Goal: Feedback & Contribution: Submit feedback/report problem

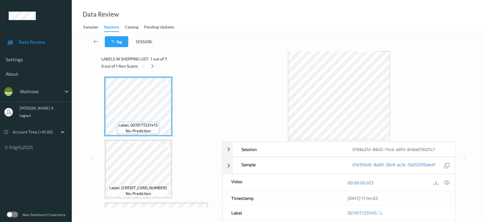
click at [99, 44] on icon at bounding box center [96, 41] width 5 height 6
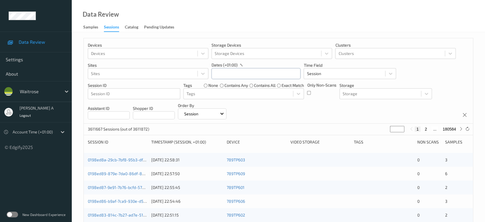
click at [253, 71] on input "text" at bounding box center [256, 73] width 89 height 11
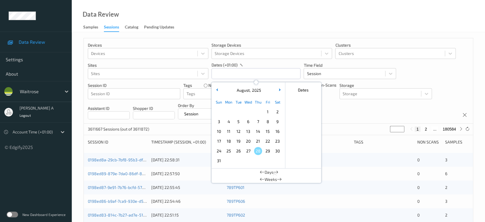
click at [227, 151] on span "25" at bounding box center [229, 151] width 8 height 8
drag, startPoint x: 227, startPoint y: 151, endPoint x: 251, endPoint y: 143, distance: 25.4
click at [227, 151] on span "25" at bounding box center [229, 151] width 8 height 8
type input "[DATE] 00:00 -> [DATE] 23:59"
click at [326, 111] on div "Devices Devices Storage Devices Storage Devices Clusters Clusters Sites Sites d…" at bounding box center [278, 80] width 389 height 85
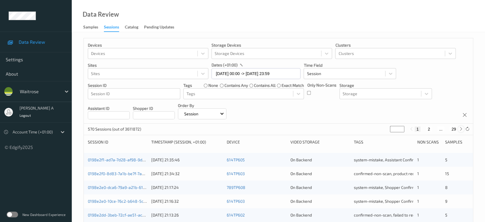
click at [461, 129] on icon at bounding box center [461, 129] width 4 height 4
type input "*"
click at [461, 129] on icon at bounding box center [461, 129] width 4 height 4
type input "*"
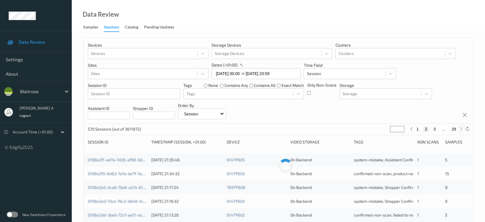
type input "*"
click at [461, 129] on icon at bounding box center [461, 129] width 4 height 4
type input "*"
click at [461, 129] on icon at bounding box center [461, 129] width 4 height 4
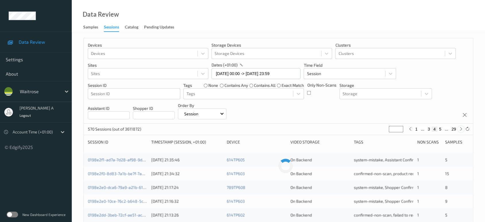
type input "*"
click at [461, 129] on icon at bounding box center [461, 129] width 4 height 4
type input "*"
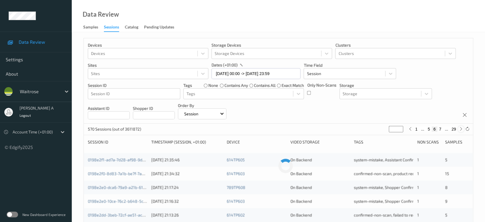
click at [461, 129] on icon at bounding box center [461, 129] width 4 height 4
type input "*"
click at [461, 129] on icon at bounding box center [461, 129] width 4 height 4
type input "*"
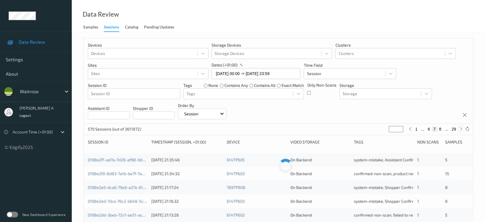
type input "*"
click at [461, 129] on icon at bounding box center [461, 129] width 4 height 4
type input "*"
click at [461, 129] on icon at bounding box center [461, 129] width 4 height 4
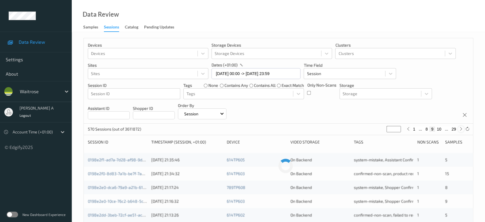
type input "**"
click at [461, 129] on icon at bounding box center [461, 129] width 4 height 4
type input "**"
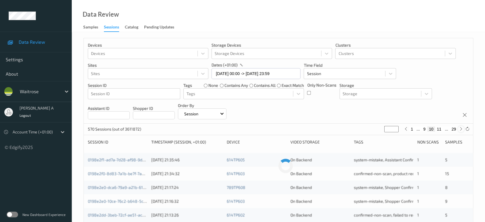
click at [461, 129] on icon at bounding box center [461, 129] width 4 height 4
type input "**"
click at [461, 129] on icon at bounding box center [461, 129] width 4 height 4
type input "**"
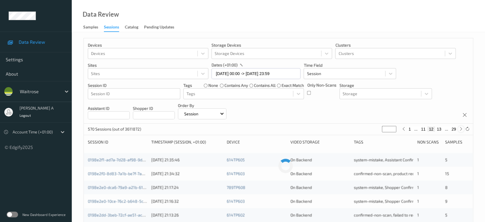
type input "**"
click at [461, 129] on icon at bounding box center [461, 129] width 4 height 4
type input "**"
click at [461, 129] on icon at bounding box center [461, 129] width 4 height 4
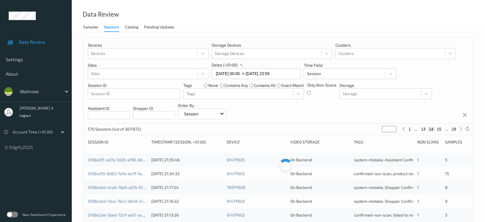
type input "**"
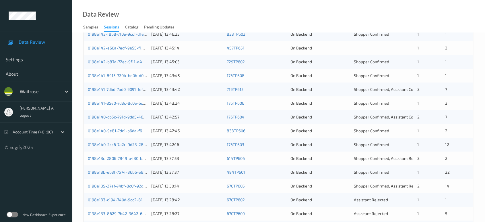
scroll to position [102, 0]
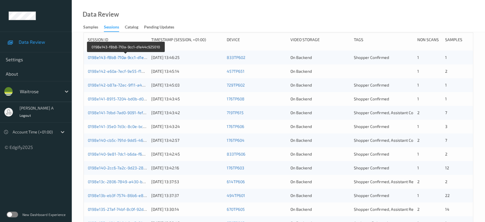
click at [131, 57] on link "0198e143-f8b8-710a-9cc1-d1e44c925010" at bounding box center [126, 57] width 76 height 5
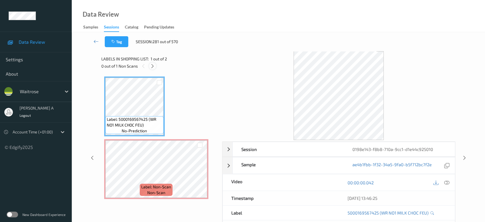
click at [152, 66] on icon at bounding box center [152, 65] width 5 height 5
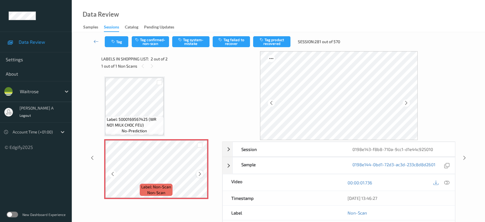
click at [200, 174] on icon at bounding box center [200, 173] width 5 height 5
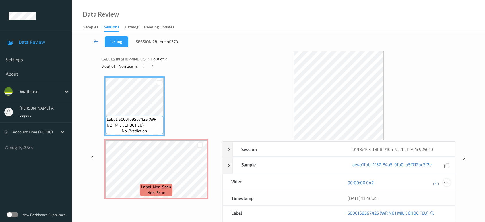
click at [447, 180] on icon at bounding box center [447, 182] width 5 height 5
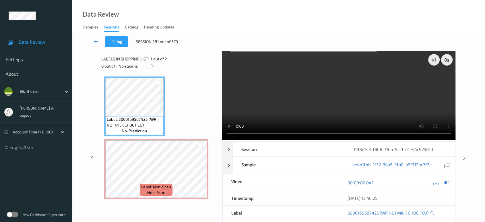
click at [351, 82] on video at bounding box center [339, 95] width 234 height 89
click at [198, 174] on icon at bounding box center [200, 173] width 5 height 5
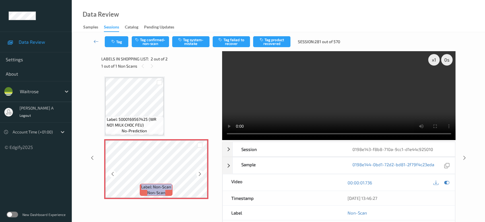
click at [198, 174] on icon at bounding box center [200, 173] width 5 height 5
click at [192, 43] on button "Tag system-mistake" at bounding box center [190, 41] width 37 height 11
click at [114, 42] on icon "button" at bounding box center [113, 42] width 5 height 4
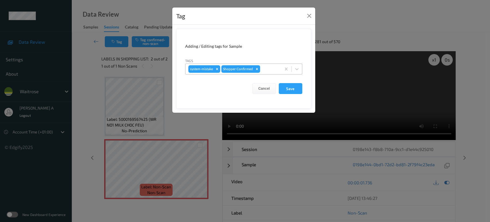
click at [268, 67] on div at bounding box center [269, 68] width 17 height 7
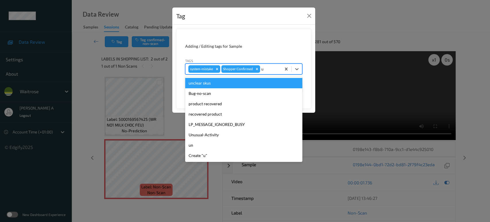
type input "un"
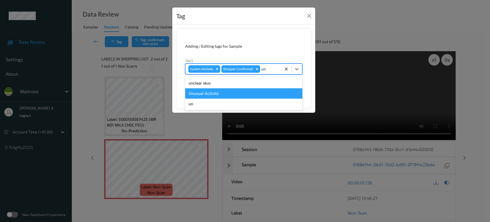
click at [232, 91] on div "Unusual-Activity" at bounding box center [243, 93] width 117 height 10
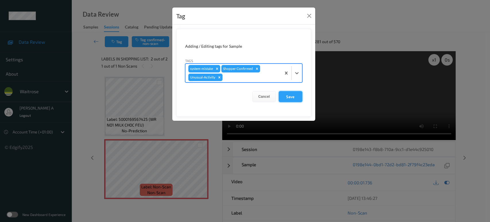
click at [292, 93] on button "Save" at bounding box center [291, 96] width 24 height 11
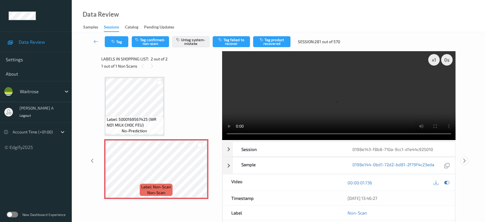
click at [464, 158] on icon at bounding box center [464, 160] width 5 height 5
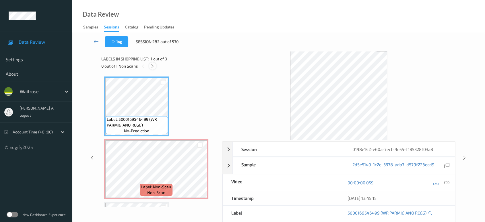
click at [154, 65] on icon at bounding box center [152, 65] width 5 height 5
click at [446, 181] on icon at bounding box center [447, 182] width 5 height 5
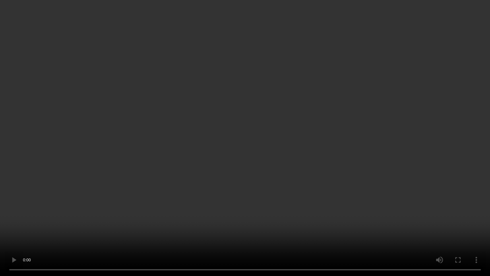
drag, startPoint x: 269, startPoint y: 142, endPoint x: 269, endPoint y: 136, distance: 5.5
click at [269, 142] on video at bounding box center [245, 138] width 490 height 276
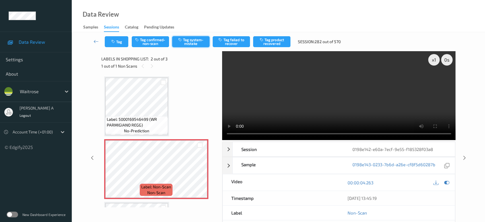
click at [189, 38] on button "Tag system-mistake" at bounding box center [190, 41] width 37 height 11
click at [119, 41] on button "Tag" at bounding box center [117, 41] width 24 height 11
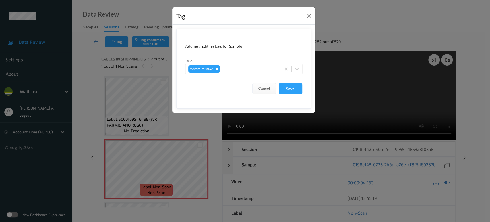
click at [246, 69] on div at bounding box center [249, 68] width 57 height 7
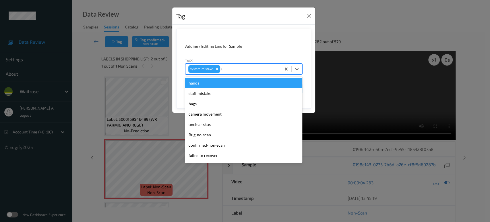
type input "un"
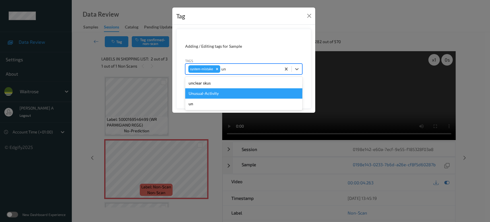
click at [223, 93] on div "Unusual-Activity" at bounding box center [243, 93] width 117 height 10
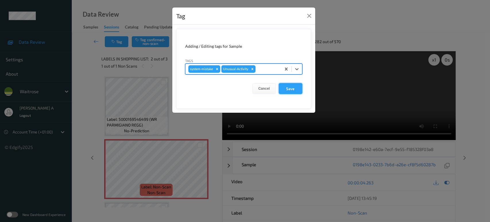
click at [291, 88] on button "Save" at bounding box center [291, 88] width 24 height 11
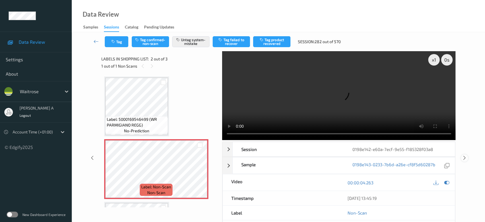
click at [466, 155] on icon at bounding box center [464, 157] width 5 height 5
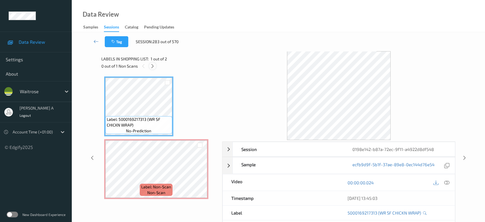
click at [156, 67] on div at bounding box center [152, 65] width 7 height 7
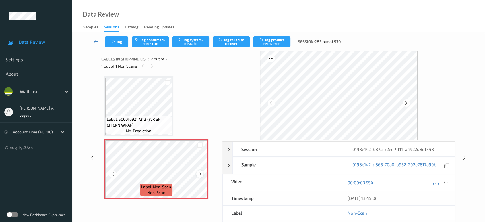
click at [199, 173] on icon at bounding box center [200, 173] width 5 height 5
click at [447, 185] on div at bounding box center [447, 182] width 8 height 8
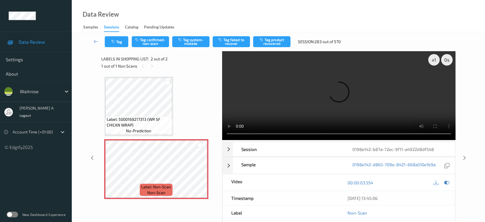
click at [381, 116] on video at bounding box center [339, 95] width 234 height 89
click at [391, 105] on video at bounding box center [339, 95] width 234 height 89
click at [191, 45] on button "Tag system-mistake" at bounding box center [190, 41] width 37 height 11
click at [113, 40] on icon "button" at bounding box center [113, 42] width 5 height 4
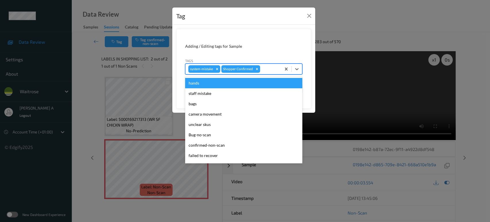
click at [263, 68] on div at bounding box center [269, 68] width 17 height 7
type input "un"
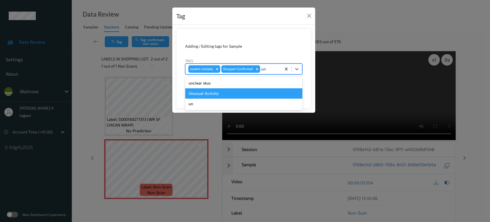
click at [209, 90] on div "Unusual-Activity" at bounding box center [243, 93] width 117 height 10
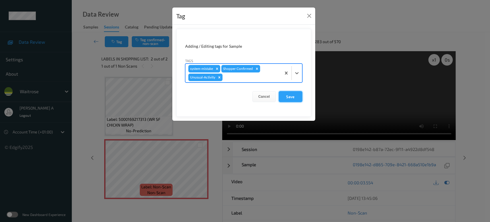
click at [283, 98] on button "Save" at bounding box center [291, 96] width 24 height 11
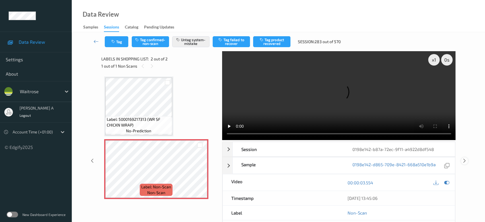
click at [465, 158] on icon at bounding box center [464, 160] width 5 height 5
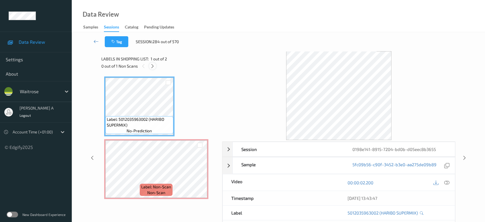
click at [152, 66] on icon at bounding box center [152, 65] width 5 height 5
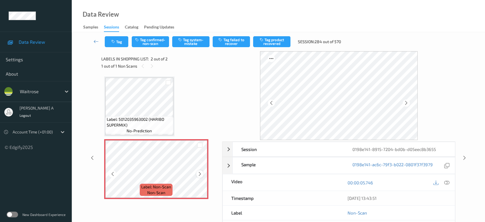
click at [198, 173] on icon at bounding box center [200, 173] width 5 height 5
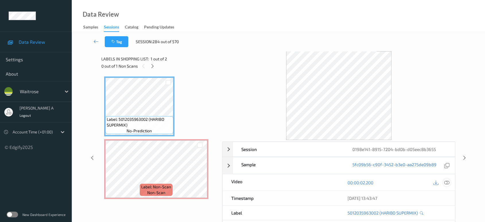
click at [446, 180] on icon at bounding box center [447, 182] width 5 height 5
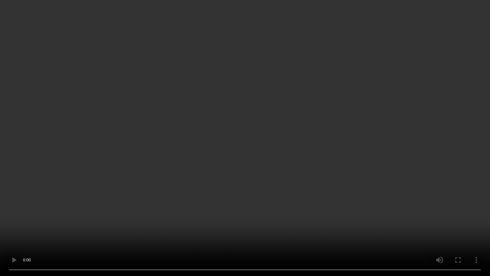
click at [256, 126] on video at bounding box center [245, 138] width 490 height 276
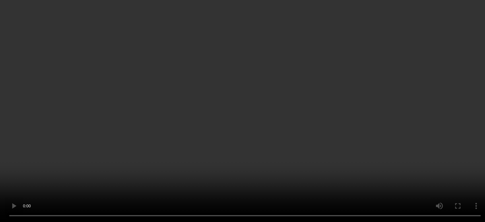
scroll to position [54, 0]
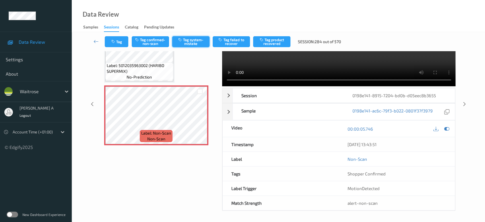
click at [188, 37] on button "Tag system-mistake" at bounding box center [190, 41] width 37 height 11
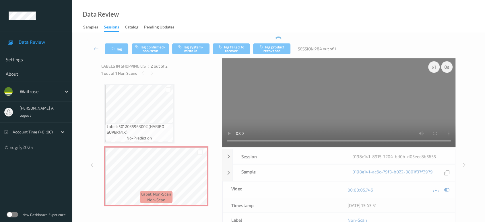
scroll to position [0, 0]
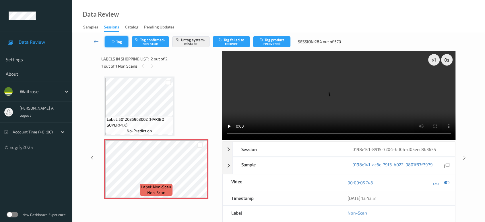
click at [122, 46] on button "Tag" at bounding box center [117, 41] width 24 height 11
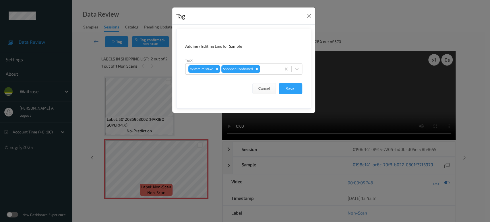
click at [268, 68] on div at bounding box center [269, 68] width 17 height 7
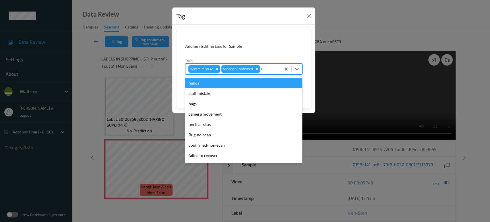
type input "un"
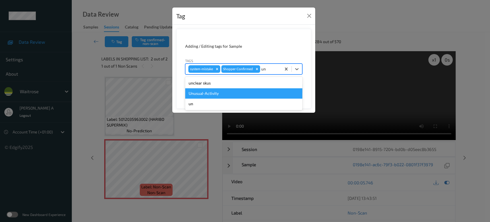
click at [224, 91] on div "Unusual-Activity" at bounding box center [243, 93] width 117 height 10
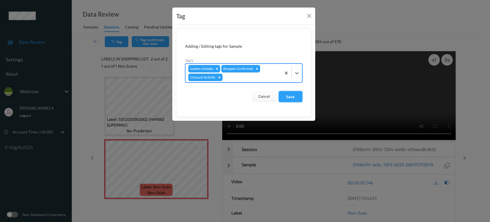
click at [289, 97] on button "Save" at bounding box center [291, 96] width 24 height 11
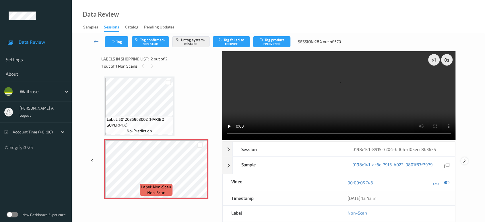
click at [463, 158] on icon at bounding box center [464, 160] width 5 height 5
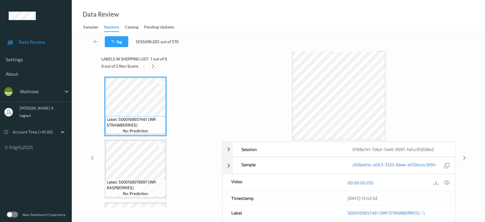
click at [154, 66] on icon at bounding box center [153, 65] width 5 height 5
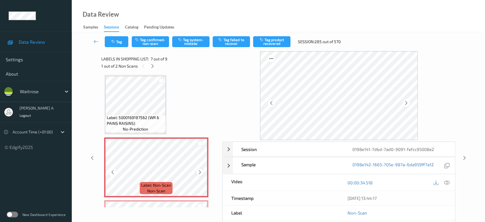
click at [200, 172] on icon at bounding box center [200, 171] width 5 height 5
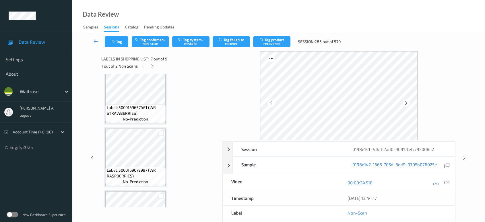
scroll to position [0, 0]
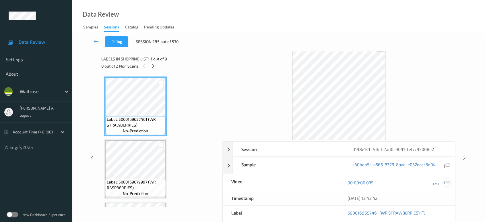
click at [443, 181] on div at bounding box center [447, 182] width 8 height 8
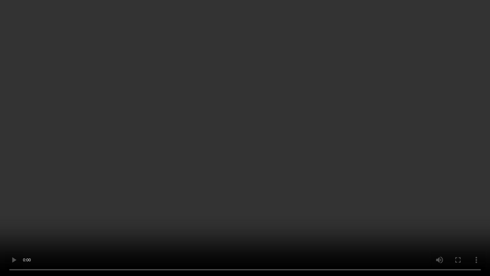
click at [219, 207] on video at bounding box center [245, 138] width 490 height 276
click at [250, 158] on video at bounding box center [245, 138] width 490 height 276
click at [292, 121] on video at bounding box center [245, 138] width 490 height 276
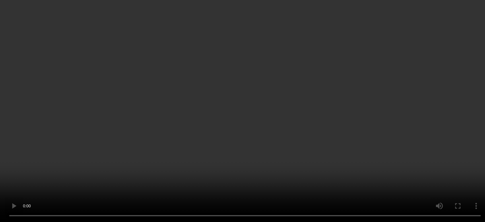
scroll to position [383, 0]
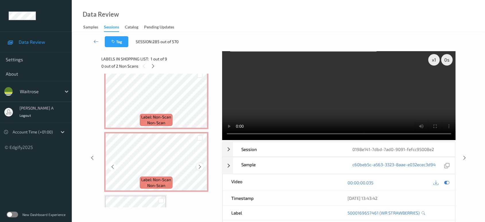
click at [202, 167] on div at bounding box center [199, 166] width 7 height 7
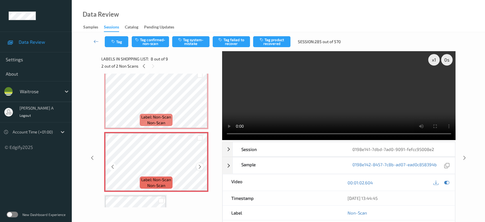
click at [202, 166] on icon at bounding box center [200, 166] width 5 height 5
click at [198, 102] on icon at bounding box center [200, 103] width 5 height 5
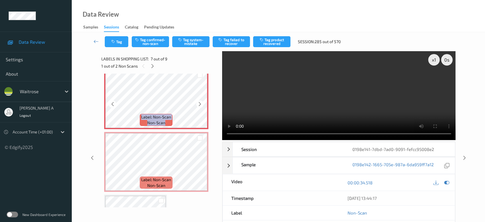
click at [198, 102] on icon at bounding box center [200, 103] width 5 height 5
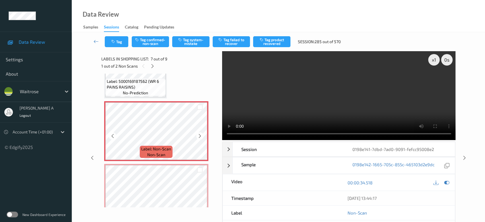
click at [201, 134] on icon at bounding box center [200, 135] width 5 height 5
click at [448, 182] on icon at bounding box center [447, 182] width 5 height 5
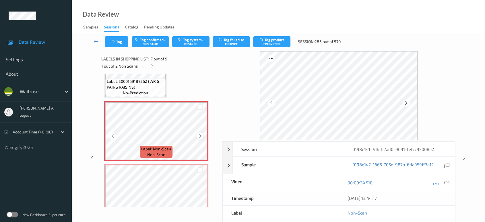
click at [200, 134] on icon at bounding box center [200, 135] width 5 height 5
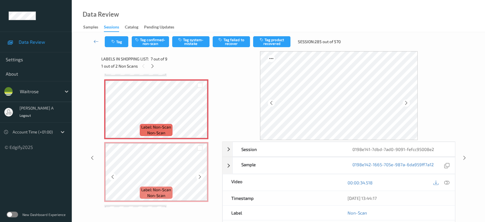
scroll to position [383, 0]
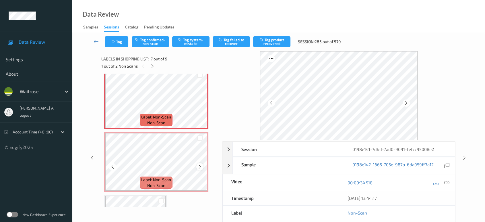
click at [198, 165] on icon at bounding box center [200, 166] width 5 height 5
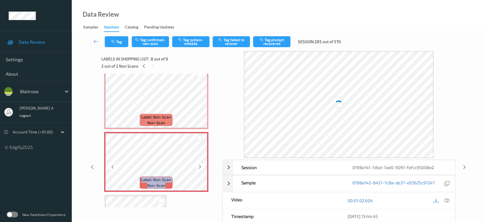
click at [198, 165] on icon at bounding box center [200, 166] width 5 height 5
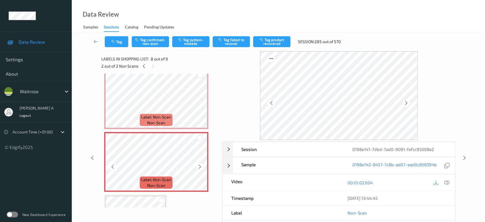
click at [198, 165] on icon at bounding box center [200, 166] width 5 height 5
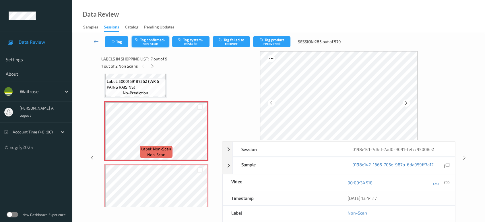
click at [155, 42] on button "Tag confirmed-non-scan" at bounding box center [150, 41] width 37 height 11
click at [231, 38] on button "Tag failed to recover" at bounding box center [231, 41] width 37 height 11
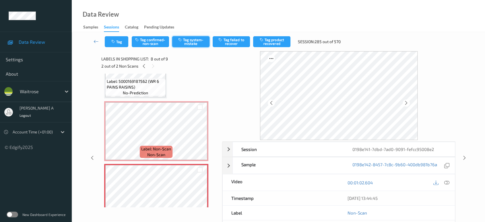
click at [186, 45] on button "Tag system-mistake" at bounding box center [190, 41] width 37 height 11
click at [111, 45] on button "Tag" at bounding box center [117, 41] width 24 height 11
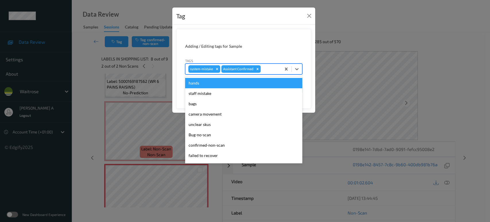
click at [270, 68] on div at bounding box center [270, 68] width 16 height 7
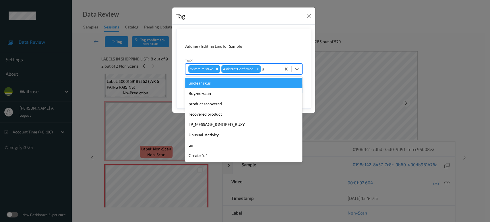
type input "un"
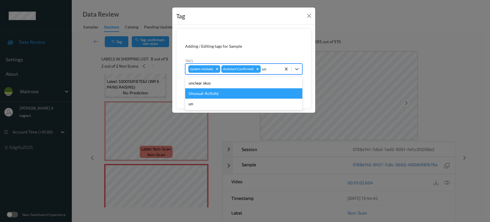
click at [239, 92] on div "Unusual-Activity" at bounding box center [243, 93] width 117 height 10
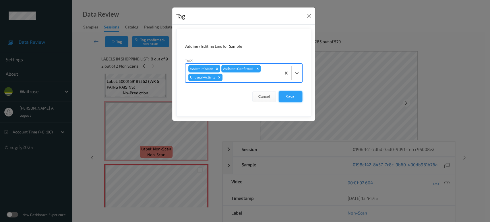
click at [296, 96] on button "Save" at bounding box center [291, 96] width 24 height 11
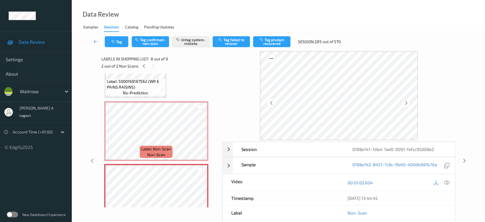
drag, startPoint x: 466, startPoint y: 160, endPoint x: 463, endPoint y: 150, distance: 10.8
click at [466, 160] on icon at bounding box center [464, 160] width 5 height 5
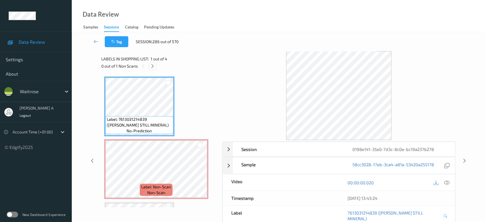
click at [154, 66] on icon at bounding box center [152, 65] width 5 height 5
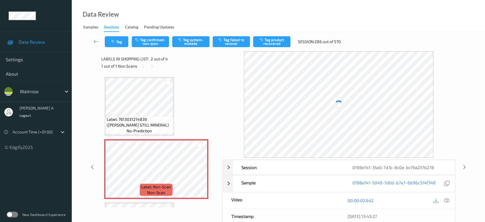
scroll to position [3, 0]
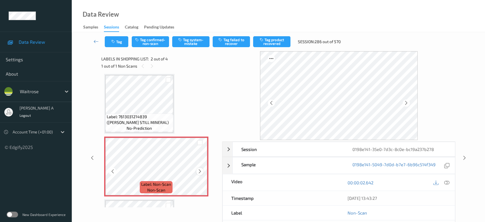
click at [198, 170] on icon at bounding box center [200, 171] width 5 height 5
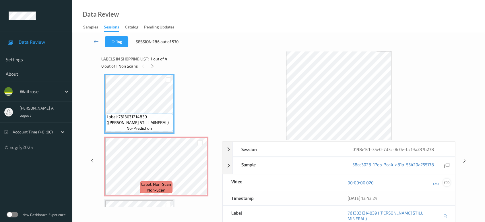
click at [450, 181] on div at bounding box center [447, 182] width 8 height 8
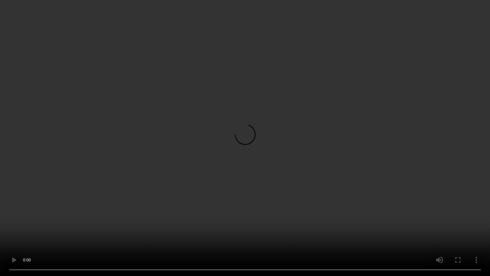
click at [0, 221] on video at bounding box center [245, 138] width 490 height 276
click at [173, 189] on video at bounding box center [245, 138] width 490 height 276
click at [257, 146] on video at bounding box center [245, 138] width 490 height 276
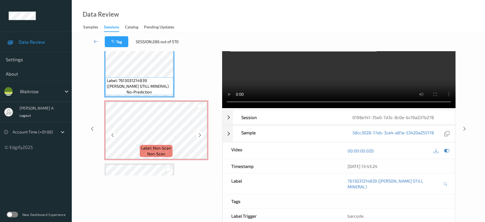
scroll to position [0, 0]
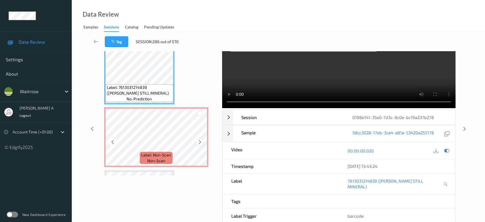
click at [201, 141] on icon at bounding box center [200, 141] width 5 height 5
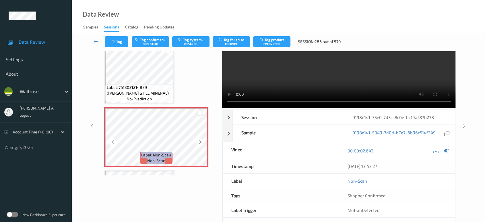
click at [201, 141] on icon at bounding box center [200, 141] width 5 height 5
click at [149, 41] on button "Tag confirmed-non-scan" at bounding box center [150, 41] width 37 height 11
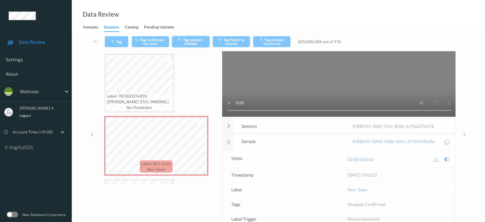
scroll to position [8, 0]
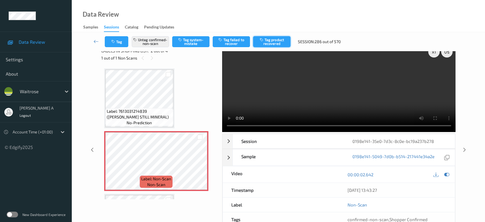
click at [277, 42] on button "Tag product recovered" at bounding box center [271, 41] width 37 height 11
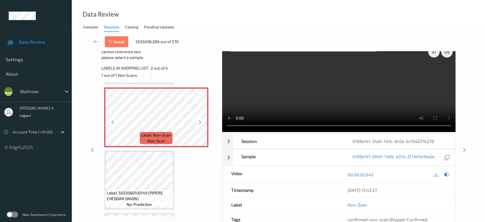
scroll to position [64, 0]
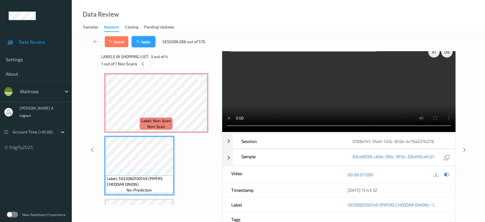
click at [150, 45] on button "Apply" at bounding box center [144, 41] width 24 height 11
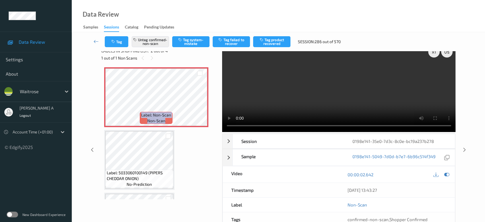
scroll to position [3, 0]
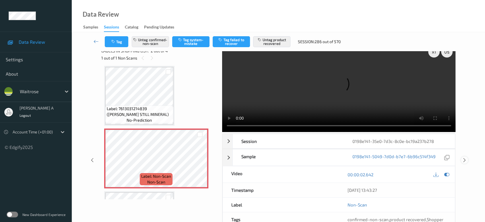
click at [465, 159] on icon at bounding box center [464, 159] width 5 height 5
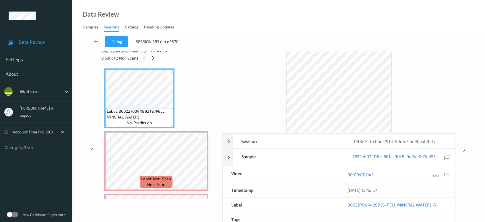
drag, startPoint x: 153, startPoint y: 57, endPoint x: 151, endPoint y: 62, distance: 4.9
click at [153, 57] on icon at bounding box center [153, 57] width 5 height 5
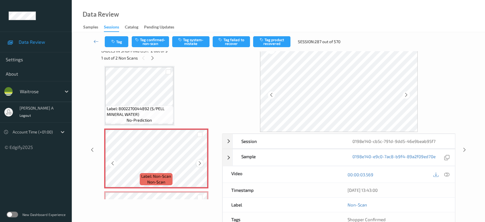
click at [202, 163] on icon at bounding box center [200, 163] width 5 height 5
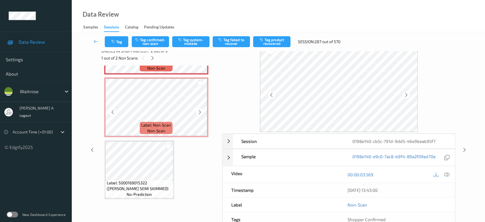
scroll to position [128, 0]
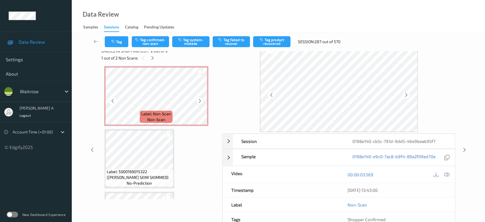
click at [200, 101] on icon at bounding box center [200, 100] width 5 height 5
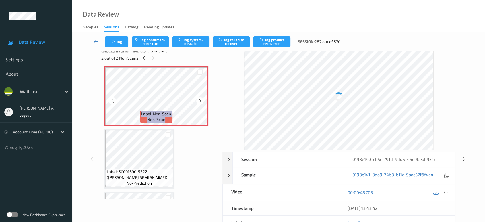
click at [200, 101] on icon at bounding box center [200, 100] width 5 height 5
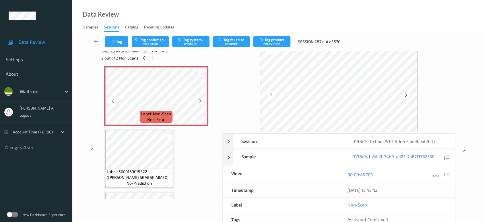
click at [200, 101] on icon at bounding box center [200, 100] width 5 height 5
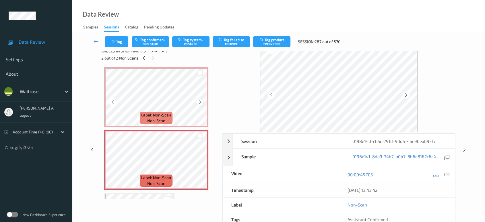
click at [198, 103] on icon at bounding box center [200, 101] width 5 height 5
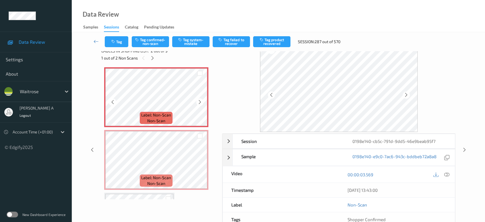
click at [198, 103] on icon at bounding box center [200, 101] width 5 height 5
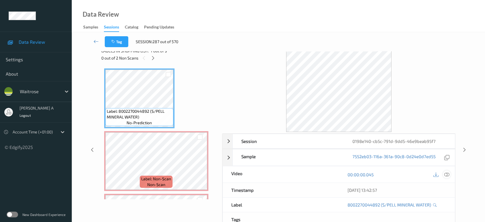
click at [444, 174] on div at bounding box center [447, 174] width 8 height 8
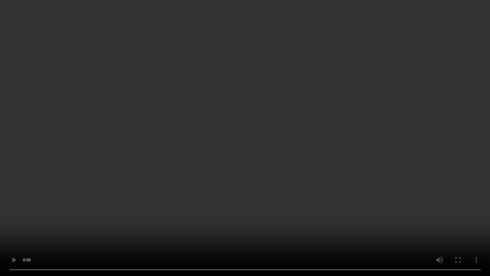
click at [242, 155] on video at bounding box center [245, 138] width 490 height 276
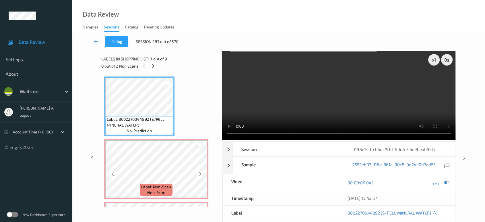
click at [150, 188] on span "Label: Non-Scan" at bounding box center [156, 187] width 30 height 6
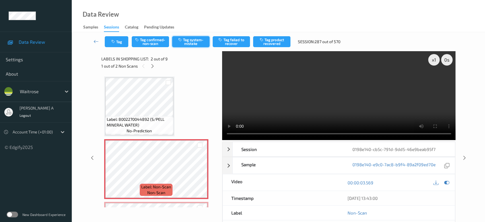
click at [197, 45] on button "Tag system-mistake" at bounding box center [190, 41] width 37 height 11
click at [113, 40] on icon "button" at bounding box center [113, 42] width 5 height 4
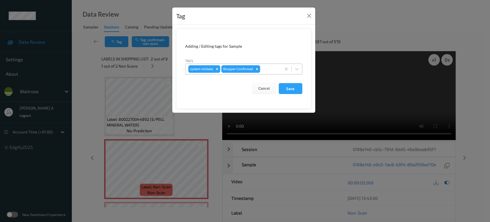
click at [267, 68] on div at bounding box center [269, 68] width 17 height 7
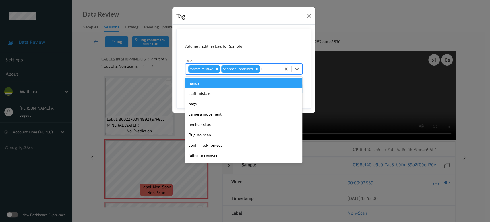
type input "un"
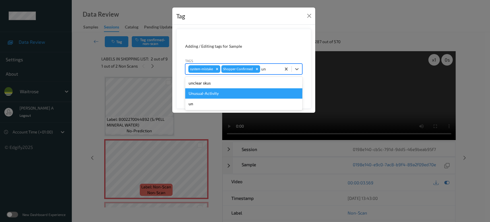
click at [218, 92] on div "Unusual-Activity" at bounding box center [243, 93] width 117 height 10
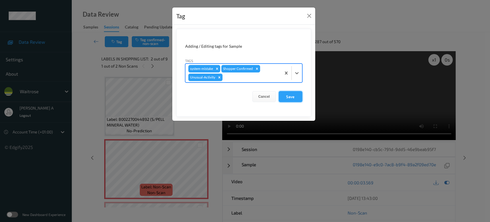
click at [287, 94] on button "Save" at bounding box center [291, 96] width 24 height 11
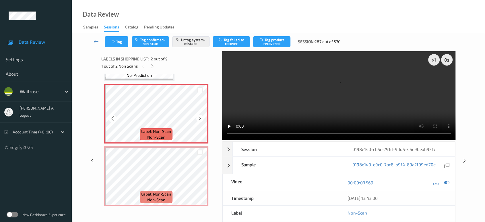
scroll to position [64, 0]
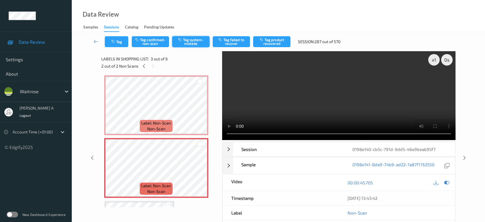
click at [193, 45] on button "Tag system-mistake" at bounding box center [190, 41] width 37 height 11
click at [113, 40] on icon "button" at bounding box center [113, 42] width 5 height 4
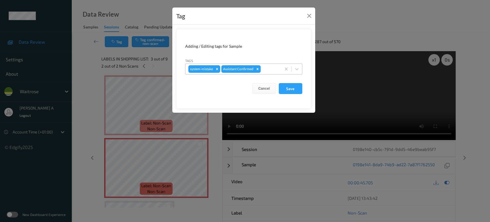
click at [269, 68] on div at bounding box center [270, 68] width 16 height 7
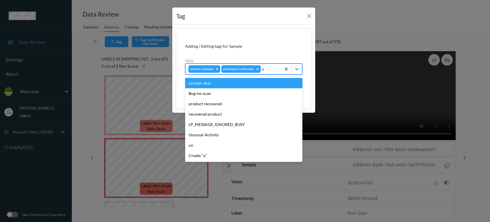
type input "un"
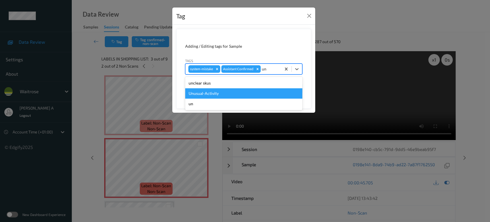
click at [226, 95] on div "Unusual-Activity" at bounding box center [243, 93] width 117 height 10
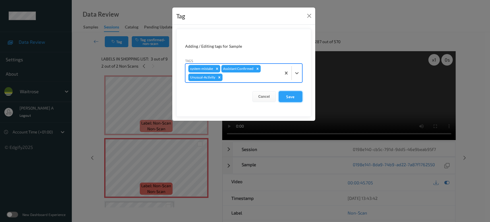
click at [296, 96] on button "Save" at bounding box center [291, 96] width 24 height 11
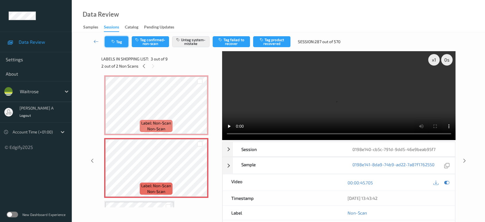
click at [113, 42] on icon "button" at bounding box center [113, 42] width 5 height 4
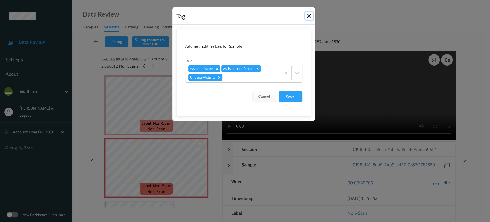
click at [310, 15] on button "Close" at bounding box center [309, 16] width 8 height 8
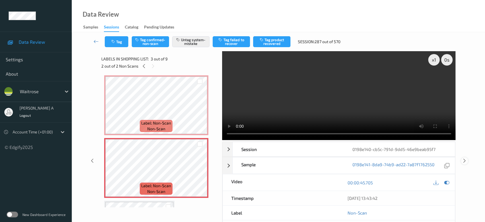
click at [465, 160] on icon at bounding box center [464, 160] width 5 height 5
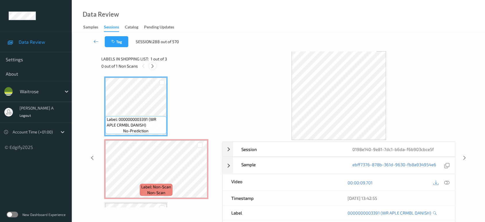
click at [152, 66] on icon at bounding box center [152, 65] width 5 height 5
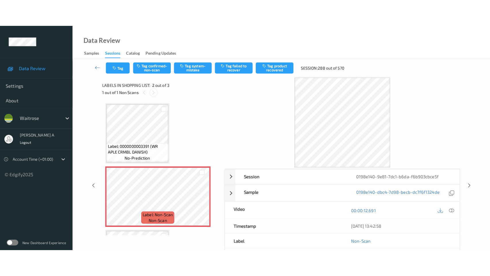
scroll to position [3, 0]
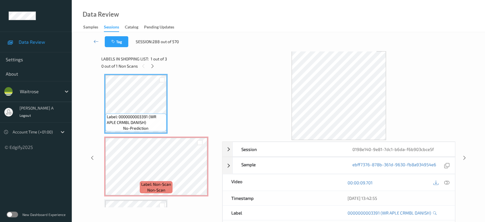
drag, startPoint x: 448, startPoint y: 181, endPoint x: 389, endPoint y: 142, distance: 70.7
click at [448, 181] on icon at bounding box center [447, 182] width 5 height 5
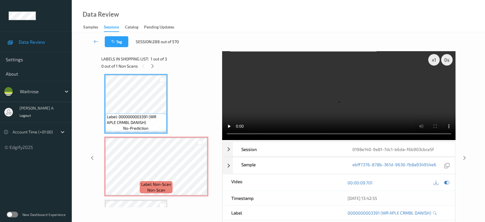
scroll to position [2, 0]
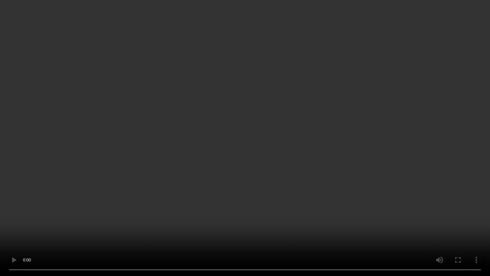
click at [295, 184] on video at bounding box center [245, 138] width 490 height 276
click at [262, 181] on video at bounding box center [245, 138] width 490 height 276
click at [292, 162] on video at bounding box center [245, 138] width 490 height 276
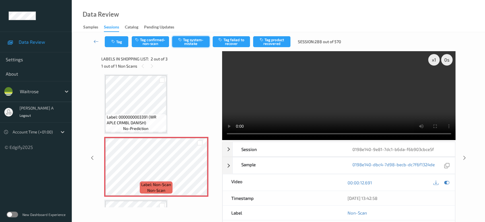
click at [182, 39] on icon "button" at bounding box center [180, 40] width 5 height 4
click at [196, 44] on button "Tag system-mistake" at bounding box center [190, 41] width 37 height 11
click at [120, 43] on button "Tag" at bounding box center [117, 41] width 24 height 11
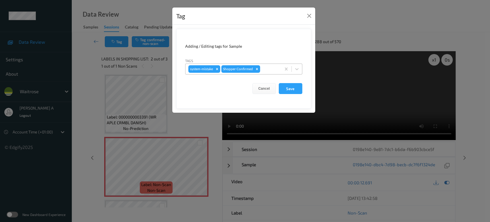
click at [275, 70] on div at bounding box center [269, 68] width 17 height 7
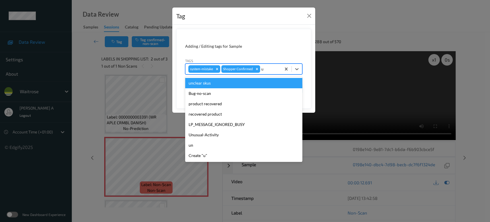
type input "un"
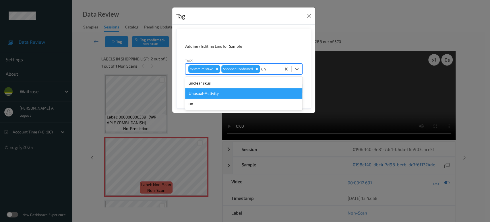
click at [232, 92] on div "Unusual-Activity" at bounding box center [243, 93] width 117 height 10
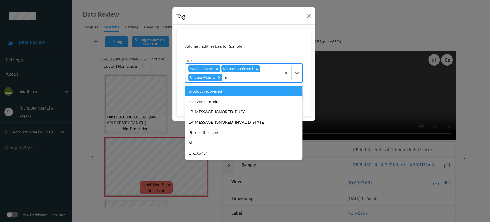
type input "pic"
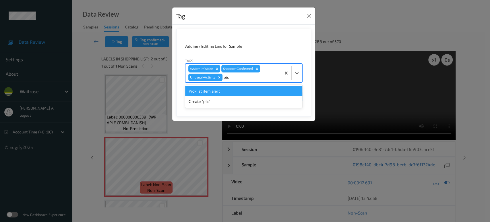
click at [232, 92] on div "Picklist item alert" at bounding box center [243, 91] width 117 height 10
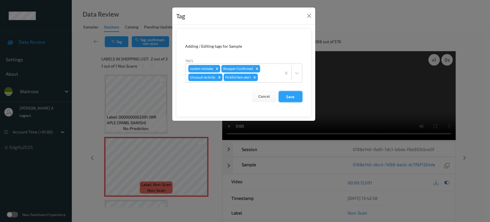
click at [294, 98] on button "Save" at bounding box center [291, 96] width 24 height 11
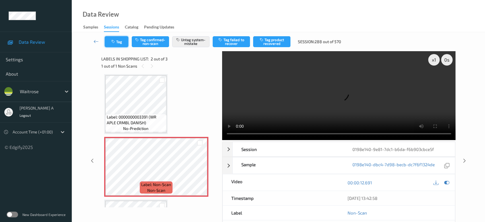
click at [118, 39] on button "Tag" at bounding box center [117, 41] width 24 height 11
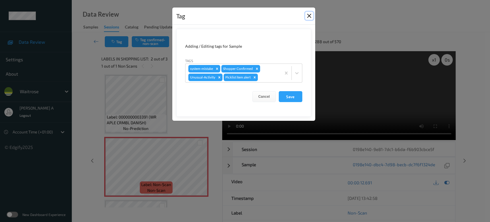
click at [310, 18] on button "Close" at bounding box center [309, 16] width 8 height 8
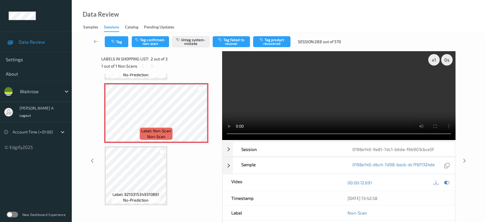
scroll to position [0, 0]
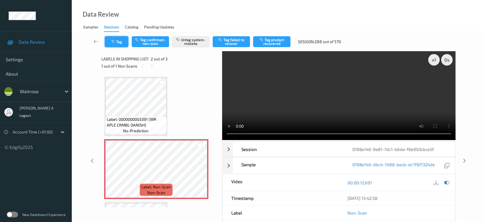
click at [124, 45] on button "Tag" at bounding box center [117, 41] width 24 height 11
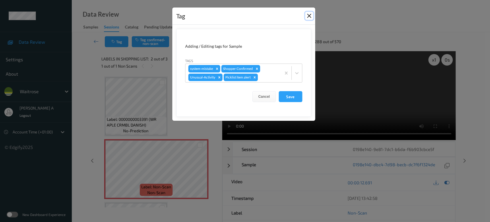
click at [310, 18] on button "Close" at bounding box center [309, 16] width 8 height 8
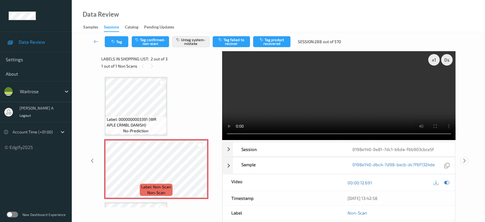
click at [465, 160] on icon at bounding box center [464, 160] width 5 height 5
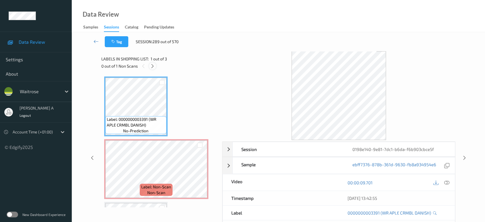
click at [153, 65] on icon at bounding box center [152, 65] width 5 height 5
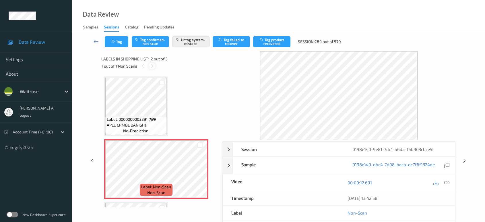
scroll to position [3, 0]
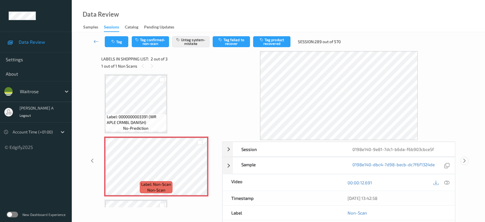
click at [464, 161] on icon at bounding box center [464, 160] width 5 height 5
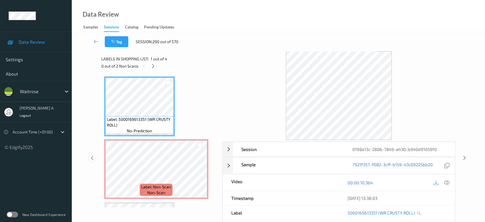
click at [92, 157] on icon at bounding box center [92, 157] width 5 height 5
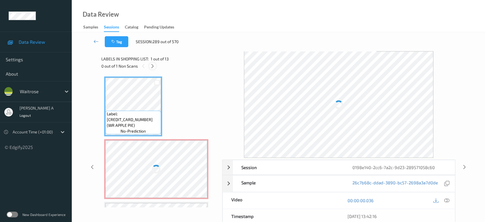
click at [151, 67] on icon at bounding box center [152, 65] width 5 height 5
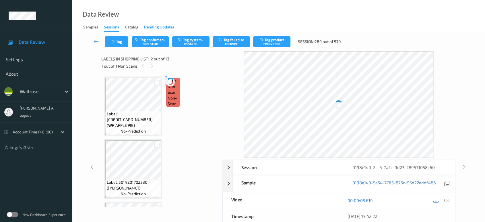
scroll to position [3, 0]
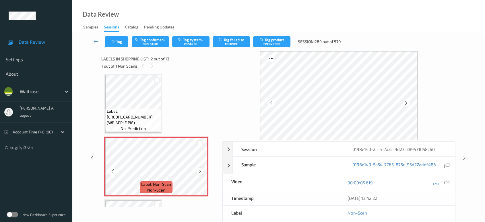
click at [199, 172] on icon at bounding box center [200, 171] width 5 height 5
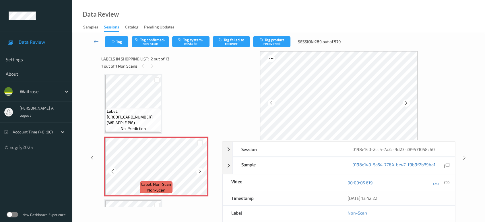
click at [199, 172] on icon at bounding box center [200, 171] width 5 height 5
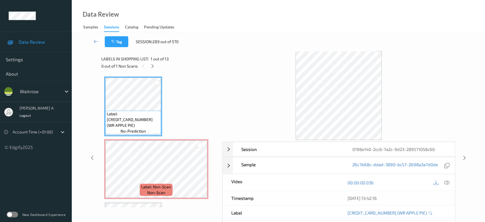
scroll to position [32, 0]
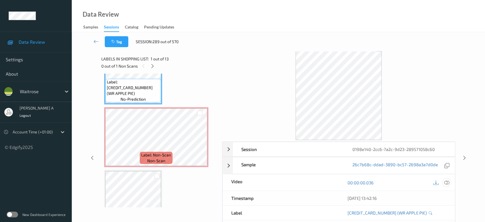
click at [447, 183] on icon at bounding box center [447, 182] width 5 height 5
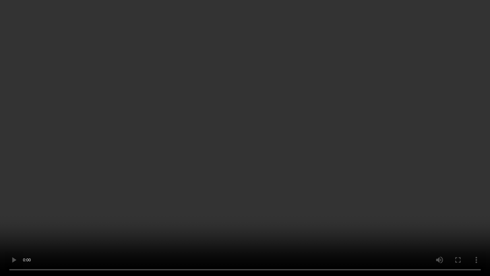
click at [298, 74] on video at bounding box center [245, 138] width 490 height 276
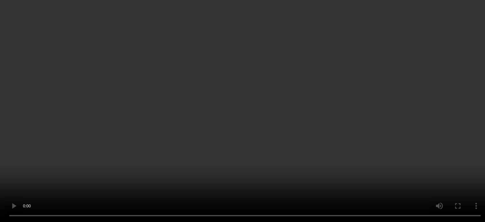
scroll to position [0, 0]
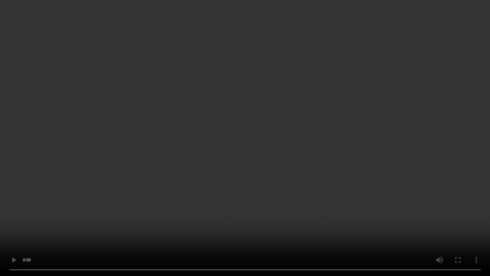
click at [333, 164] on video at bounding box center [245, 138] width 490 height 276
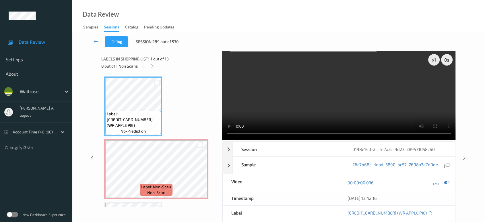
click at [249, 114] on video at bounding box center [339, 95] width 234 height 89
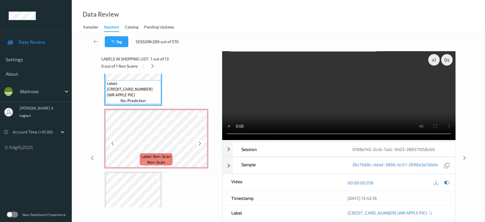
scroll to position [32, 0]
click at [201, 141] on icon at bounding box center [200, 141] width 5 height 5
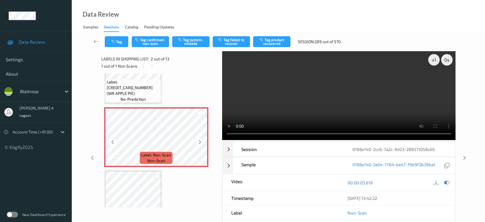
click at [201, 141] on icon at bounding box center [200, 141] width 5 height 5
click at [200, 143] on icon at bounding box center [200, 141] width 5 height 5
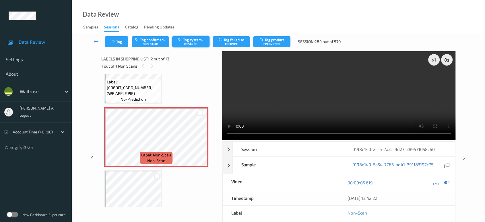
click at [188, 45] on button "Tag system-mistake" at bounding box center [190, 41] width 37 height 11
click at [115, 42] on icon "button" at bounding box center [113, 42] width 5 height 4
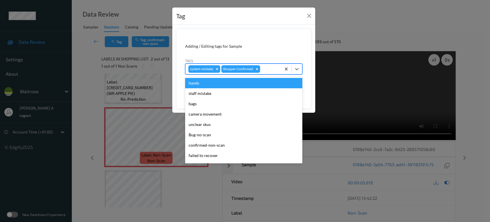
click at [270, 67] on div at bounding box center [269, 68] width 17 height 7
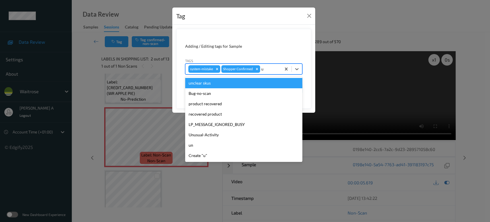
type input "un"
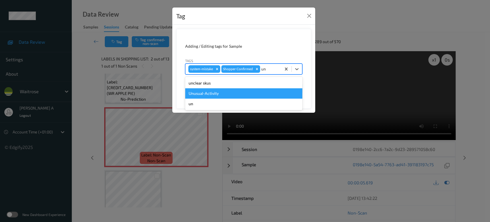
click at [216, 95] on div "Unusual-Activity" at bounding box center [243, 93] width 117 height 10
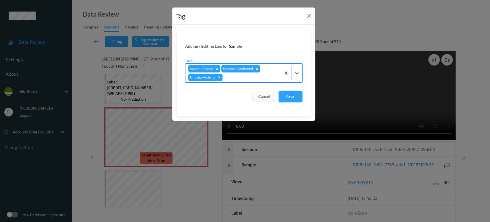
click at [290, 99] on button "Save" at bounding box center [291, 96] width 24 height 11
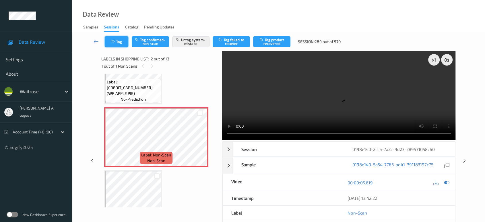
click at [123, 46] on button "Tag" at bounding box center [117, 41] width 24 height 11
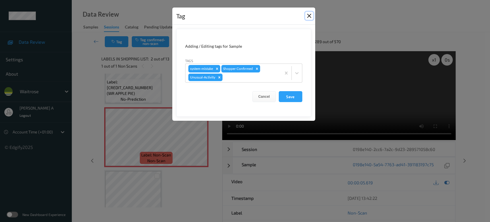
click at [308, 16] on button "Close" at bounding box center [309, 16] width 8 height 8
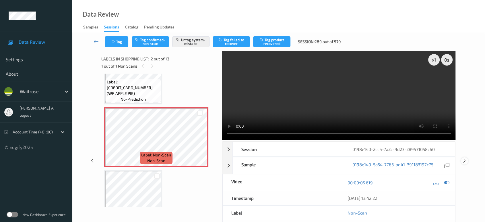
click at [464, 162] on icon at bounding box center [464, 160] width 5 height 5
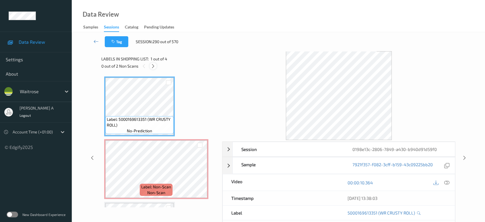
click at [152, 66] on icon at bounding box center [153, 65] width 5 height 5
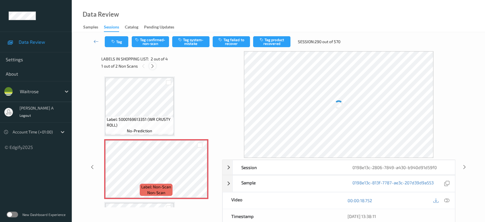
scroll to position [3, 0]
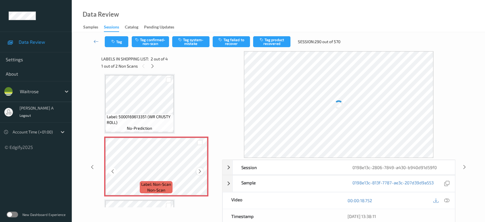
click at [201, 170] on icon at bounding box center [200, 171] width 5 height 5
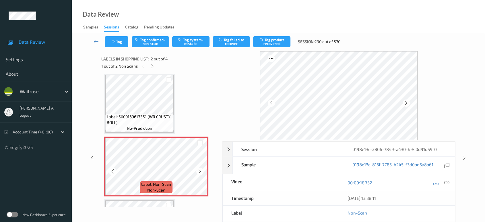
click at [201, 170] on icon at bounding box center [200, 171] width 5 height 5
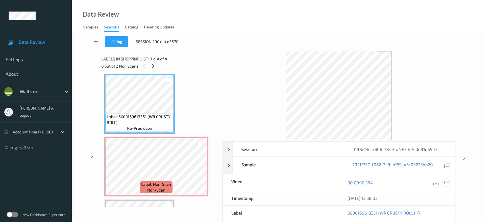
click at [447, 184] on icon at bounding box center [447, 182] width 5 height 5
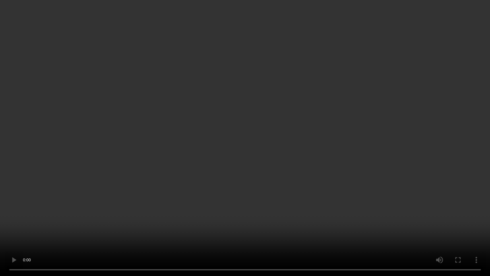
click at [262, 196] on video at bounding box center [245, 138] width 490 height 276
click at [90, 221] on video at bounding box center [245, 138] width 490 height 276
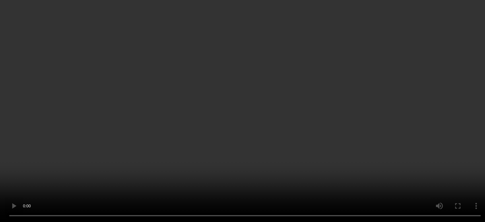
scroll to position [64, 0]
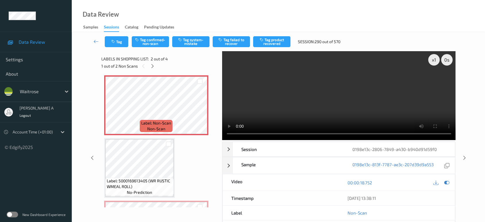
click at [376, 105] on video at bounding box center [339, 95] width 234 height 89
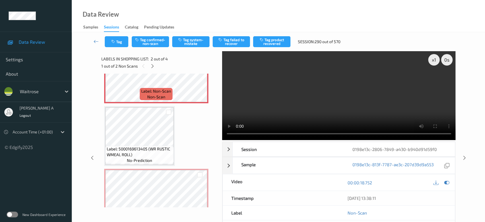
scroll to position [118, 0]
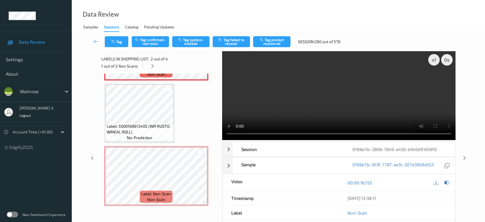
click at [358, 83] on video at bounding box center [339, 95] width 234 height 89
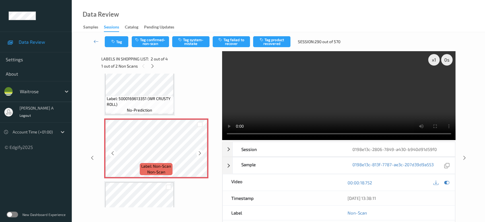
scroll to position [64, 0]
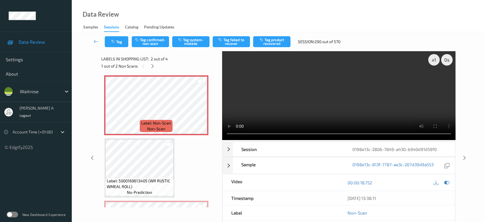
click at [378, 111] on video at bounding box center [339, 95] width 234 height 89
click at [200, 110] on icon at bounding box center [200, 109] width 5 height 5
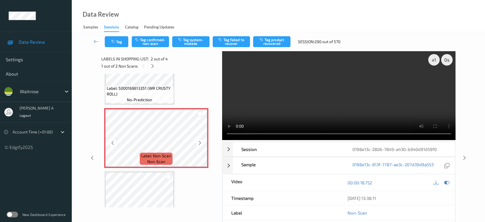
scroll to position [23, 0]
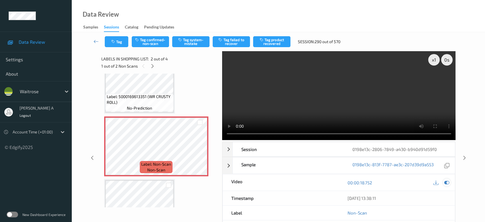
click at [447, 181] on icon at bounding box center [447, 182] width 5 height 5
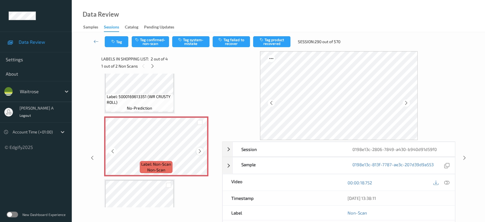
click at [201, 152] on icon at bounding box center [200, 150] width 5 height 5
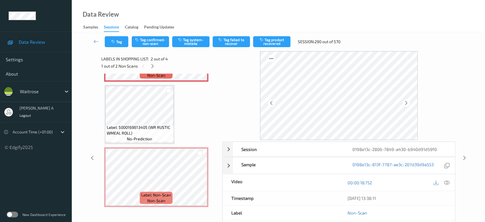
scroll to position [118, 0]
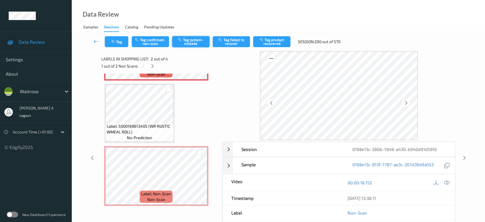
click at [190, 43] on button "Tag system-mistake" at bounding box center [190, 41] width 37 height 11
click at [114, 43] on icon "button" at bounding box center [113, 42] width 5 height 4
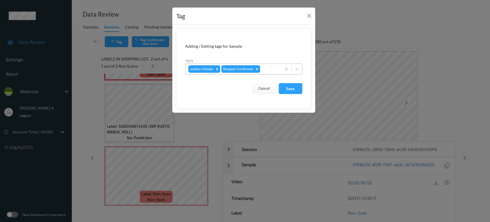
click at [273, 69] on div at bounding box center [269, 68] width 17 height 7
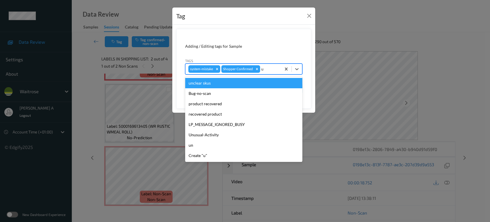
type input "un"
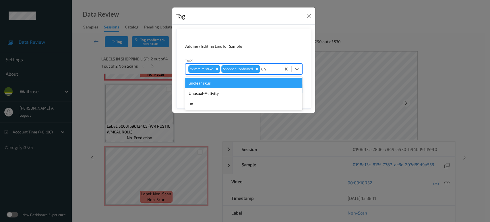
click at [236, 89] on div "Unusual-Activity" at bounding box center [243, 93] width 117 height 10
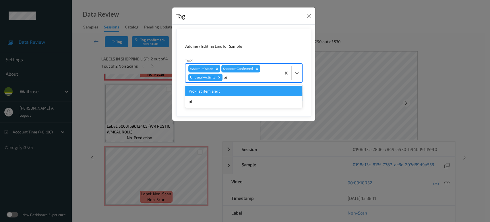
type input "pic"
click at [236, 89] on div "Picklist item alert" at bounding box center [243, 91] width 117 height 10
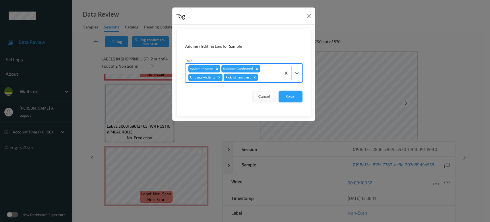
click at [295, 94] on button "Save" at bounding box center [291, 96] width 24 height 11
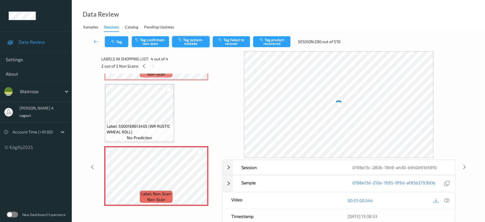
click at [186, 39] on button "Tag system-mistake" at bounding box center [190, 41] width 37 height 11
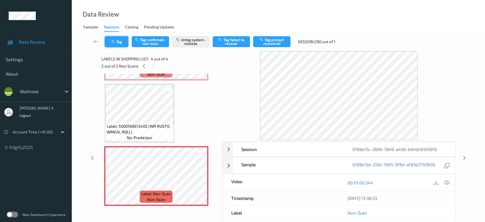
click at [116, 40] on button "Tag" at bounding box center [117, 41] width 24 height 11
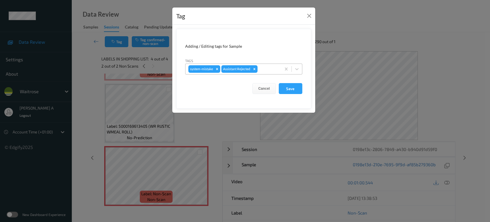
click at [264, 69] on div at bounding box center [269, 68] width 20 height 7
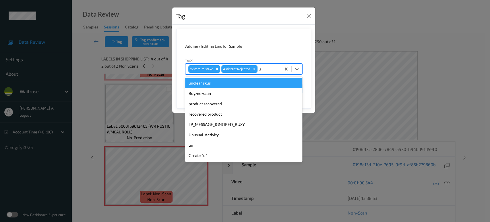
type input "un"
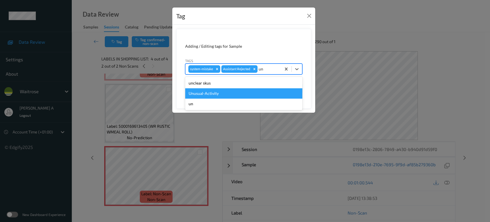
click at [221, 90] on div "Unusual-Activity" at bounding box center [243, 93] width 117 height 10
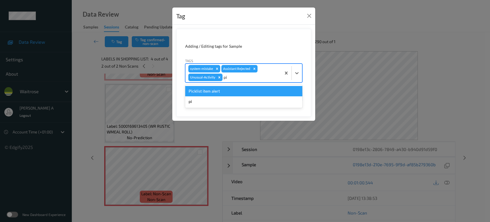
type input "pic"
click at [221, 90] on div "Picklist item alert" at bounding box center [243, 91] width 117 height 10
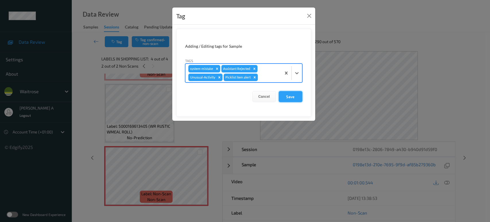
click at [289, 95] on button "Save" at bounding box center [291, 96] width 24 height 11
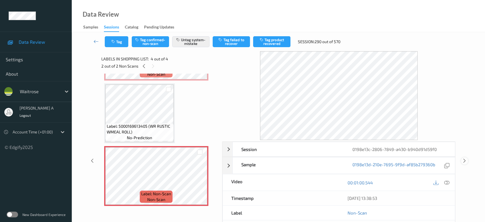
click at [463, 159] on icon at bounding box center [464, 160] width 5 height 5
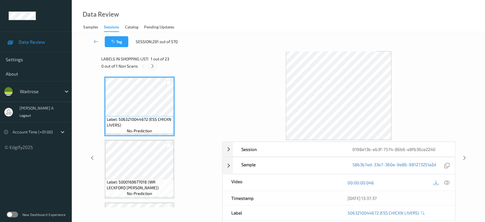
click at [154, 66] on icon at bounding box center [152, 65] width 5 height 5
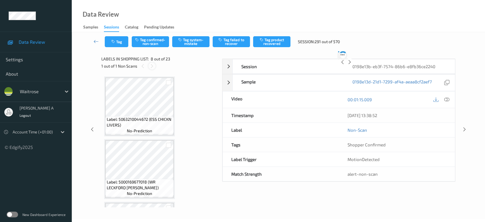
scroll to position [377, 0]
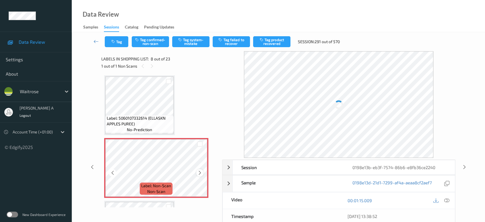
click at [198, 170] on icon at bounding box center [200, 172] width 5 height 5
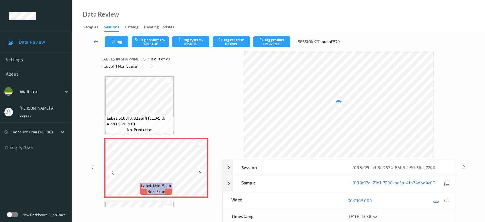
click at [198, 170] on icon at bounding box center [200, 172] width 5 height 5
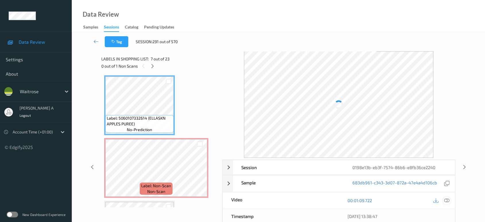
click at [446, 199] on icon at bounding box center [447, 200] width 5 height 5
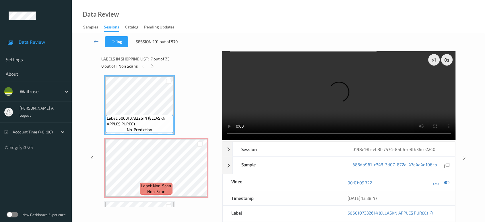
click at [300, 90] on video at bounding box center [339, 95] width 234 height 89
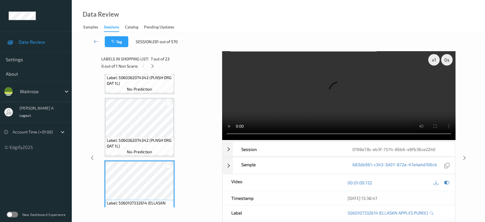
scroll to position [313, 0]
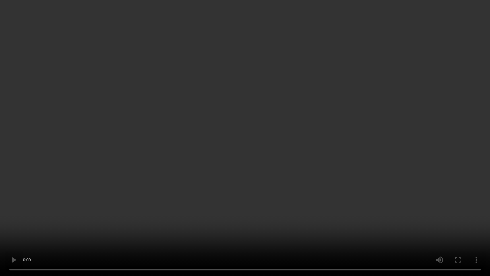
click at [342, 168] on video at bounding box center [245, 138] width 490 height 276
click at [287, 128] on video at bounding box center [245, 138] width 490 height 276
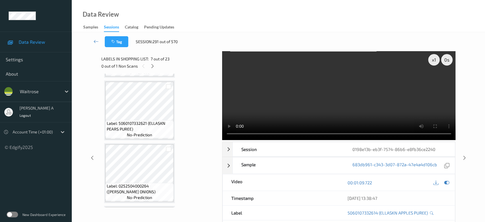
scroll to position [1015, 0]
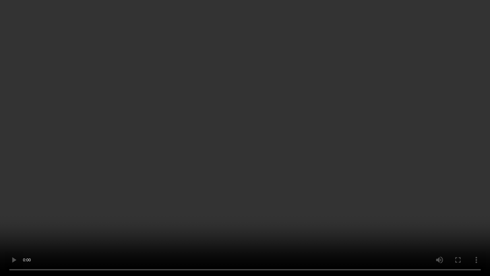
click at [302, 161] on video at bounding box center [245, 138] width 490 height 276
click at [257, 138] on video at bounding box center [245, 138] width 490 height 276
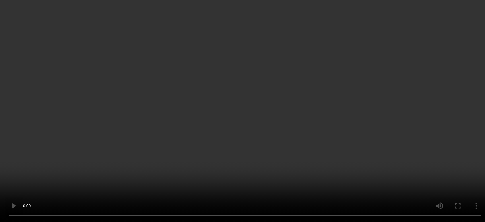
scroll to position [378, 0]
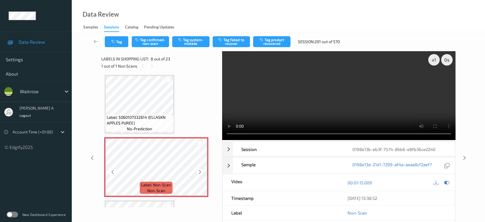
click at [200, 169] on icon at bounding box center [200, 171] width 5 height 5
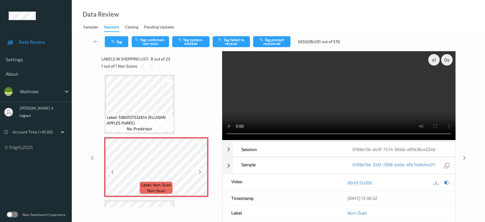
click at [200, 169] on icon at bounding box center [200, 171] width 5 height 5
click at [189, 49] on div "Tag Tag confirmed-non-scan Tag system-mistake Tag failed to recover Tag product…" at bounding box center [279, 41] width 390 height 19
click at [189, 47] on button "Tag system-mistake" at bounding box center [190, 41] width 37 height 11
click at [115, 42] on icon "button" at bounding box center [113, 42] width 5 height 4
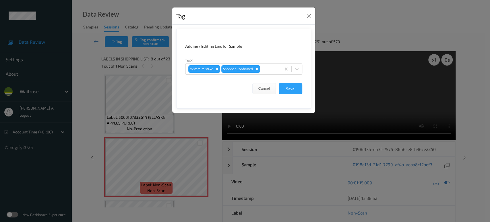
click at [270, 66] on div at bounding box center [269, 68] width 17 height 7
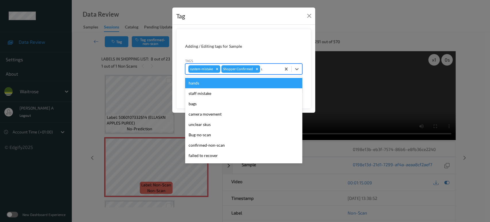
type input "un"
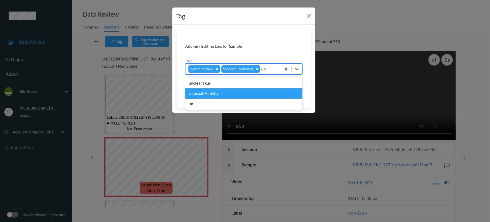
click at [237, 96] on div "Unusual-Activity" at bounding box center [243, 93] width 117 height 10
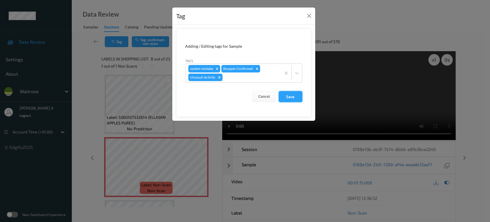
click at [280, 96] on button "Save" at bounding box center [291, 96] width 24 height 11
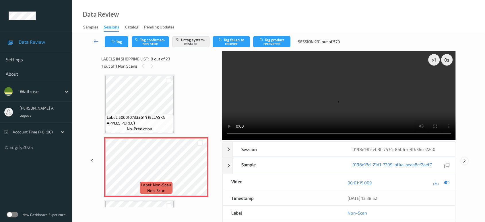
click at [466, 158] on icon at bounding box center [464, 160] width 5 height 5
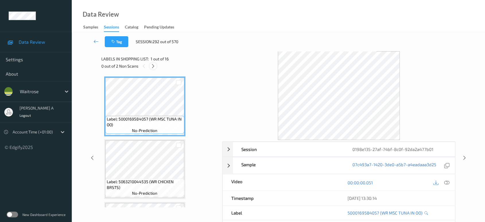
click at [155, 67] on icon at bounding box center [153, 65] width 5 height 5
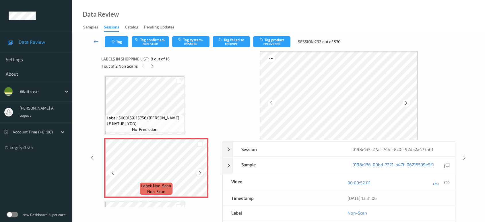
click at [198, 170] on icon at bounding box center [200, 172] width 5 height 5
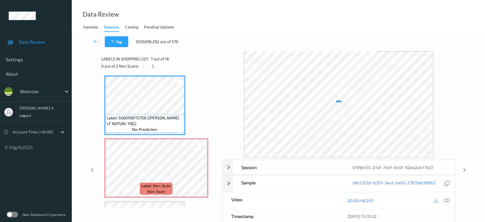
click at [448, 198] on icon at bounding box center [447, 200] width 5 height 5
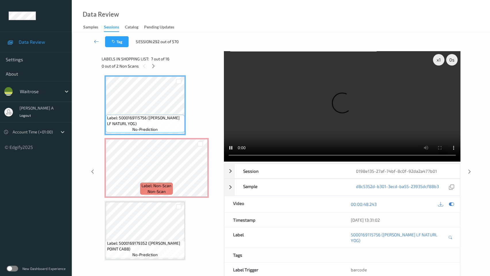
click at [232, 161] on video at bounding box center [342, 106] width 237 height 110
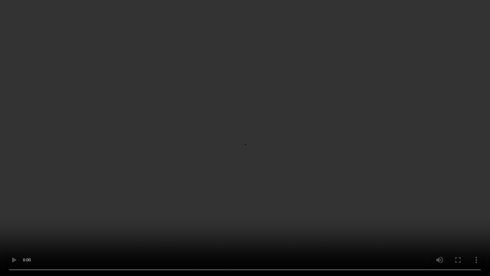
click at [232, 168] on video at bounding box center [245, 138] width 490 height 276
click at [189, 168] on video at bounding box center [245, 138] width 490 height 276
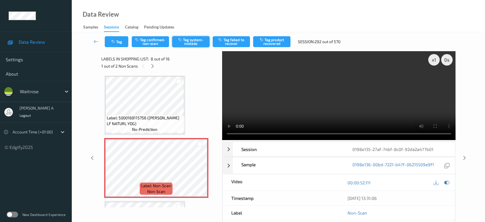
click at [198, 44] on button "Tag system-mistake" at bounding box center [190, 41] width 37 height 11
click at [109, 44] on button "Tag" at bounding box center [117, 41] width 24 height 11
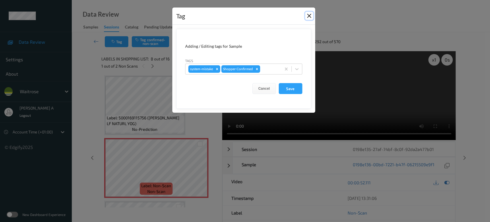
click at [308, 18] on button "Close" at bounding box center [309, 16] width 8 height 8
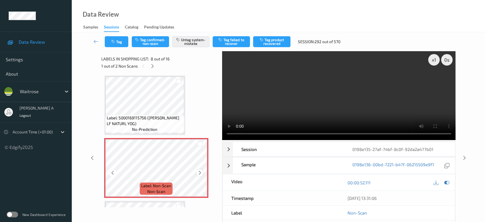
click at [199, 170] on icon at bounding box center [200, 172] width 5 height 5
click at [152, 66] on icon at bounding box center [152, 65] width 5 height 5
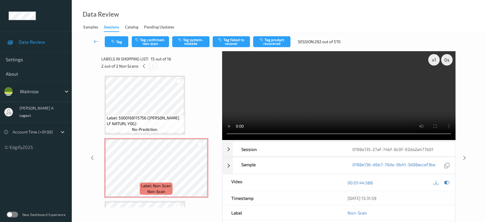
scroll to position [813, 0]
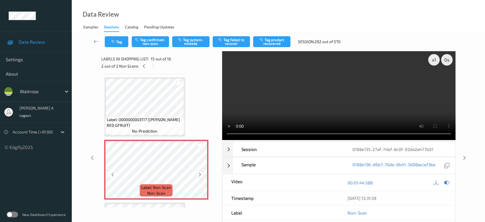
click at [198, 172] on icon at bounding box center [200, 174] width 5 height 5
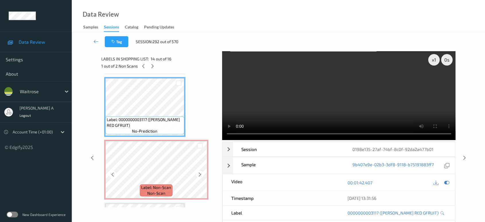
scroll to position [781, 0]
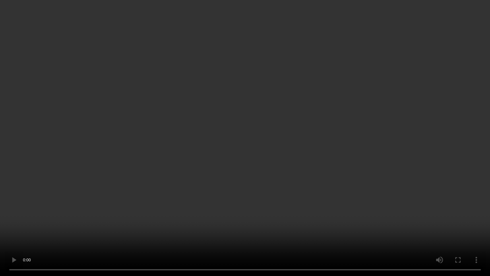
click at [456, 211] on video at bounding box center [245, 138] width 490 height 276
click at [295, 149] on video at bounding box center [245, 138] width 490 height 276
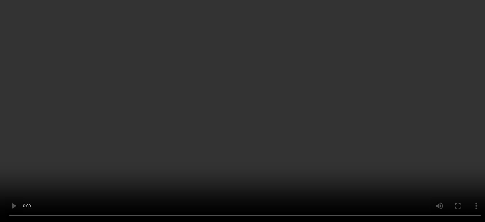
scroll to position [845, 0]
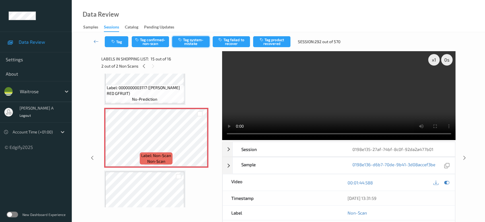
click at [195, 41] on button "Tag system-mistake" at bounding box center [190, 41] width 37 height 11
click at [118, 46] on button "Tag" at bounding box center [117, 41] width 24 height 11
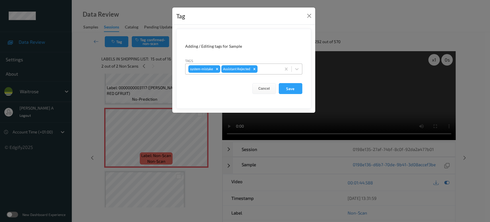
click at [271, 69] on div at bounding box center [269, 68] width 20 height 7
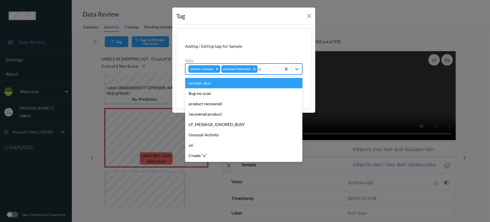
type input "un"
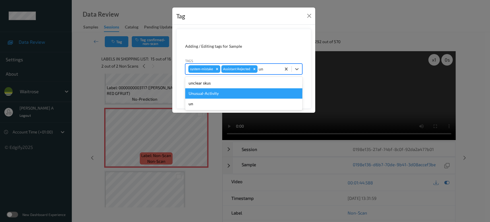
click at [219, 91] on div "Unusual-Activity" at bounding box center [243, 93] width 117 height 10
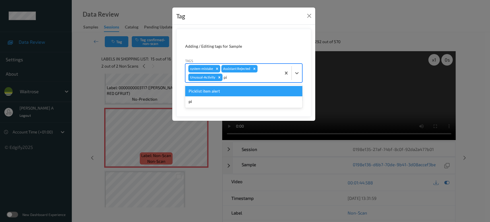
type input "pic"
click at [219, 91] on div "Picklist item alert" at bounding box center [243, 91] width 117 height 10
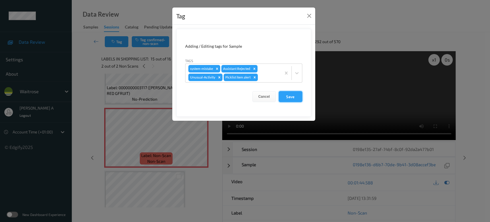
click at [293, 98] on button "Save" at bounding box center [291, 96] width 24 height 11
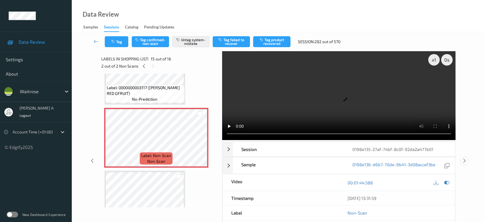
click at [465, 162] on icon at bounding box center [464, 160] width 5 height 5
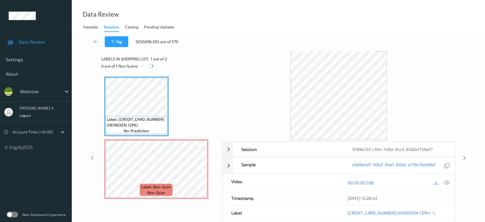
click at [154, 66] on icon at bounding box center [152, 65] width 5 height 5
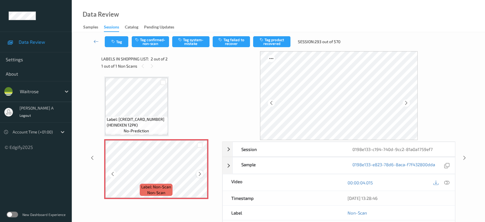
click at [200, 172] on icon at bounding box center [200, 173] width 5 height 5
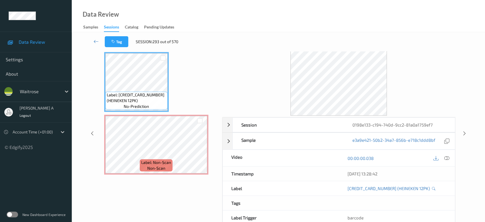
scroll to position [54, 0]
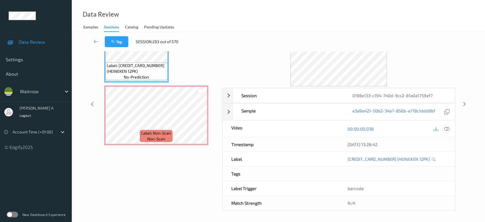
click at [449, 129] on icon at bounding box center [447, 128] width 5 height 5
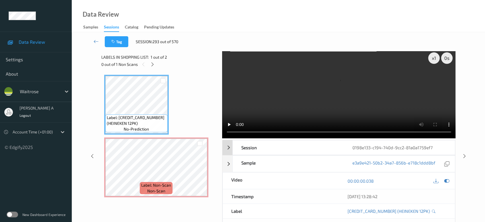
scroll to position [0, 0]
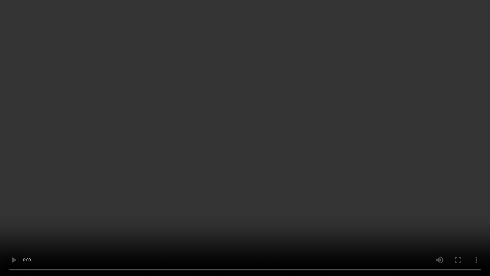
click at [246, 163] on video at bounding box center [245, 138] width 490 height 276
click at [256, 139] on video at bounding box center [245, 138] width 490 height 276
click at [253, 153] on video at bounding box center [245, 138] width 490 height 276
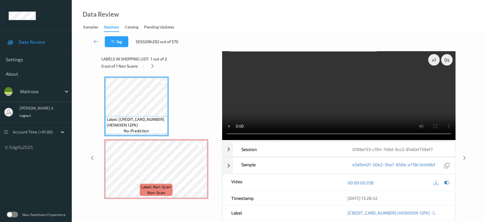
click at [401, 106] on video at bounding box center [339, 95] width 234 height 89
click at [324, 91] on video at bounding box center [339, 95] width 234 height 89
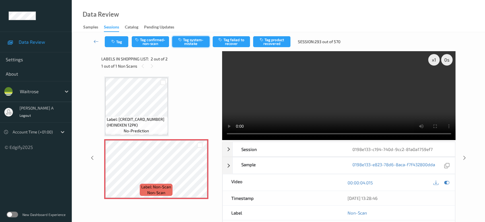
click at [189, 44] on button "Tag system-mistake" at bounding box center [190, 41] width 37 height 11
click at [117, 43] on button "Tag" at bounding box center [117, 41] width 24 height 11
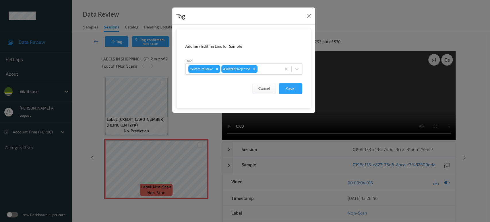
click at [269, 67] on div at bounding box center [269, 68] width 20 height 7
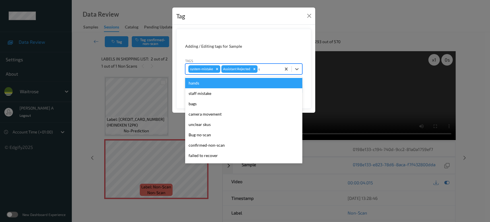
type input "un"
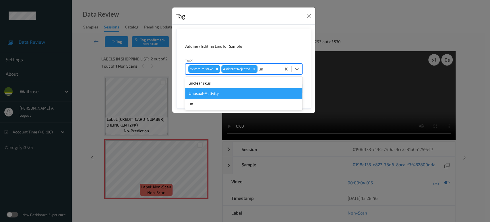
click at [236, 90] on div "Unusual-Activity" at bounding box center [243, 93] width 117 height 10
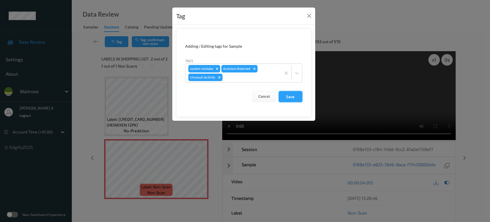
click at [294, 101] on button "Save" at bounding box center [291, 96] width 24 height 11
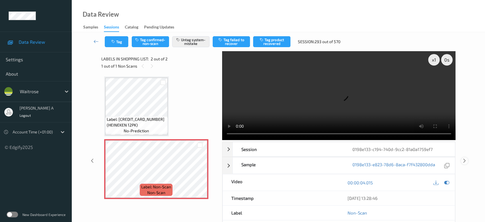
click at [465, 158] on icon at bounding box center [464, 160] width 5 height 5
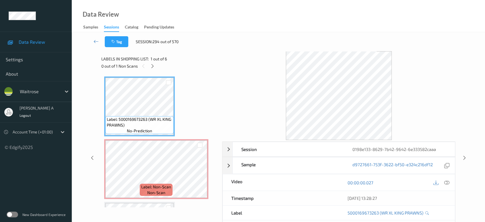
drag, startPoint x: 152, startPoint y: 65, endPoint x: 152, endPoint y: 71, distance: 5.8
click at [152, 65] on icon at bounding box center [152, 65] width 5 height 5
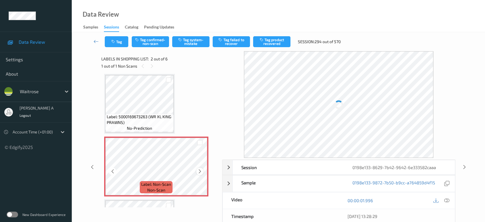
click at [199, 169] on icon at bounding box center [200, 171] width 5 height 5
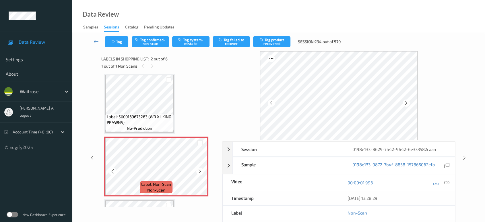
click at [199, 169] on icon at bounding box center [200, 171] width 5 height 5
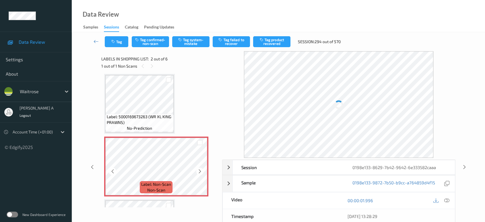
click at [199, 169] on icon at bounding box center [200, 171] width 5 height 5
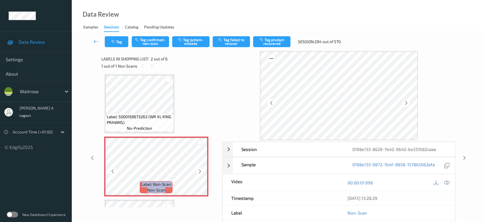
click at [199, 169] on icon at bounding box center [200, 171] width 5 height 5
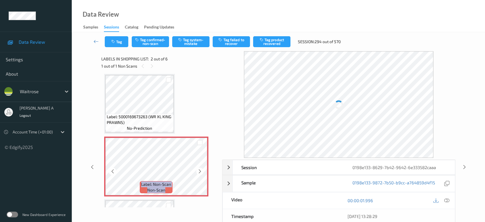
click at [199, 169] on icon at bounding box center [200, 171] width 5 height 5
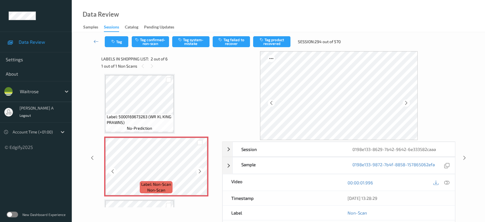
click at [199, 169] on icon at bounding box center [200, 171] width 5 height 5
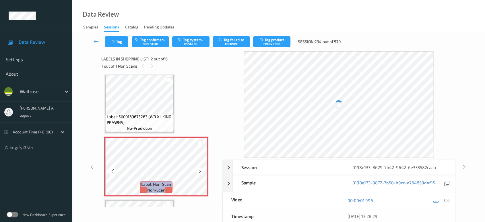
click at [199, 169] on icon at bounding box center [200, 171] width 5 height 5
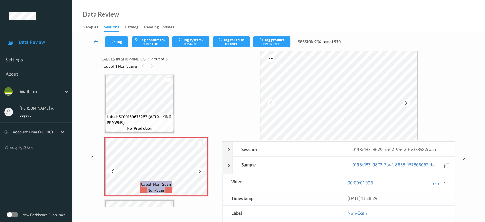
click at [199, 169] on icon at bounding box center [200, 171] width 5 height 5
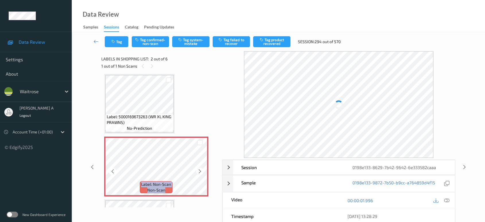
click at [199, 169] on icon at bounding box center [200, 171] width 5 height 5
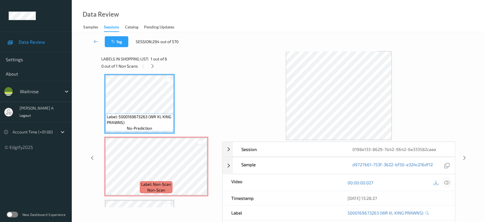
click at [446, 180] on icon at bounding box center [447, 182] width 5 height 5
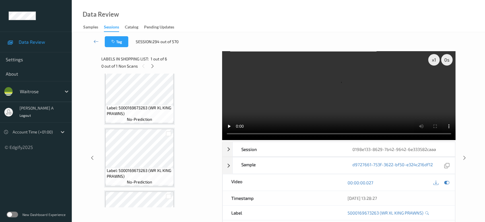
scroll to position [115, 0]
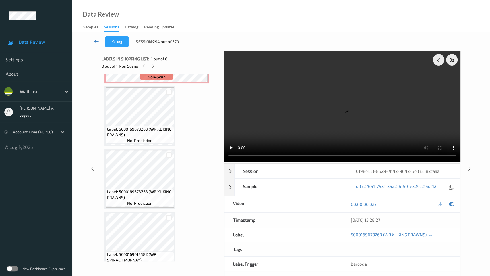
click at [293, 141] on video at bounding box center [342, 106] width 237 height 110
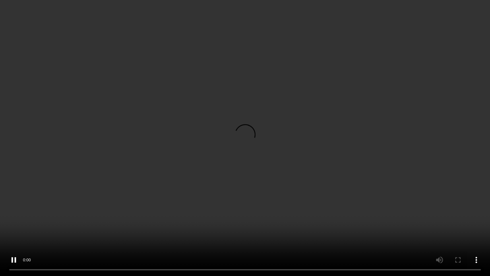
click at [279, 129] on video at bounding box center [245, 138] width 490 height 276
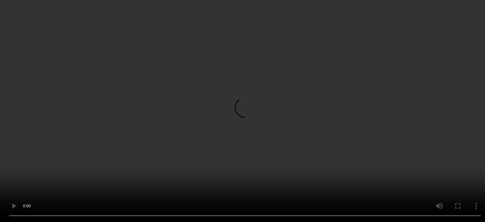
click at [343, 111] on video at bounding box center [242, 111] width 485 height 222
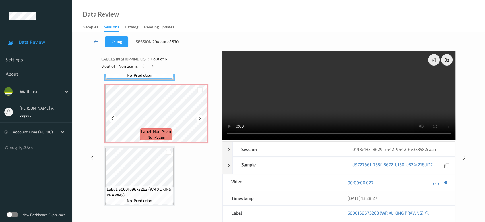
scroll to position [52, 0]
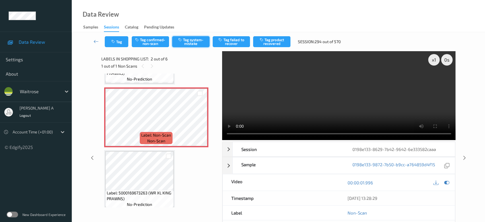
click at [197, 44] on button "Tag system-mistake" at bounding box center [190, 41] width 37 height 11
click at [121, 42] on button "Tag" at bounding box center [117, 41] width 24 height 11
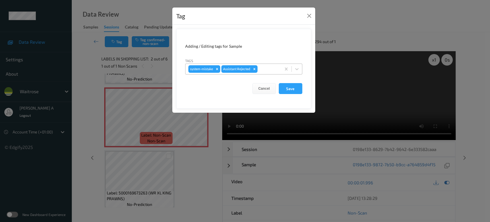
click at [265, 66] on div at bounding box center [269, 68] width 20 height 7
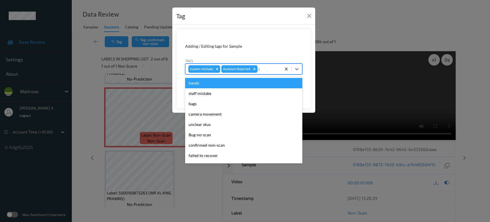
type input "un"
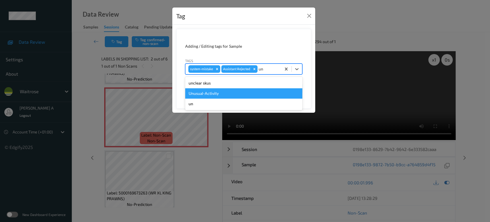
click at [226, 98] on div "Unusual-Activity" at bounding box center [243, 93] width 117 height 10
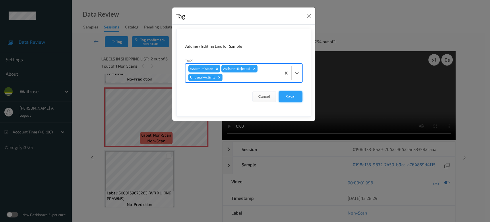
click at [286, 97] on button "Save" at bounding box center [291, 96] width 24 height 11
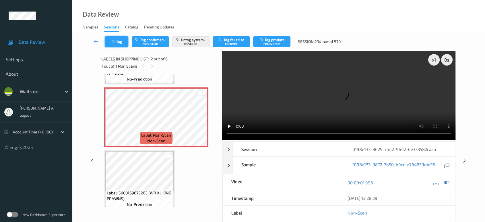
click at [118, 41] on button "Tag" at bounding box center [117, 41] width 24 height 11
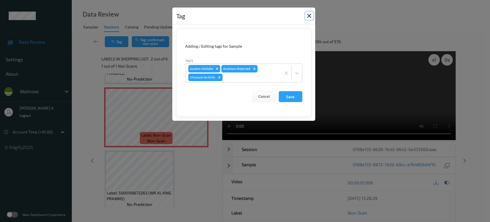
click at [308, 14] on button "Close" at bounding box center [309, 16] width 8 height 8
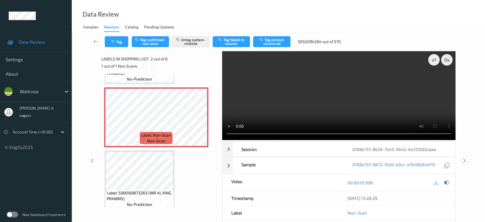
click at [465, 158] on icon at bounding box center [464, 160] width 5 height 5
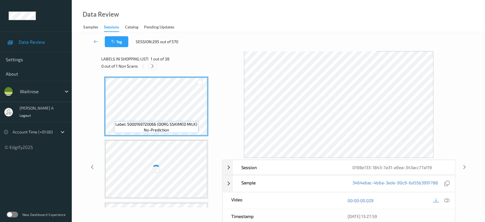
click at [154, 67] on icon at bounding box center [152, 65] width 5 height 5
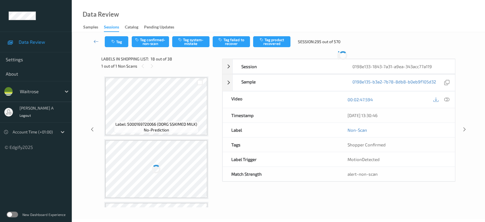
scroll to position [1001, 0]
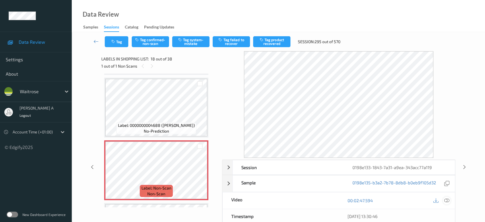
click at [449, 198] on icon at bounding box center [447, 200] width 5 height 5
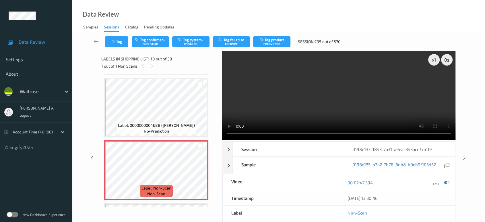
click at [375, 86] on video at bounding box center [339, 95] width 234 height 89
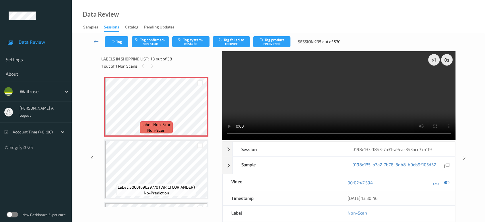
scroll to position [1064, 0]
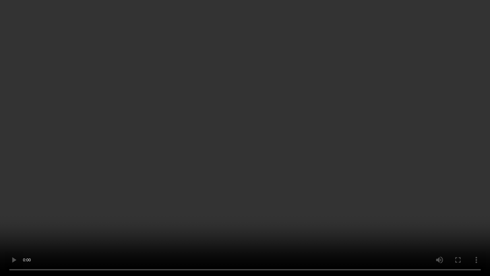
click at [354, 186] on video at bounding box center [245, 138] width 490 height 276
click at [308, 166] on video at bounding box center [245, 138] width 490 height 276
click at [269, 152] on video at bounding box center [245, 138] width 490 height 276
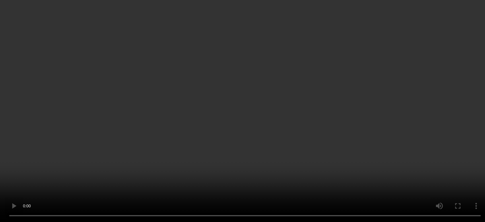
scroll to position [1032, 0]
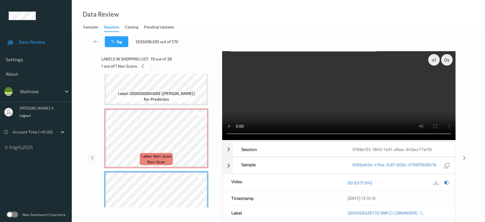
click at [93, 158] on icon at bounding box center [92, 157] width 5 height 5
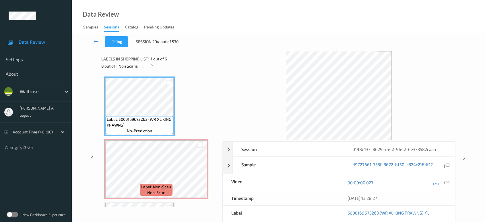
click at [466, 166] on div "Session 0198e133-8629-7b42-9642-6e333582caaa Session ID 0198e133-8629-7b42-9642…" at bounding box center [279, 157] width 390 height 213
click at [465, 156] on icon at bounding box center [464, 157] width 5 height 5
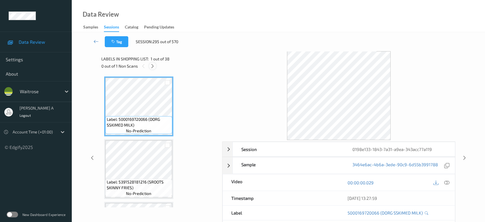
click at [151, 64] on icon at bounding box center [152, 65] width 5 height 5
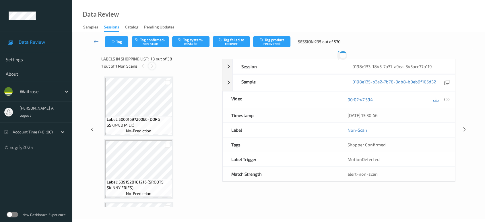
scroll to position [1001, 0]
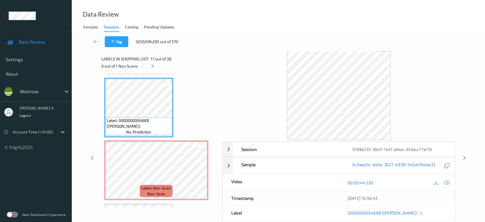
click at [444, 182] on div at bounding box center [447, 182] width 8 height 8
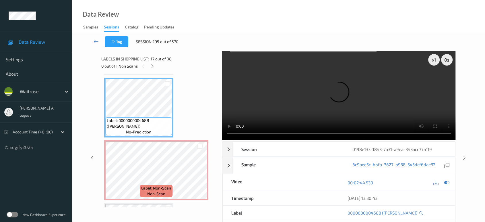
click at [321, 85] on video at bounding box center [339, 95] width 234 height 89
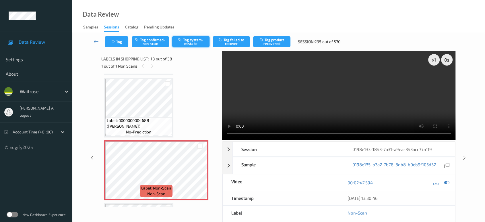
click at [191, 42] on button "Tag system-mistake" at bounding box center [190, 41] width 37 height 11
click at [115, 45] on button "Tag" at bounding box center [117, 41] width 24 height 11
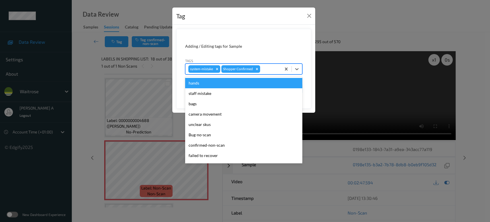
click at [272, 68] on div at bounding box center [269, 68] width 17 height 7
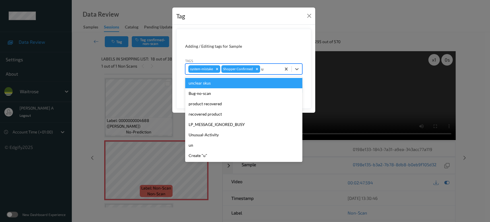
type input "un"
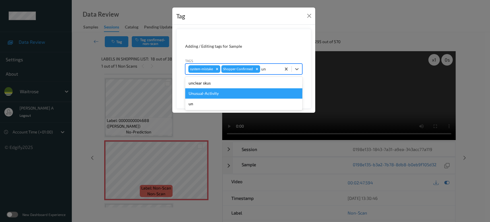
click at [218, 92] on div "Unusual-Activity" at bounding box center [243, 93] width 117 height 10
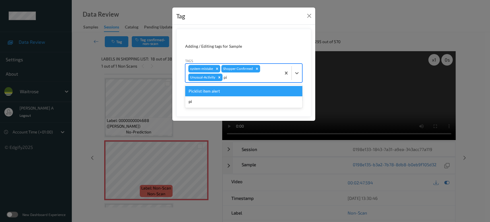
type input "pic"
click at [218, 92] on div "Picklist item alert" at bounding box center [243, 91] width 117 height 10
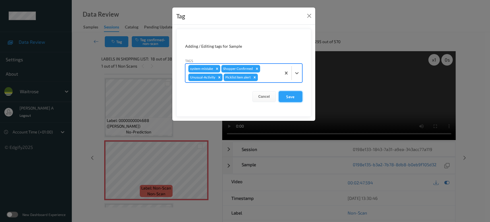
click at [285, 96] on button "Save" at bounding box center [291, 96] width 24 height 11
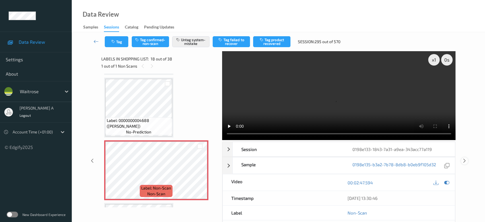
click at [464, 158] on icon at bounding box center [464, 160] width 5 height 5
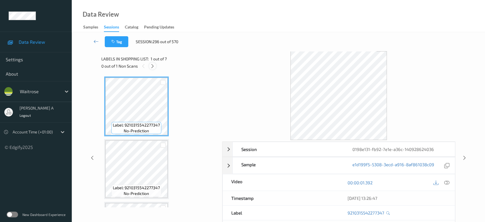
click at [151, 66] on icon at bounding box center [152, 65] width 5 height 5
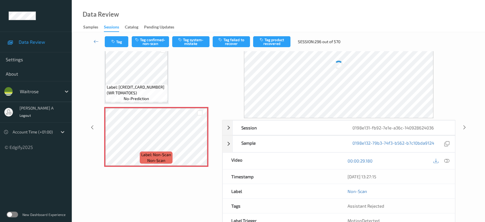
scroll to position [242, 0]
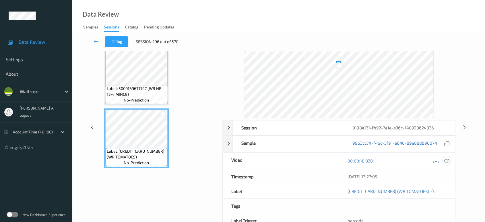
click at [447, 158] on icon at bounding box center [447, 160] width 5 height 5
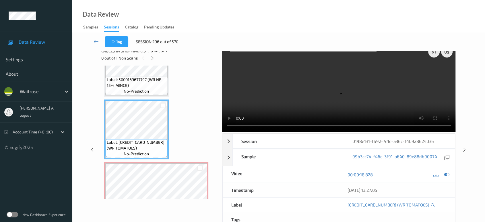
scroll to position [306, 0]
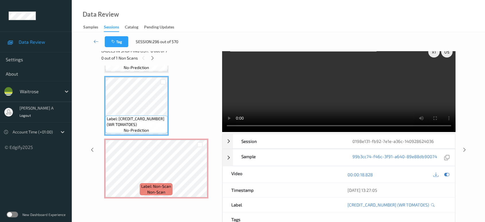
click at [335, 94] on video at bounding box center [339, 87] width 234 height 89
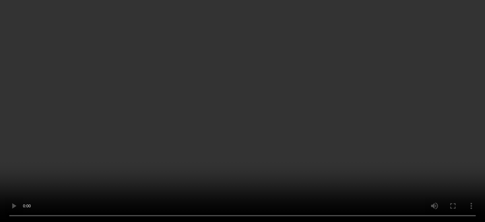
scroll to position [252, 0]
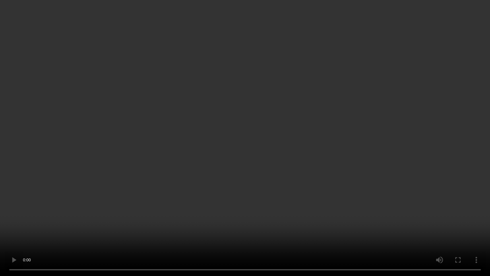
click at [388, 173] on video at bounding box center [245, 138] width 490 height 276
click at [296, 133] on video at bounding box center [245, 138] width 490 height 276
click at [254, 187] on video at bounding box center [245, 138] width 490 height 276
click at [287, 171] on video at bounding box center [245, 138] width 490 height 276
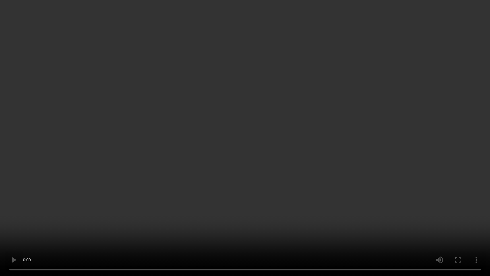
click at [260, 152] on video at bounding box center [245, 138] width 490 height 276
click at [245, 155] on video at bounding box center [245, 138] width 490 height 276
click at [243, 164] on video at bounding box center [245, 138] width 490 height 276
click at [221, 132] on video at bounding box center [245, 138] width 490 height 276
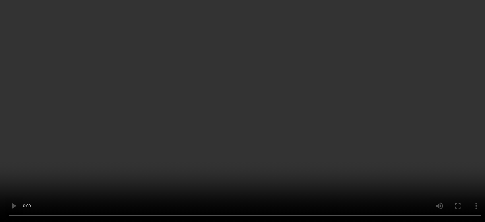
scroll to position [306, 0]
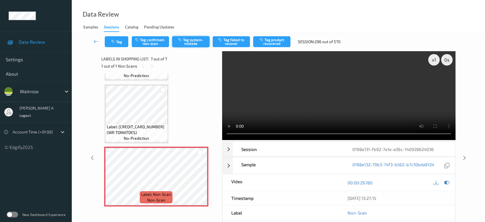
click at [194, 45] on button "Tag system-mistake" at bounding box center [190, 41] width 37 height 11
click at [122, 42] on button "Tag" at bounding box center [117, 41] width 24 height 11
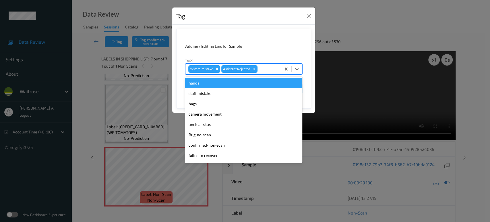
click at [269, 69] on div at bounding box center [269, 68] width 20 height 7
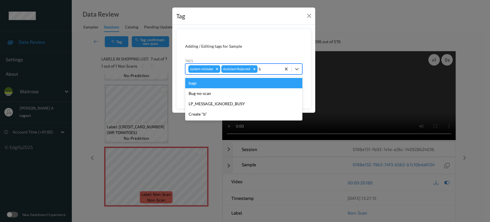
type input "ba"
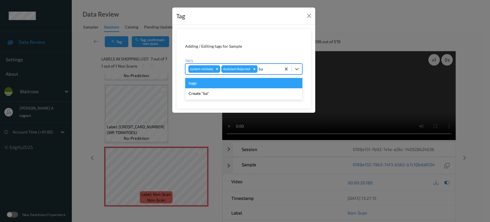
click at [253, 83] on div "bags" at bounding box center [243, 83] width 117 height 10
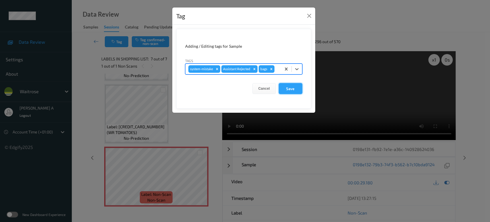
click at [293, 86] on button "Save" at bounding box center [291, 88] width 24 height 11
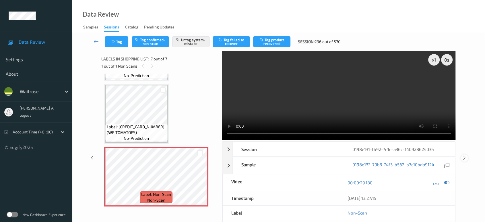
click at [466, 155] on icon at bounding box center [464, 157] width 5 height 5
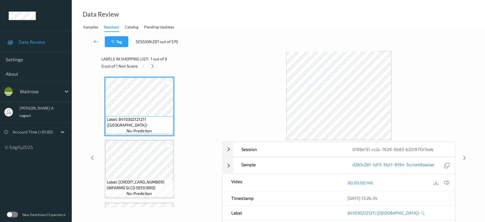
click at [151, 65] on icon at bounding box center [152, 65] width 5 height 5
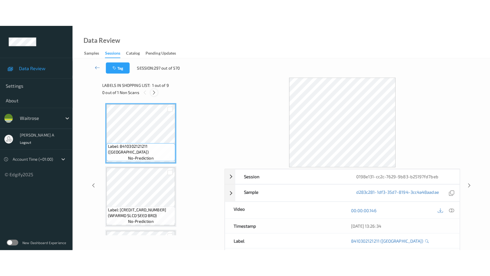
scroll to position [430, 0]
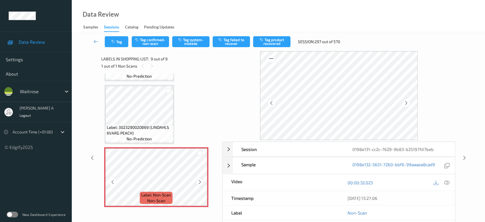
click at [198, 179] on icon at bounding box center [200, 181] width 5 height 5
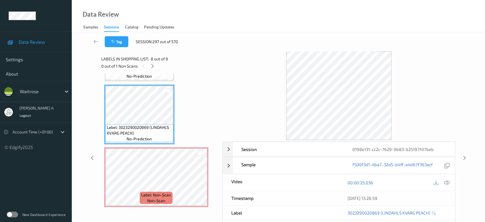
click at [444, 179] on div at bounding box center [441, 182] width 19 height 8
click at [445, 181] on icon at bounding box center [447, 182] width 5 height 5
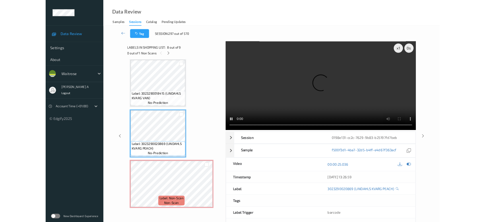
scroll to position [376, 0]
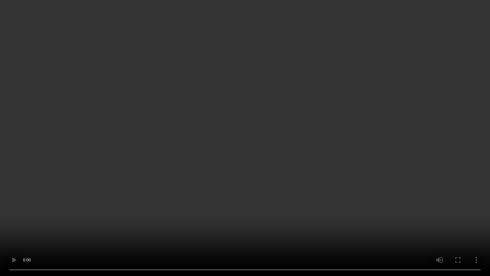
click at [285, 130] on video at bounding box center [245, 138] width 490 height 276
click at [255, 117] on video at bounding box center [245, 138] width 490 height 276
click at [237, 133] on video at bounding box center [245, 138] width 490 height 276
click at [230, 140] on video at bounding box center [245, 138] width 490 height 276
click at [232, 139] on video at bounding box center [245, 138] width 490 height 276
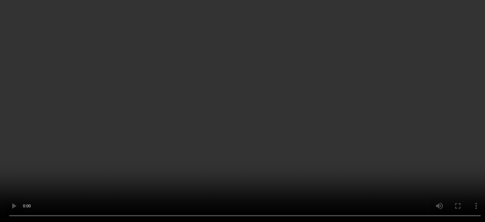
scroll to position [430, 0]
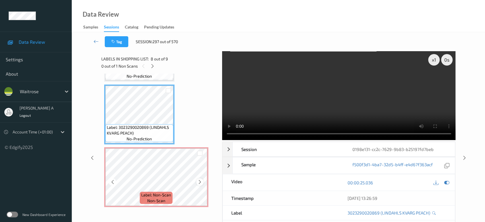
click at [200, 179] on icon at bounding box center [200, 181] width 5 height 5
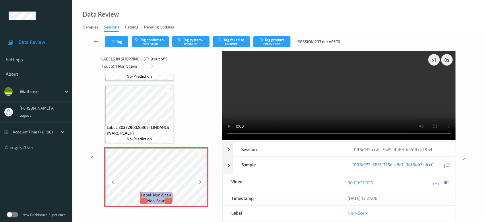
click at [200, 179] on icon at bounding box center [200, 181] width 5 height 5
click at [189, 40] on button "Tag system-mistake" at bounding box center [190, 41] width 37 height 11
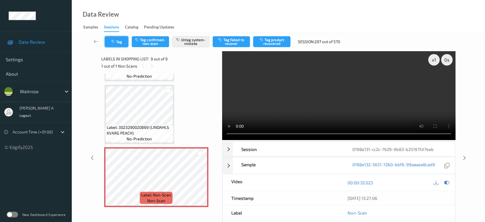
click at [115, 41] on icon "button" at bounding box center [113, 42] width 5 height 4
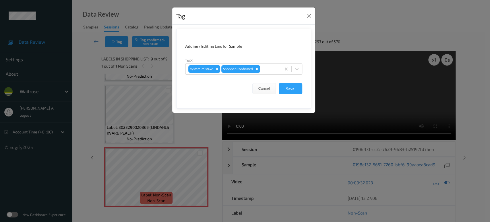
click at [269, 69] on div at bounding box center [269, 68] width 17 height 7
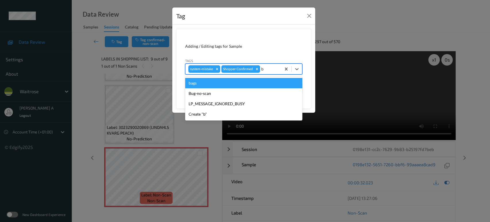
type input "ba"
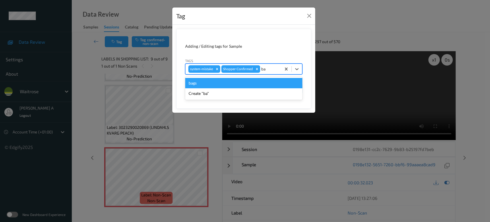
click at [262, 82] on div "bags" at bounding box center [243, 83] width 117 height 10
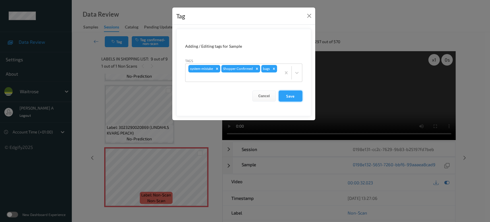
click at [294, 97] on button "Save" at bounding box center [291, 95] width 24 height 11
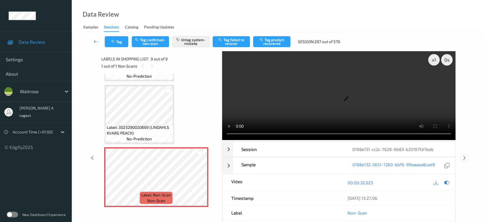
click at [466, 155] on icon at bounding box center [464, 157] width 5 height 5
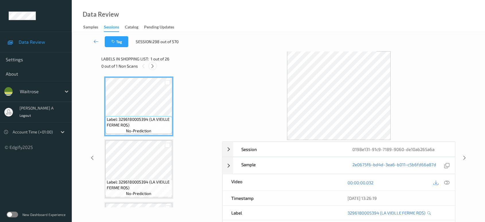
click at [152, 67] on icon at bounding box center [152, 65] width 5 height 5
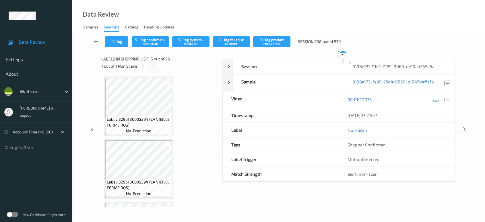
scroll to position [190, 0]
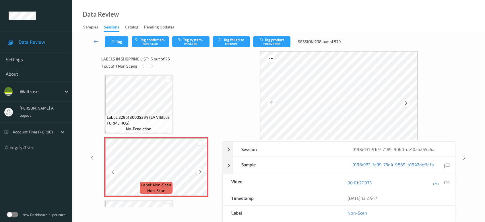
click at [202, 168] on div at bounding box center [199, 171] width 7 height 7
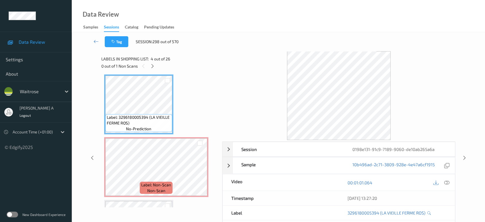
click at [448, 197] on div "[DATE] 13:27:20" at bounding box center [397, 198] width 116 height 14
click at [446, 181] on icon at bounding box center [447, 182] width 5 height 5
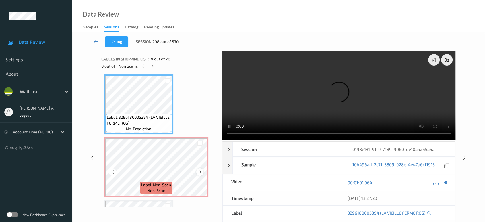
click at [199, 171] on icon at bounding box center [200, 171] width 5 height 5
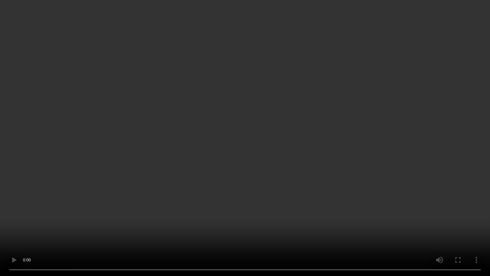
click at [306, 171] on video at bounding box center [245, 138] width 490 height 276
click at [193, 184] on video at bounding box center [245, 138] width 490 height 276
click at [247, 171] on video at bounding box center [245, 138] width 490 height 276
click at [320, 130] on video at bounding box center [245, 138] width 490 height 276
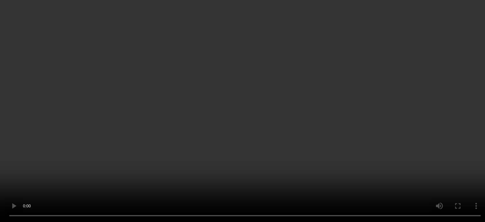
scroll to position [191, 0]
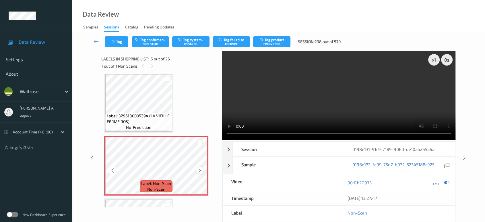
click at [199, 169] on icon at bounding box center [200, 170] width 5 height 5
click at [193, 42] on button "Tag system-mistake" at bounding box center [190, 41] width 37 height 11
click at [113, 47] on div "Tag Tag confirmed-non-scan Untag system-mistake Tag failed to recover Tag produ…" at bounding box center [279, 41] width 390 height 19
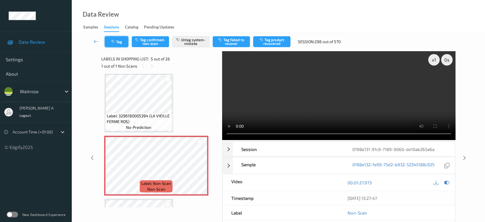
click at [117, 41] on button "Tag" at bounding box center [117, 41] width 24 height 11
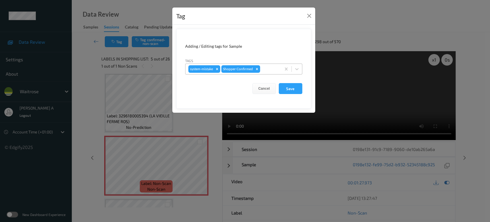
click at [271, 67] on div at bounding box center [269, 68] width 17 height 7
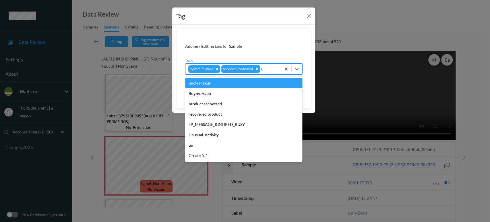
type input "un"
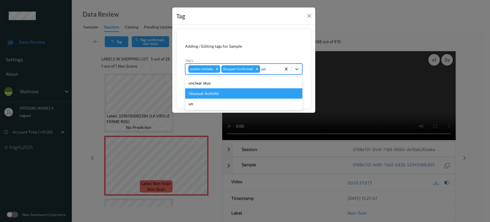
click at [244, 95] on div "Unusual-Activity" at bounding box center [243, 93] width 117 height 10
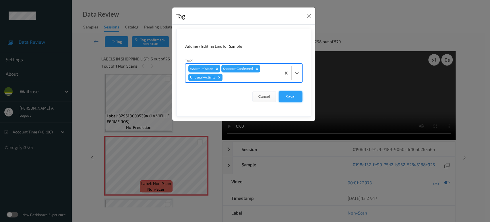
click at [297, 97] on button "Save" at bounding box center [291, 96] width 24 height 11
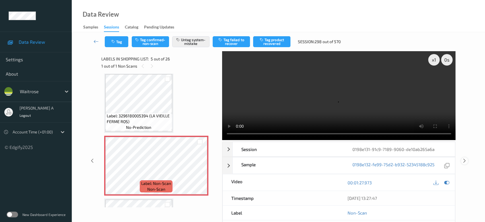
click at [464, 158] on icon at bounding box center [464, 160] width 5 height 5
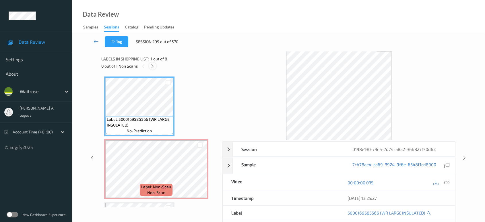
click at [153, 67] on icon at bounding box center [152, 65] width 5 height 5
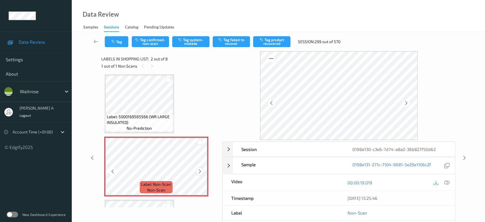
click at [199, 169] on icon at bounding box center [200, 171] width 5 height 5
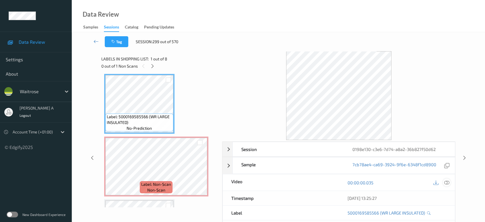
click at [448, 181] on icon at bounding box center [447, 182] width 5 height 5
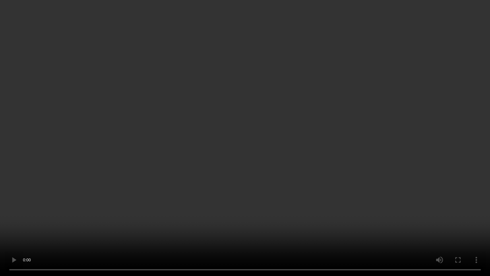
click at [319, 145] on video at bounding box center [245, 138] width 490 height 276
click at [281, 175] on video at bounding box center [245, 138] width 490 height 276
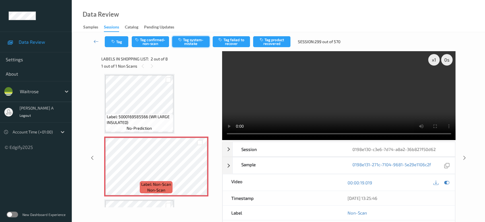
click at [192, 42] on button "Tag system-mistake" at bounding box center [190, 41] width 37 height 11
click at [112, 42] on icon "button" at bounding box center [113, 42] width 5 height 4
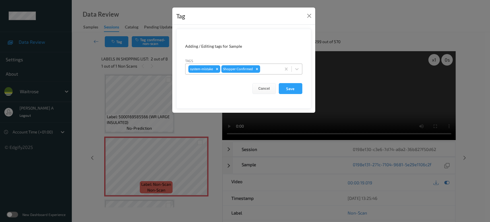
click at [276, 68] on div at bounding box center [269, 68] width 17 height 7
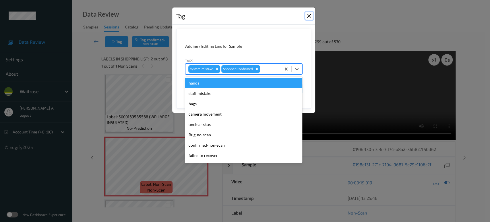
click at [308, 15] on button "Close" at bounding box center [309, 16] width 8 height 8
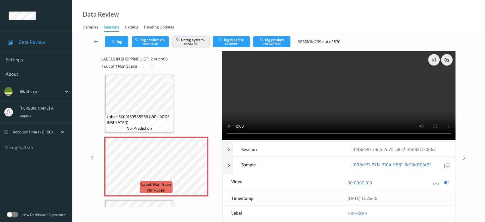
drag, startPoint x: 195, startPoint y: 41, endPoint x: 174, endPoint y: 44, distance: 21.2
click at [195, 41] on button "Untag system-mistake" at bounding box center [190, 41] width 37 height 11
click at [148, 43] on button "Tag confirmed-non-scan" at bounding box center [150, 41] width 37 height 11
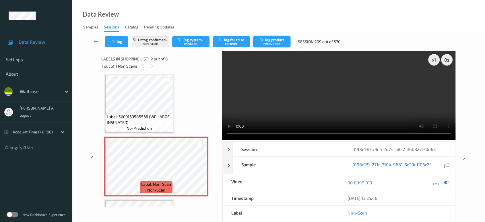
click at [275, 43] on button "Tag product recovered" at bounding box center [271, 41] width 37 height 11
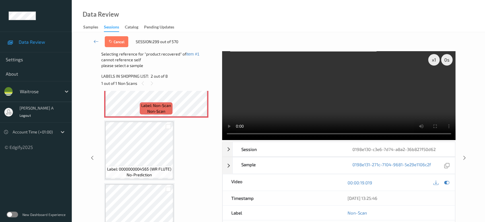
scroll to position [130, 0]
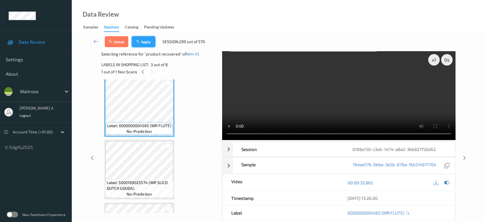
click at [141, 47] on button "Apply" at bounding box center [144, 41] width 24 height 11
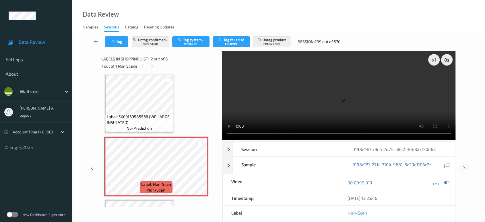
click at [465, 165] on icon at bounding box center [464, 167] width 5 height 5
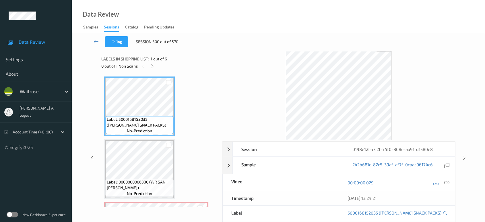
click at [156, 66] on div "0 out of 1 Non Scans" at bounding box center [159, 65] width 117 height 7
click at [153, 66] on icon at bounding box center [152, 65] width 5 height 5
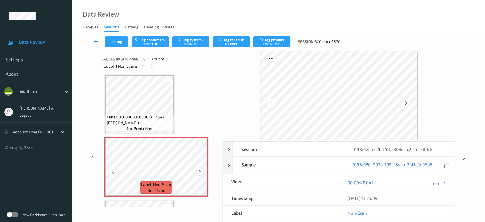
click at [201, 170] on icon at bounding box center [200, 171] width 5 height 5
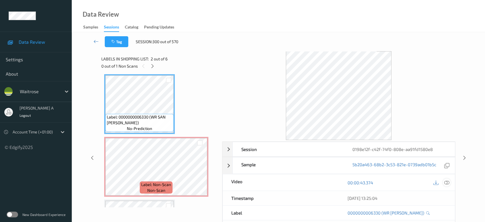
click at [448, 183] on icon at bounding box center [447, 182] width 5 height 5
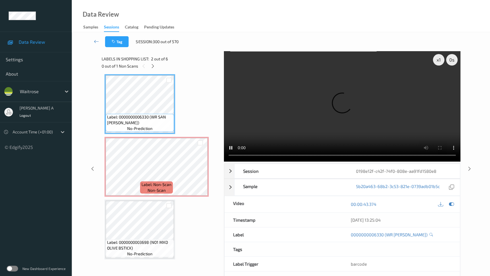
click at [395, 146] on video at bounding box center [342, 106] width 237 height 110
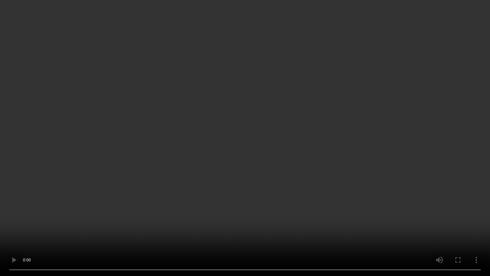
click at [325, 150] on video at bounding box center [245, 138] width 490 height 276
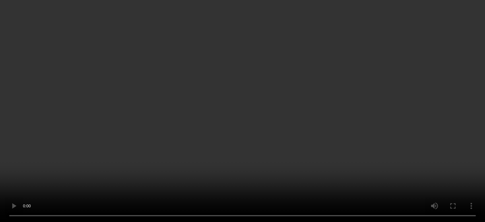
scroll to position [128, 0]
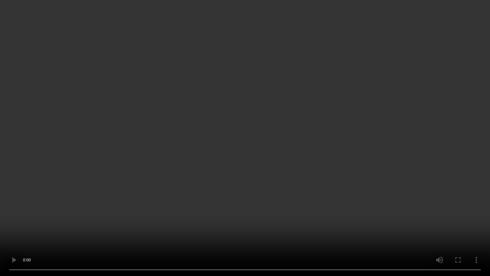
click at [327, 123] on video at bounding box center [245, 138] width 490 height 276
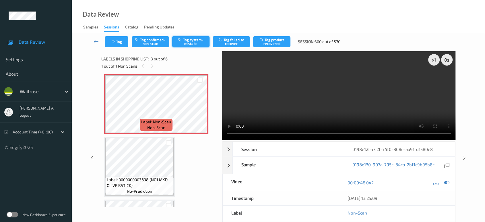
click at [198, 37] on button "Tag system-mistake" at bounding box center [190, 41] width 37 height 11
click at [121, 43] on button "Tag" at bounding box center [117, 41] width 24 height 11
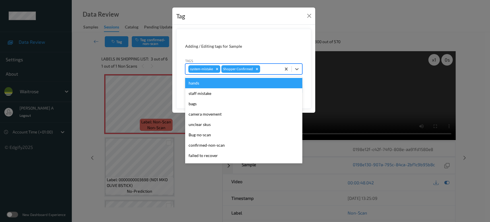
click at [269, 68] on div at bounding box center [269, 68] width 17 height 7
type input "un"
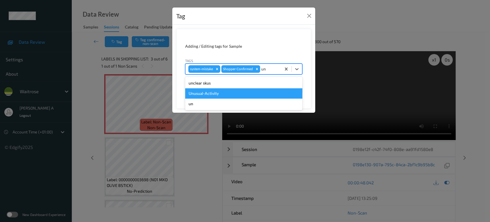
click at [218, 92] on div "Unusual-Activity" at bounding box center [243, 93] width 117 height 10
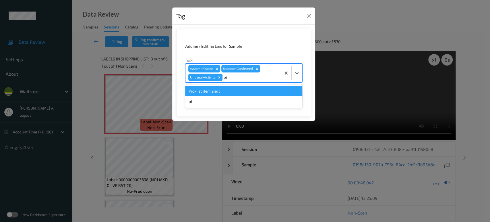
type input "pic"
click at [218, 92] on div "Picklist item alert" at bounding box center [243, 91] width 117 height 10
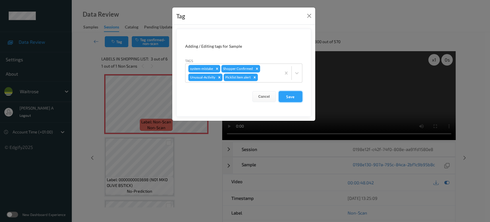
click at [283, 95] on button "Save" at bounding box center [291, 96] width 24 height 11
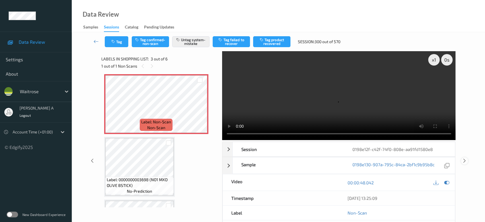
click at [464, 158] on icon at bounding box center [464, 160] width 5 height 5
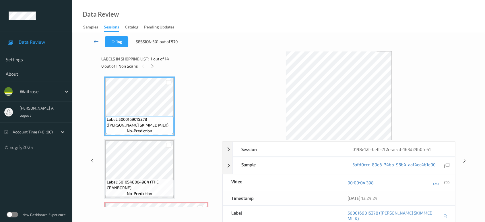
click at [94, 42] on icon at bounding box center [96, 41] width 5 height 6
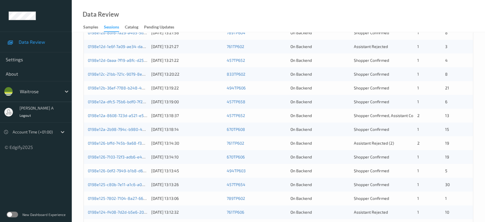
scroll to position [70, 0]
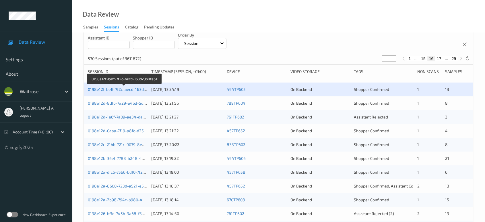
click at [133, 89] on link "0198e12f-beff-7f2c-aecd-163d29b0fe61" at bounding box center [124, 89] width 73 height 5
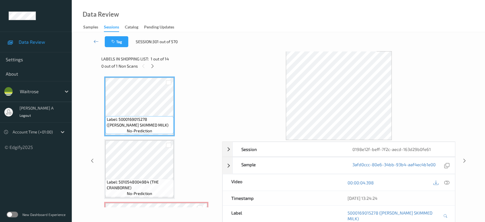
click at [151, 62] on div "Labels in shopping list: 1 out of 14" at bounding box center [159, 58] width 117 height 7
click at [152, 67] on icon at bounding box center [152, 65] width 5 height 5
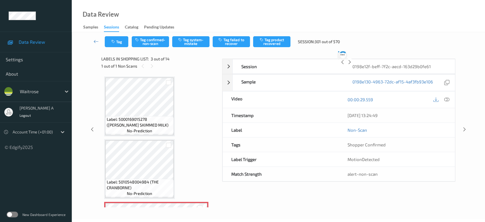
scroll to position [65, 0]
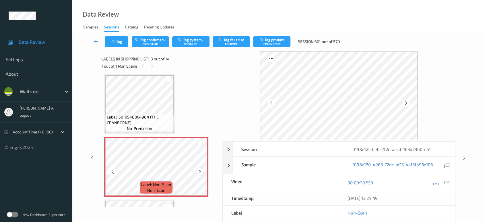
click at [202, 170] on icon at bounding box center [200, 171] width 5 height 5
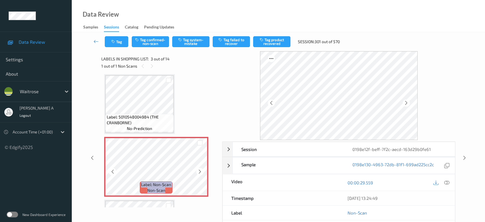
click at [202, 170] on icon at bounding box center [200, 171] width 5 height 5
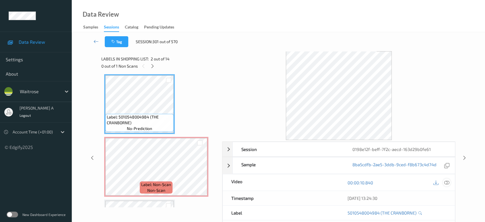
click at [447, 183] on icon at bounding box center [447, 182] width 5 height 5
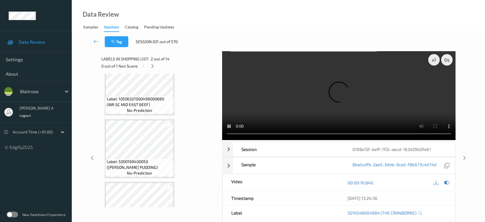
scroll to position [225, 0]
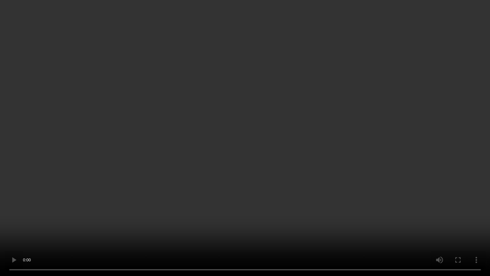
click at [247, 148] on video at bounding box center [245, 138] width 490 height 276
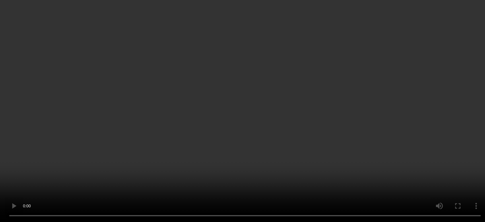
scroll to position [33, 0]
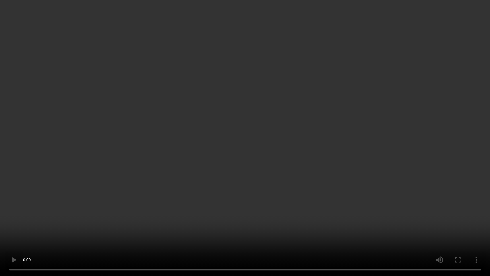
click at [315, 149] on video at bounding box center [245, 138] width 490 height 276
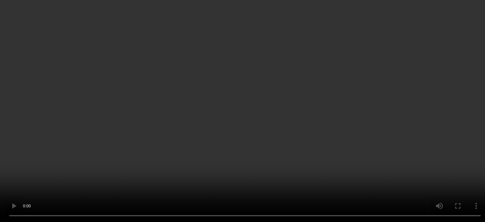
scroll to position [97, 0]
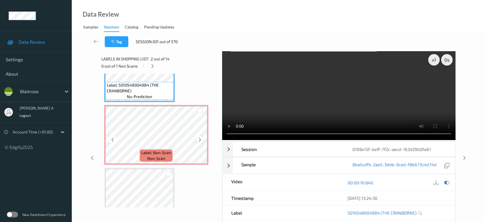
click at [201, 139] on icon at bounding box center [200, 139] width 5 height 5
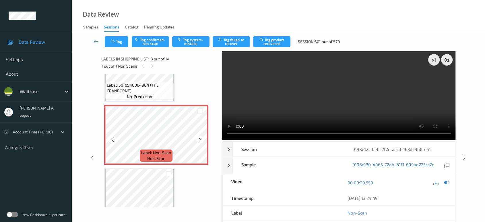
click at [201, 139] on icon at bounding box center [200, 139] width 5 height 5
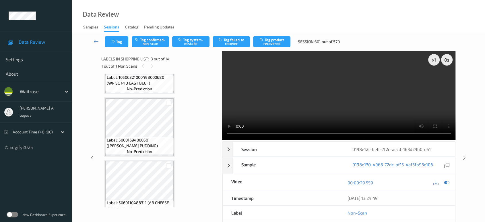
scroll to position [193, 0]
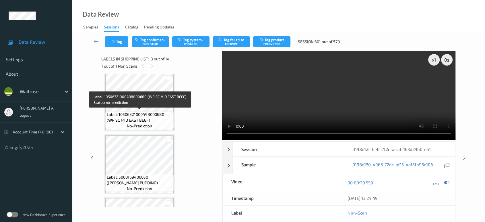
click at [148, 113] on span "Label: 10506321000498000680 (WR SC MID EAST BEEF)" at bounding box center [139, 116] width 65 height 11
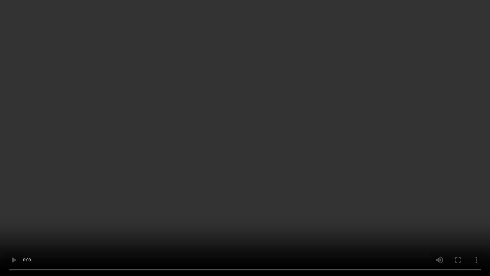
click at [292, 140] on video at bounding box center [245, 138] width 490 height 276
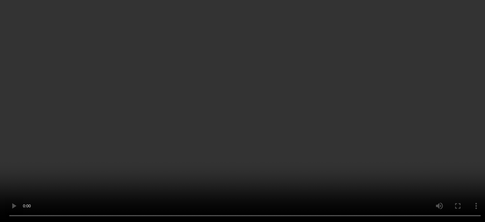
scroll to position [65, 0]
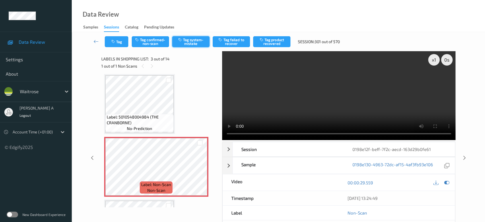
click at [189, 44] on button "Tag system-mistake" at bounding box center [190, 41] width 37 height 11
click at [114, 40] on icon "button" at bounding box center [113, 42] width 5 height 4
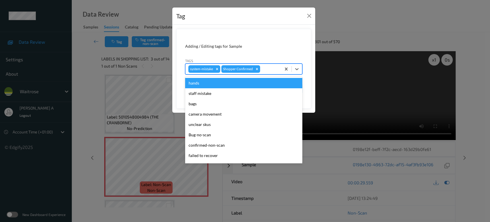
click at [266, 71] on div at bounding box center [269, 68] width 17 height 7
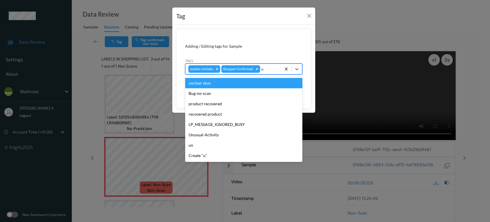
type input "un"
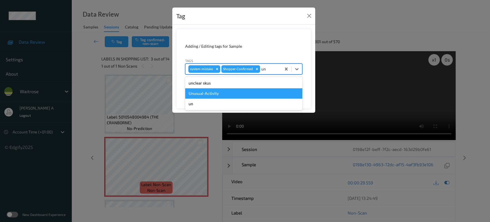
click at [237, 92] on div "Unusual-Activity" at bounding box center [243, 93] width 117 height 10
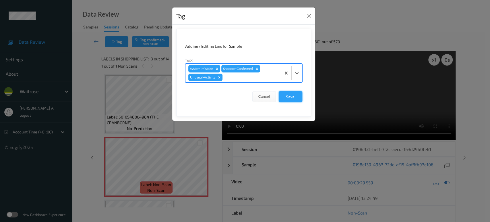
click at [293, 100] on button "Save" at bounding box center [291, 96] width 24 height 11
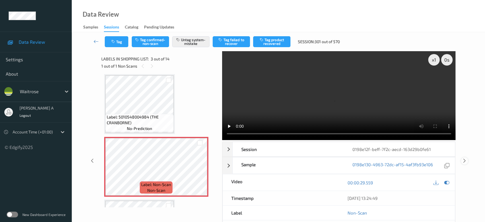
click at [464, 158] on icon at bounding box center [464, 160] width 5 height 5
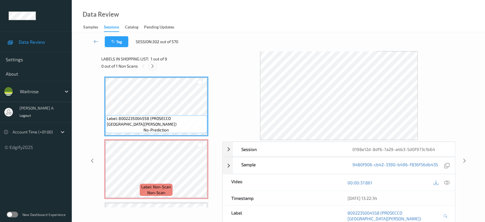
click at [151, 66] on icon at bounding box center [152, 65] width 5 height 5
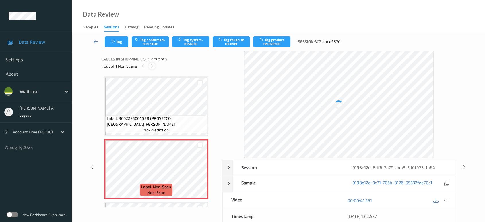
scroll to position [3, 0]
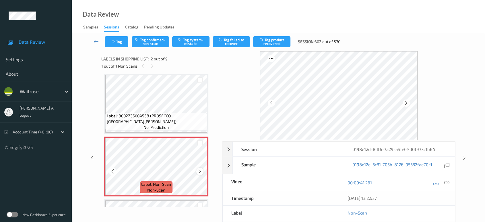
click at [200, 172] on icon at bounding box center [200, 171] width 5 height 5
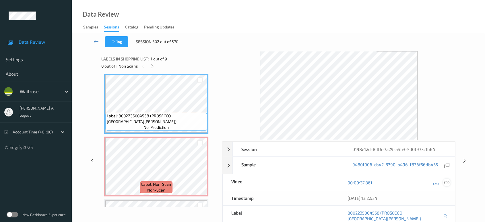
click at [447, 182] on icon at bounding box center [447, 182] width 5 height 5
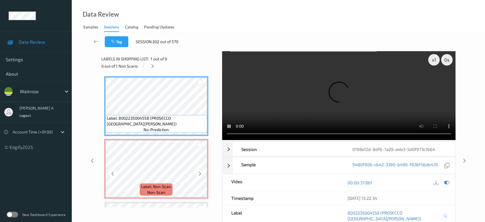
scroll to position [0, 0]
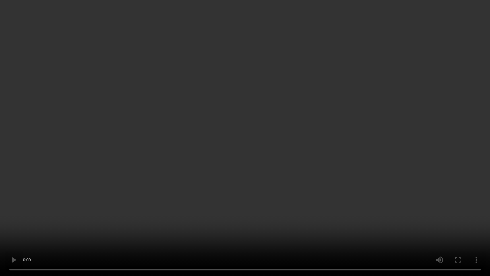
click at [219, 141] on video at bounding box center [245, 138] width 490 height 276
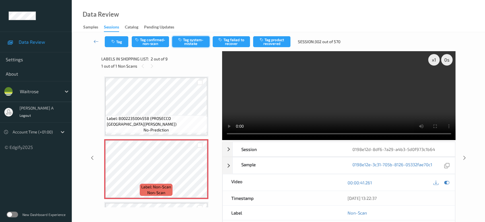
click at [187, 38] on button "Tag system-mistake" at bounding box center [190, 41] width 37 height 11
click at [110, 38] on button "Tag" at bounding box center [117, 41] width 24 height 11
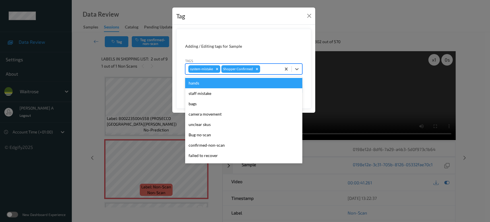
click at [273, 70] on div at bounding box center [269, 68] width 17 height 7
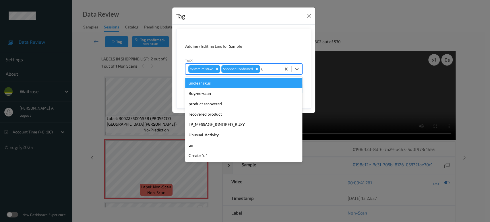
type input "un"
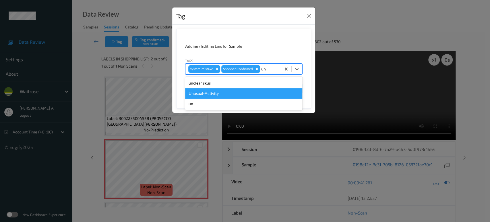
click at [212, 92] on div "Unusual-Activity" at bounding box center [243, 93] width 117 height 10
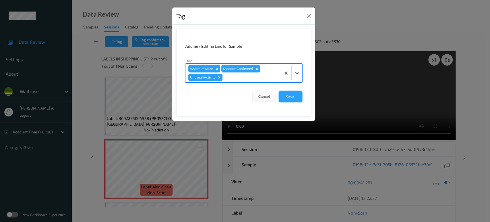
click at [290, 98] on button "Save" at bounding box center [291, 96] width 24 height 11
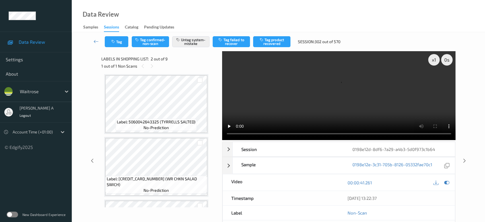
scroll to position [32, 0]
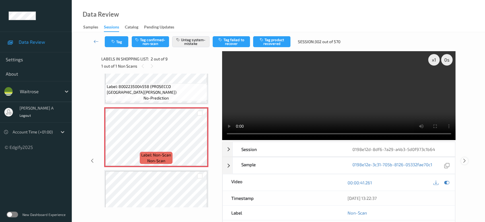
click at [464, 158] on icon at bounding box center [464, 160] width 5 height 5
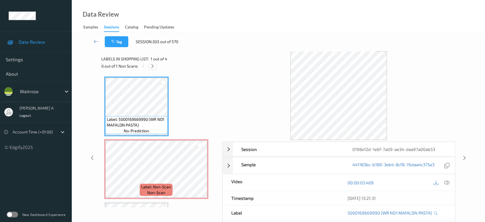
click at [151, 64] on icon at bounding box center [152, 65] width 5 height 5
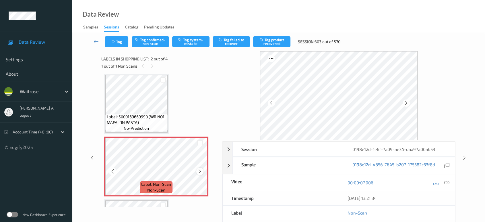
click at [201, 170] on icon at bounding box center [200, 171] width 5 height 5
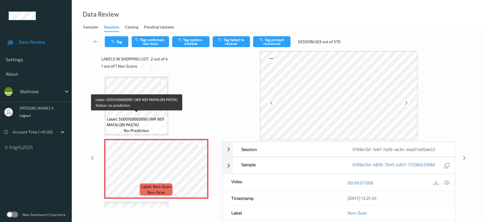
scroll to position [0, 0]
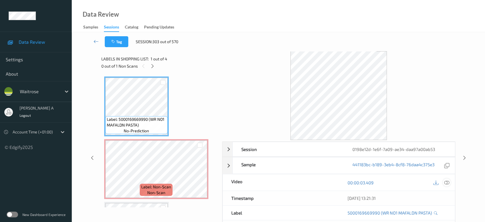
click at [447, 182] on icon at bounding box center [447, 182] width 5 height 5
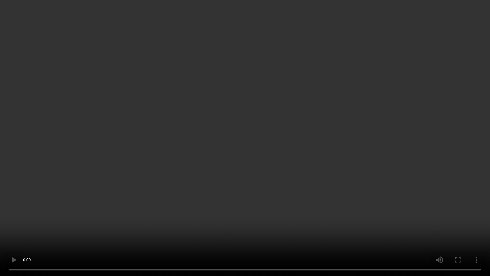
click at [276, 184] on video at bounding box center [245, 138] width 490 height 276
click at [276, 175] on video at bounding box center [245, 138] width 490 height 276
click at [233, 119] on video at bounding box center [245, 138] width 490 height 276
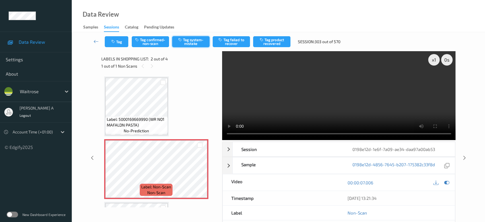
click at [200, 40] on button "Tag system-mistake" at bounding box center [190, 41] width 37 height 11
click at [122, 46] on button "Tag" at bounding box center [117, 41] width 24 height 11
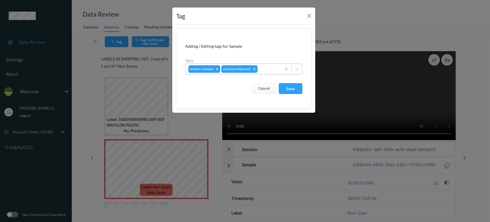
click at [269, 66] on div at bounding box center [269, 68] width 20 height 7
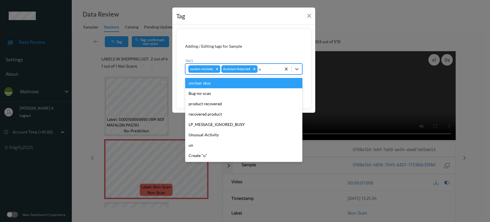
type input "un"
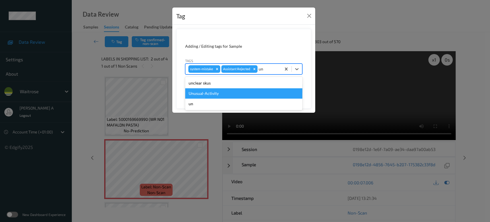
click at [213, 92] on div "Unusual-Activity" at bounding box center [243, 93] width 117 height 10
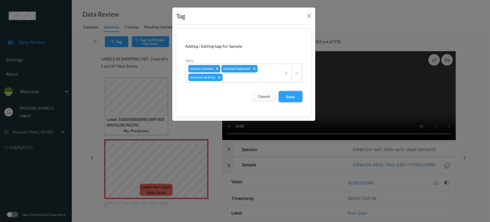
click at [289, 98] on button "Save" at bounding box center [291, 96] width 24 height 11
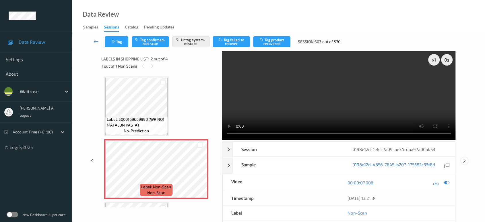
click at [465, 158] on icon at bounding box center [464, 160] width 5 height 5
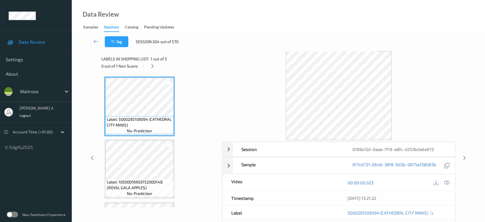
click at [156, 68] on div "0 out of 1 Non Scans" at bounding box center [159, 65] width 117 height 7
click at [154, 68] on div at bounding box center [152, 65] width 7 height 7
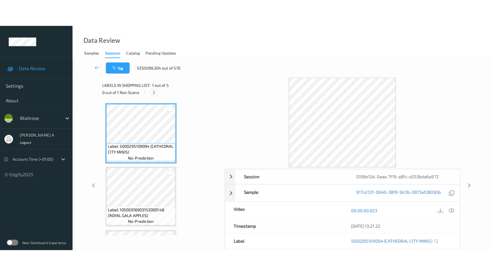
scroll to position [181, 0]
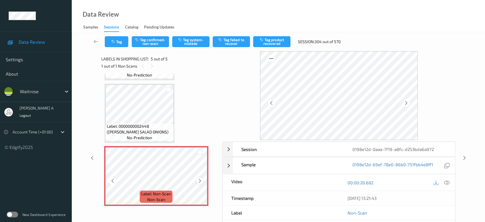
click at [202, 179] on icon at bounding box center [200, 180] width 5 height 5
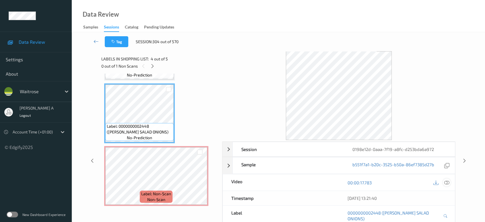
click at [449, 183] on icon at bounding box center [447, 182] width 5 height 5
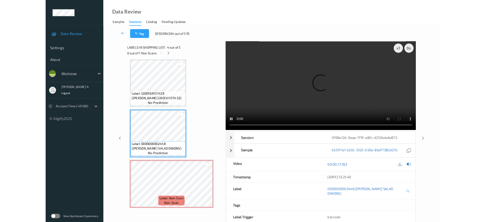
scroll to position [127, 0]
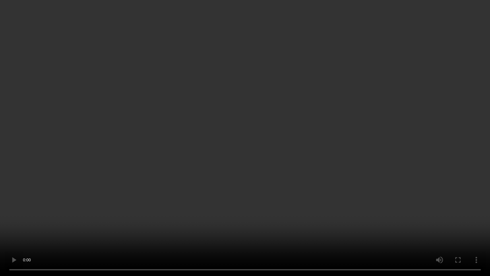
click at [286, 144] on video at bounding box center [245, 138] width 490 height 276
click at [258, 148] on video at bounding box center [245, 138] width 490 height 276
click at [216, 152] on video at bounding box center [245, 138] width 490 height 276
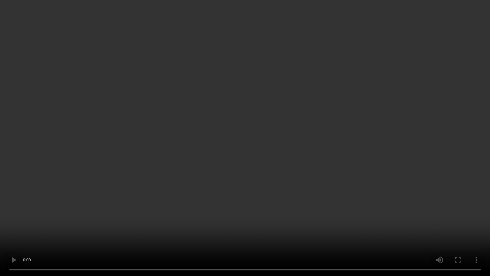
click at [252, 132] on video at bounding box center [245, 138] width 490 height 276
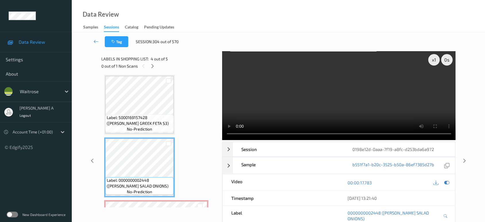
click at [339, 100] on video at bounding box center [339, 95] width 234 height 89
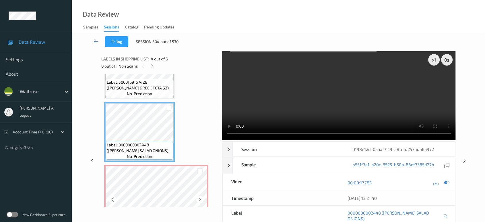
scroll to position [181, 0]
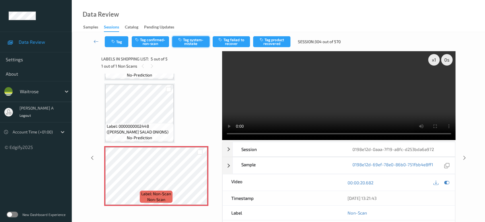
click at [195, 39] on button "Tag system-mistake" at bounding box center [190, 41] width 37 height 11
click at [113, 43] on icon "button" at bounding box center [113, 42] width 5 height 4
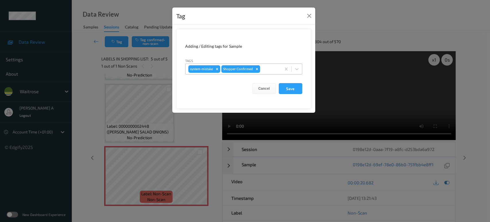
click at [269, 67] on div at bounding box center [269, 68] width 17 height 7
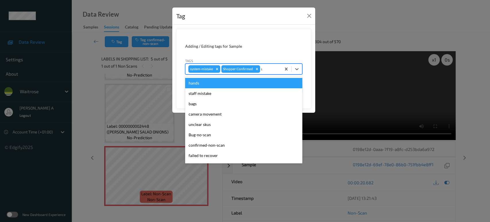
type input "un"
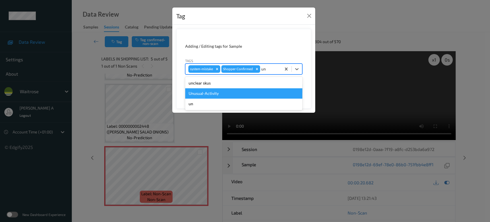
click at [227, 90] on div "Unusual-Activity" at bounding box center [243, 93] width 117 height 10
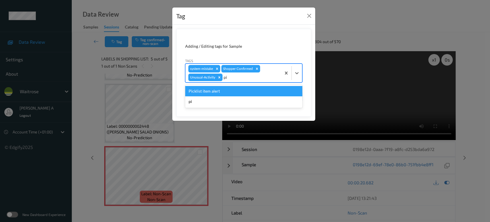
type input "pic"
click at [216, 88] on div "Picklist item alert" at bounding box center [243, 91] width 117 height 10
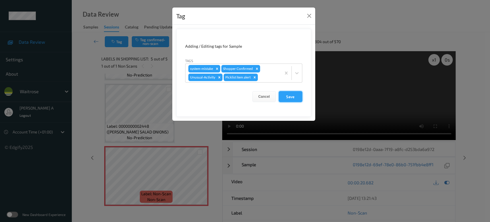
click at [296, 99] on button "Save" at bounding box center [291, 96] width 24 height 11
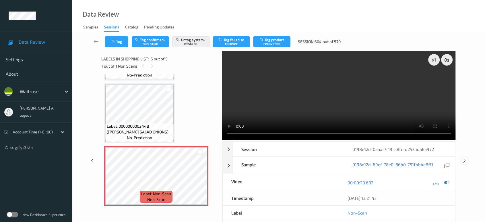
click at [464, 158] on icon at bounding box center [464, 160] width 5 height 5
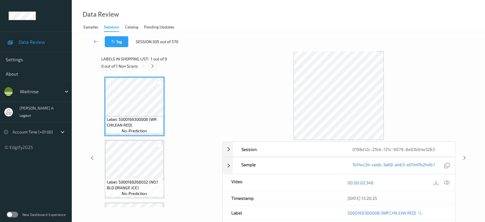
click at [155, 66] on icon at bounding box center [152, 65] width 5 height 5
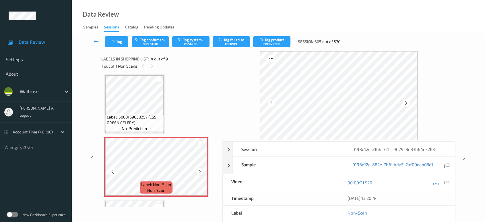
click at [198, 169] on icon at bounding box center [200, 171] width 5 height 5
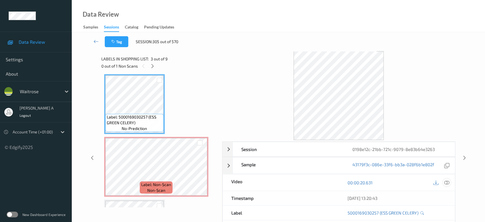
click at [447, 180] on icon at bounding box center [447, 182] width 5 height 5
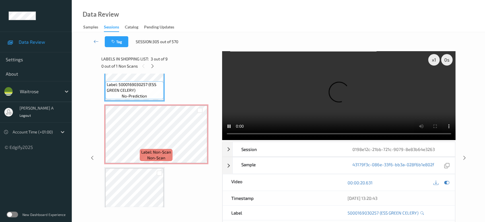
scroll to position [159, 0]
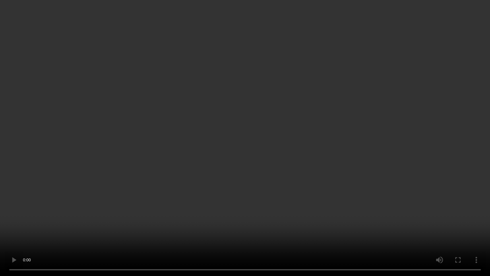
click at [258, 200] on video at bounding box center [245, 138] width 490 height 276
click at [204, 193] on video at bounding box center [245, 138] width 490 height 276
click at [296, 146] on video at bounding box center [245, 138] width 490 height 276
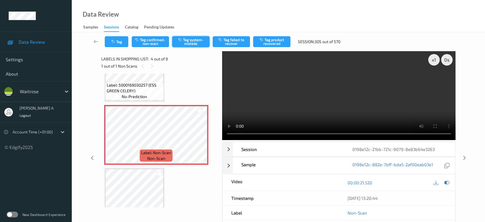
click at [196, 42] on button "Tag system-mistake" at bounding box center [190, 41] width 37 height 11
click at [116, 43] on icon "button" at bounding box center [113, 42] width 5 height 4
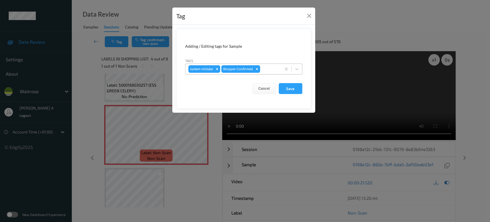
click at [267, 66] on div at bounding box center [269, 68] width 17 height 7
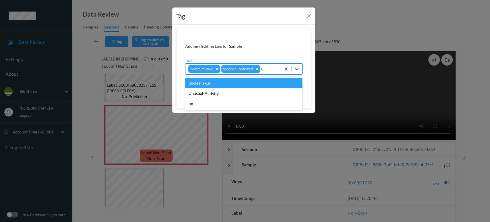
type input "un"
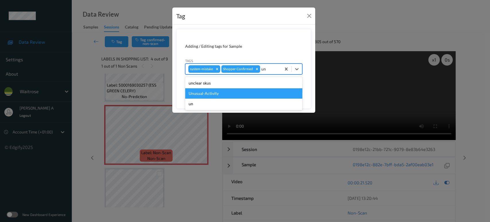
click at [230, 90] on div "Unusual-Activity" at bounding box center [243, 93] width 117 height 10
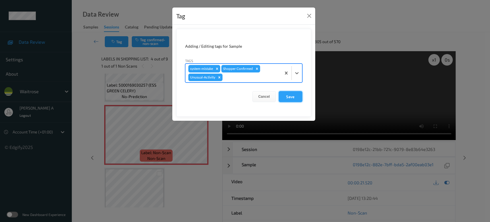
click at [287, 100] on button "Save" at bounding box center [291, 96] width 24 height 11
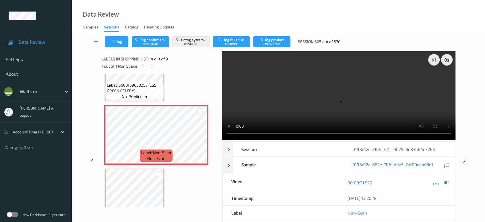
click at [466, 159] on icon at bounding box center [464, 160] width 5 height 5
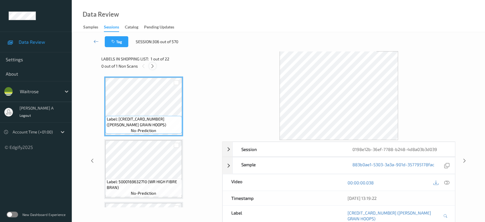
click at [152, 67] on icon at bounding box center [152, 65] width 5 height 5
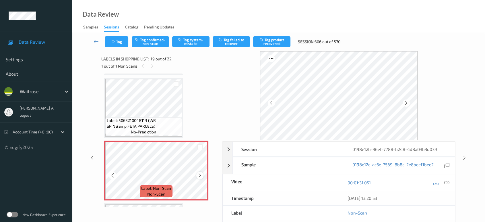
click at [199, 173] on icon at bounding box center [200, 175] width 5 height 5
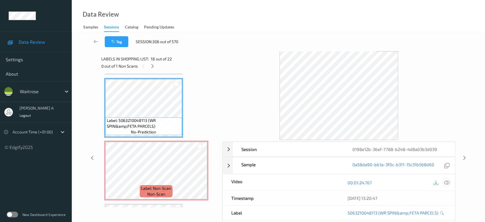
click at [449, 181] on icon at bounding box center [447, 182] width 5 height 5
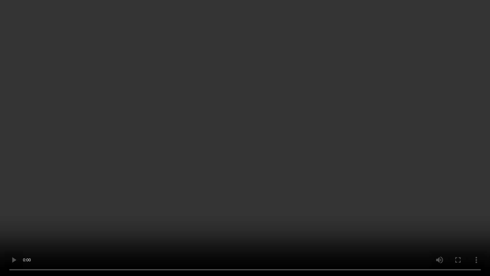
click at [298, 141] on video at bounding box center [245, 138] width 490 height 276
click at [247, 67] on video at bounding box center [245, 138] width 490 height 276
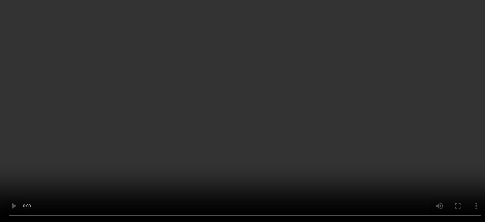
scroll to position [1158, 0]
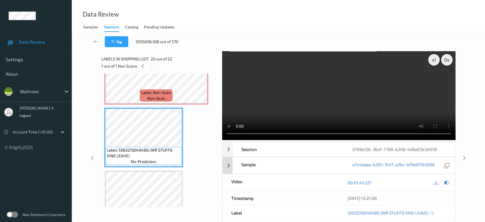
drag, startPoint x: 446, startPoint y: 181, endPoint x: 437, endPoint y: 183, distance: 9.3
click at [446, 181] on icon at bounding box center [447, 182] width 5 height 5
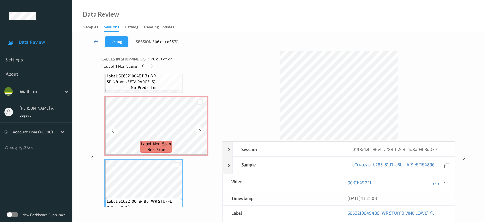
scroll to position [1095, 0]
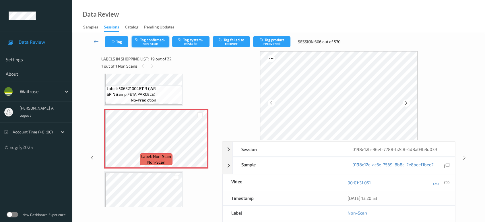
click at [152, 43] on button "Tag confirmed-non-scan" at bounding box center [150, 41] width 37 height 11
click at [271, 42] on button "Tag product recovered" at bounding box center [271, 41] width 37 height 11
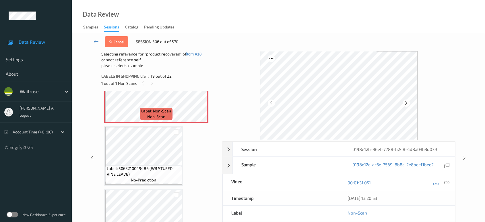
scroll to position [1158, 0]
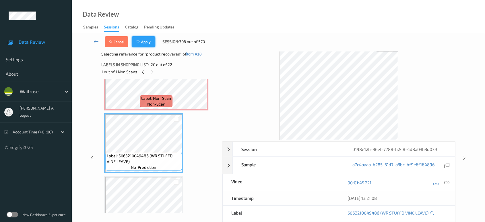
click at [143, 43] on button "Apply" at bounding box center [144, 41] width 24 height 11
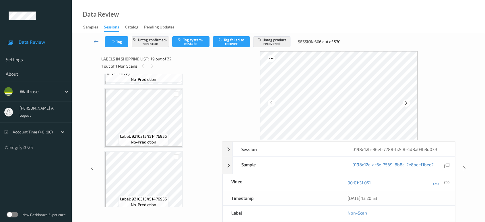
scroll to position [1241, 0]
click at [465, 167] on icon at bounding box center [464, 167] width 5 height 5
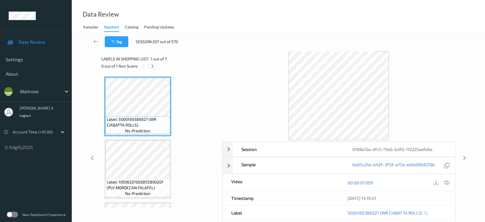
click at [151, 66] on icon at bounding box center [152, 65] width 5 height 5
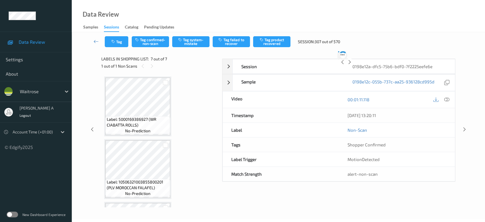
scroll to position [306, 0]
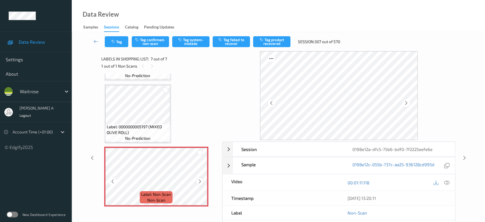
click at [202, 179] on div at bounding box center [199, 180] width 7 height 7
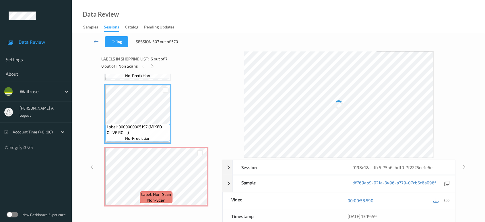
scroll to position [242, 0]
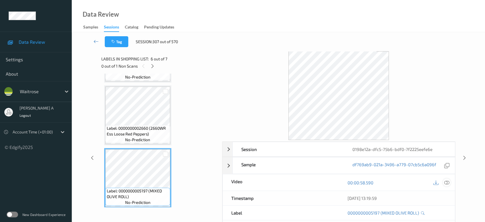
click at [450, 181] on div at bounding box center [447, 182] width 8 height 8
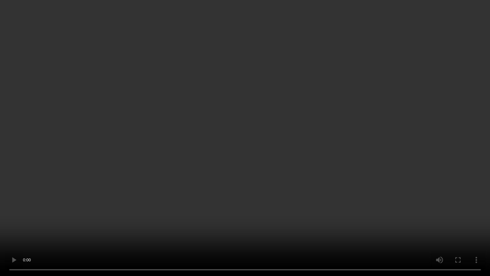
click at [262, 190] on video at bounding box center [245, 138] width 490 height 276
click at [268, 175] on video at bounding box center [245, 138] width 490 height 276
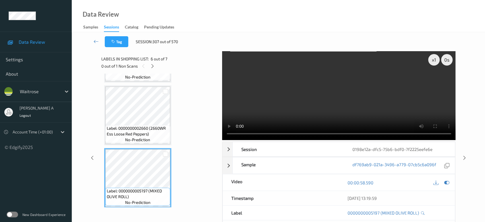
click at [379, 109] on video at bounding box center [339, 95] width 234 height 89
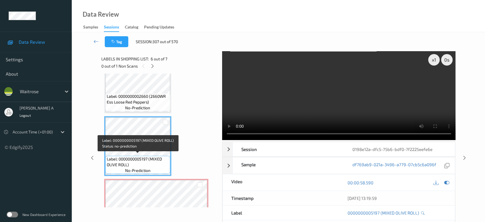
scroll to position [306, 0]
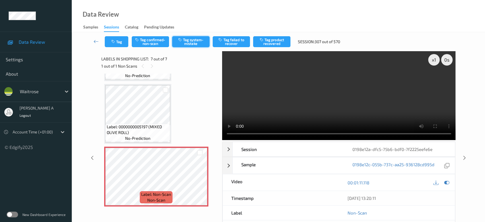
click at [191, 37] on button "Tag system-mistake" at bounding box center [190, 41] width 37 height 11
click at [111, 42] on icon "button" at bounding box center [113, 42] width 5 height 4
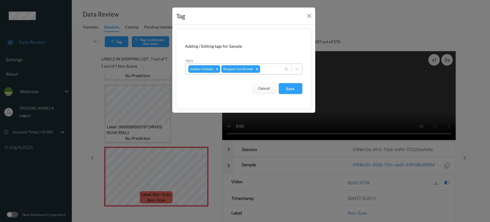
click at [273, 69] on div at bounding box center [269, 68] width 17 height 7
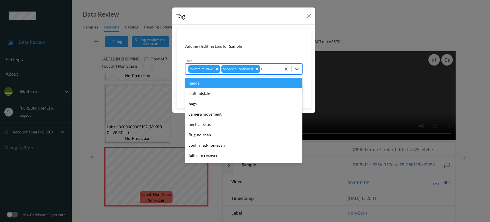
type input "un"
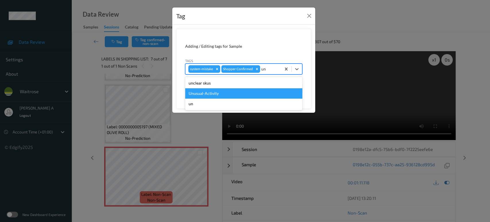
click at [219, 92] on div "Unusual-Activity" at bounding box center [243, 93] width 117 height 10
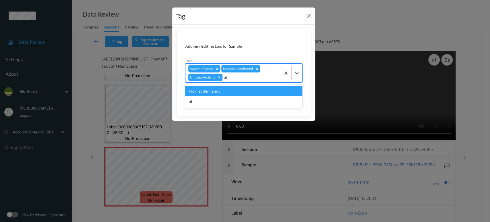
type input "pic"
click at [219, 92] on div "Picklist item alert" at bounding box center [243, 91] width 117 height 10
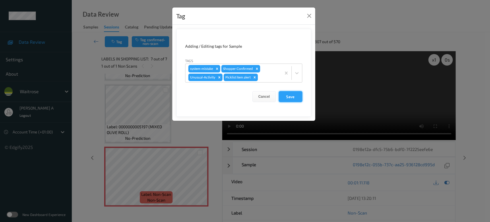
click at [294, 97] on button "Save" at bounding box center [291, 96] width 24 height 11
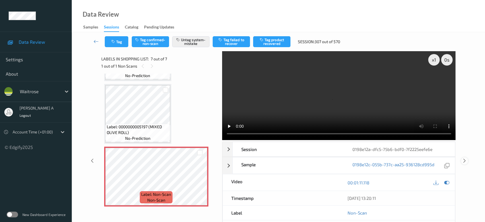
click at [463, 158] on icon at bounding box center [464, 160] width 5 height 5
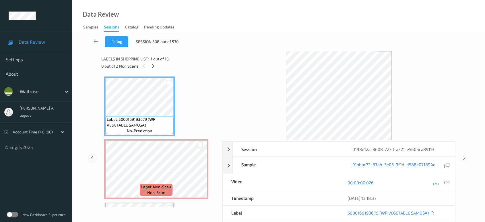
click at [92, 158] on icon at bounding box center [92, 157] width 5 height 5
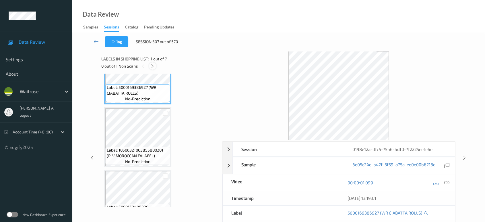
click at [152, 67] on icon at bounding box center [152, 65] width 5 height 5
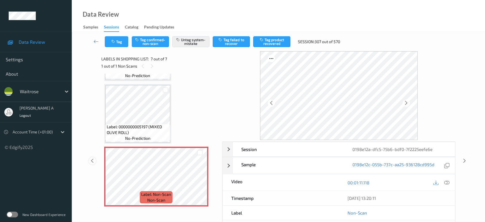
click at [94, 158] on icon at bounding box center [92, 160] width 5 height 5
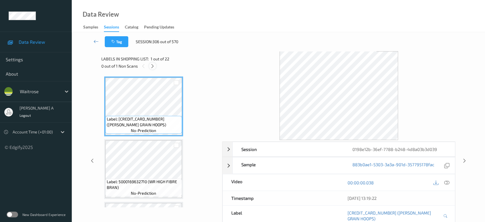
click at [154, 66] on icon at bounding box center [152, 65] width 5 height 5
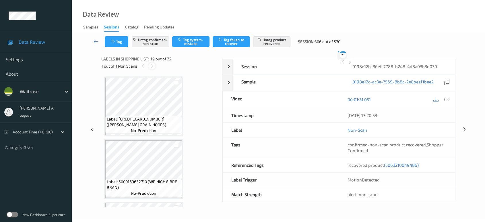
scroll to position [1063, 0]
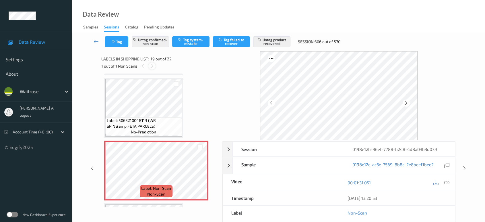
click at [154, 66] on div at bounding box center [151, 65] width 7 height 7
click at [93, 168] on icon at bounding box center [92, 167] width 5 height 5
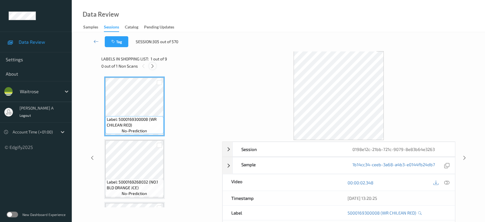
click at [154, 63] on icon at bounding box center [152, 65] width 5 height 5
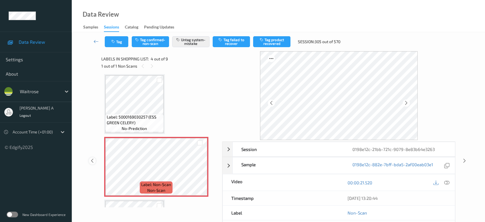
click at [94, 162] on icon at bounding box center [92, 160] width 5 height 5
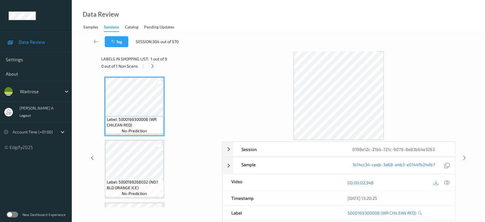
click at [154, 63] on icon at bounding box center [152, 65] width 5 height 5
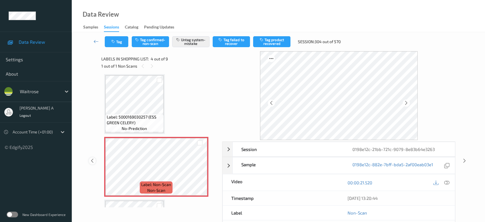
click at [93, 161] on icon at bounding box center [92, 160] width 5 height 5
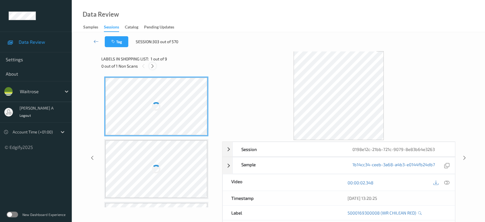
click at [155, 65] on div at bounding box center [152, 65] width 7 height 7
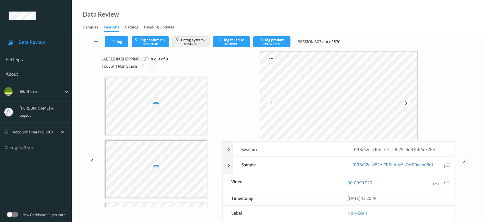
scroll to position [128, 0]
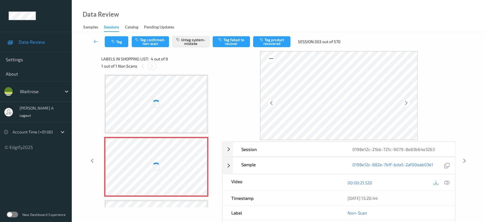
click at [155, 65] on div at bounding box center [151, 65] width 7 height 7
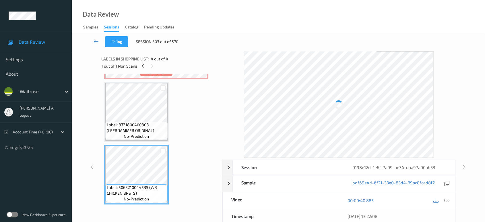
scroll to position [118, 0]
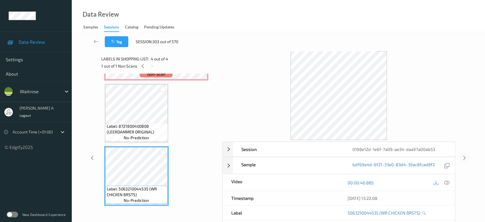
click at [466, 157] on icon at bounding box center [464, 157] width 5 height 5
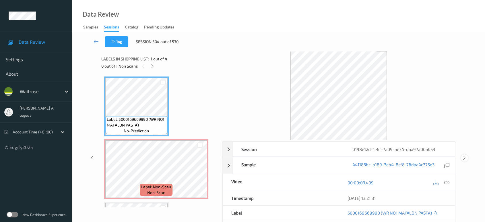
click at [466, 157] on icon at bounding box center [464, 157] width 5 height 5
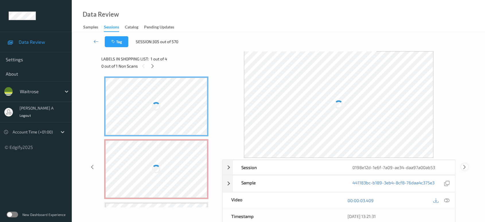
click at [466, 157] on div "Session 0198e12d-1e6f-7a09-ae34-daa97a00ab53 Session ID 0198e12d-1e6f-7a09-ae34…" at bounding box center [279, 166] width 390 height 231
click at [464, 167] on icon at bounding box center [464, 166] width 5 height 5
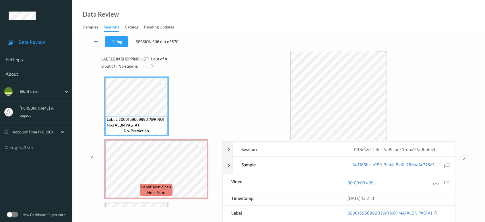
click at [463, 157] on icon at bounding box center [464, 157] width 5 height 5
click at [151, 67] on icon at bounding box center [152, 65] width 5 height 5
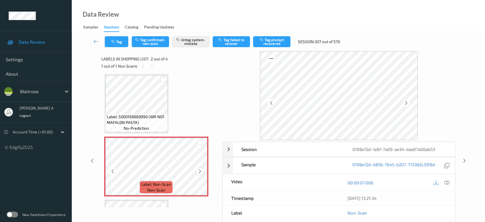
click at [200, 169] on icon at bounding box center [200, 171] width 5 height 5
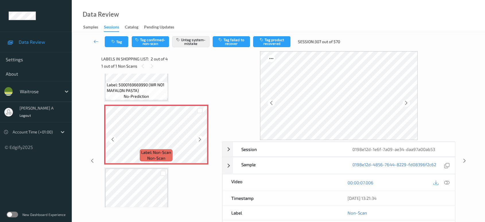
scroll to position [34, 0]
click at [201, 137] on icon at bounding box center [200, 139] width 5 height 5
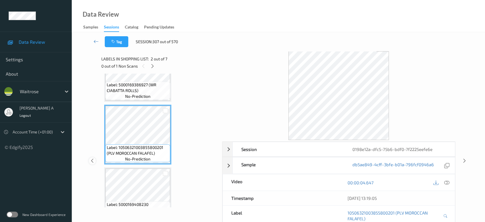
click at [91, 161] on icon at bounding box center [92, 160] width 5 height 5
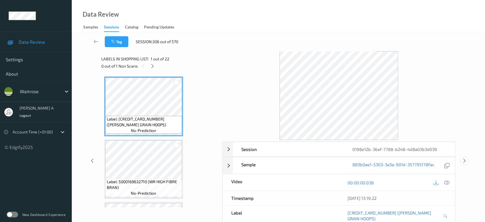
click at [464, 158] on icon at bounding box center [464, 160] width 5 height 5
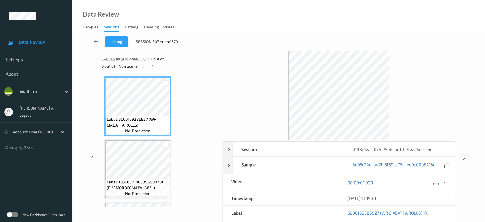
click at [464, 158] on icon at bounding box center [464, 157] width 5 height 5
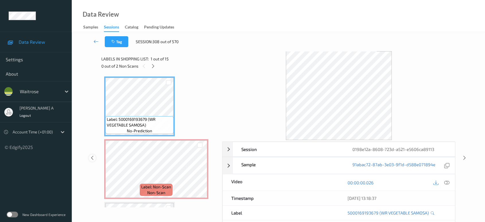
click at [93, 156] on icon at bounding box center [92, 157] width 5 height 5
click at [154, 68] on icon at bounding box center [153, 65] width 5 height 5
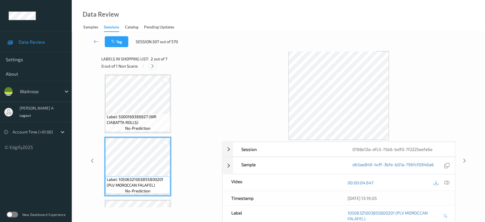
click at [154, 68] on icon at bounding box center [152, 65] width 5 height 5
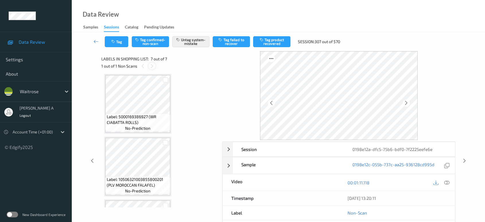
scroll to position [306, 0]
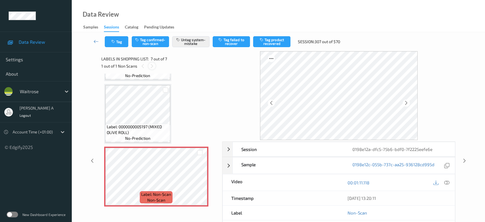
click at [154, 68] on icon at bounding box center [152, 65] width 5 height 5
drag, startPoint x: 465, startPoint y: 158, endPoint x: 460, endPoint y: 154, distance: 5.9
click at [465, 158] on icon at bounding box center [464, 160] width 5 height 5
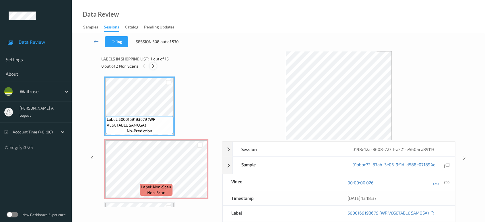
click at [156, 64] on div at bounding box center [153, 65] width 7 height 7
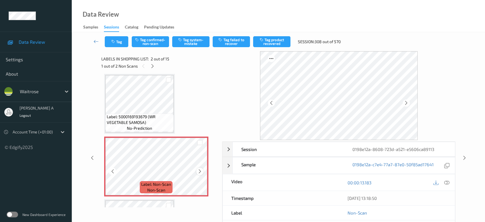
click at [200, 172] on icon at bounding box center [200, 171] width 5 height 5
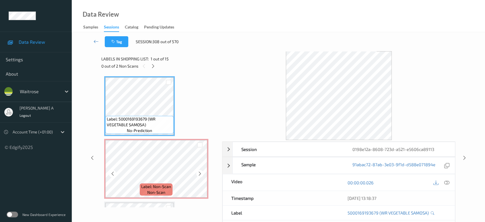
scroll to position [0, 0]
click at [448, 183] on icon at bounding box center [447, 182] width 5 height 5
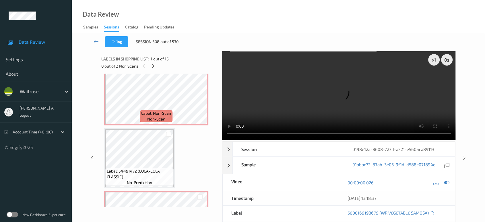
scroll to position [64, 0]
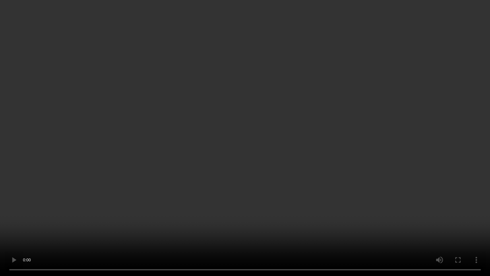
click at [275, 122] on video at bounding box center [245, 138] width 490 height 276
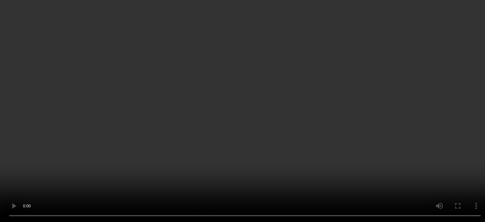
scroll to position [32, 0]
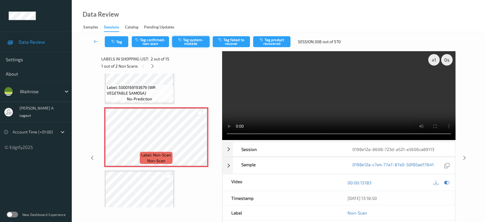
click at [182, 40] on icon "button" at bounding box center [180, 40] width 5 height 4
click at [111, 40] on icon "button" at bounding box center [113, 42] width 5 height 4
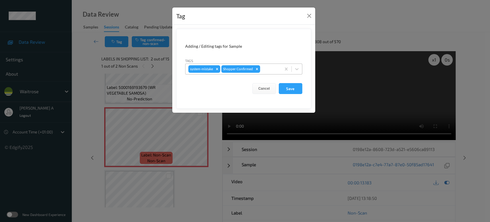
click at [273, 67] on div at bounding box center [269, 68] width 17 height 7
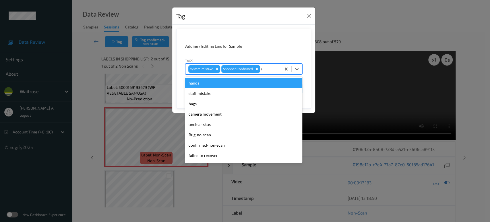
type input "un"
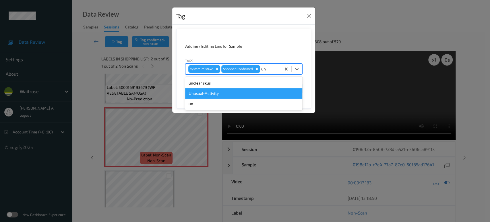
click at [208, 90] on div "Unusual-Activity" at bounding box center [243, 93] width 117 height 10
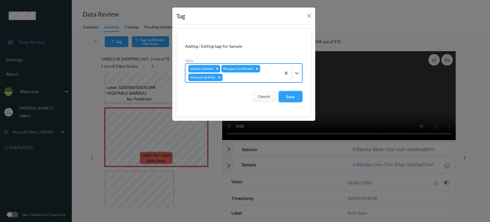
click at [295, 94] on button "Save" at bounding box center [291, 96] width 24 height 11
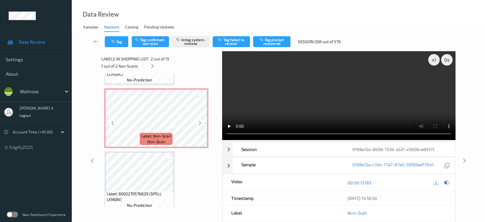
scroll to position [191, 0]
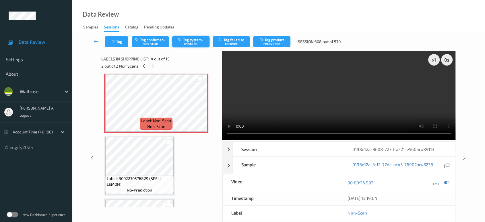
click at [196, 42] on button "Tag system-mistake" at bounding box center [190, 41] width 37 height 11
click at [122, 45] on button "Tag" at bounding box center [117, 41] width 24 height 11
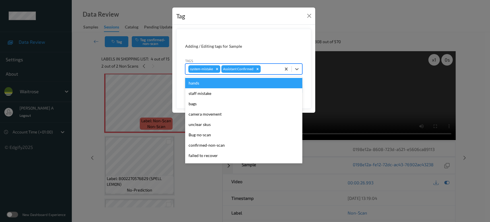
click at [275, 69] on div at bounding box center [270, 68] width 16 height 7
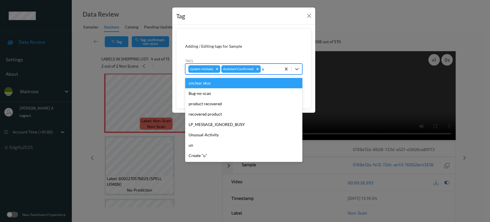
type input "un"
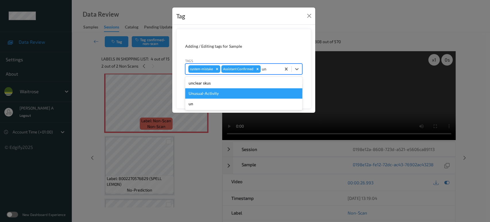
click at [221, 92] on div "Unusual-Activity" at bounding box center [243, 93] width 117 height 10
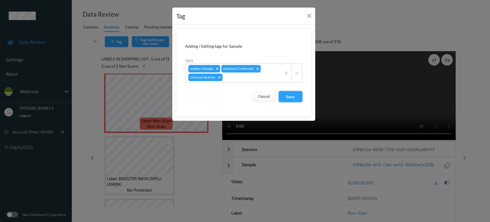
click at [295, 99] on button "Save" at bounding box center [291, 96] width 24 height 11
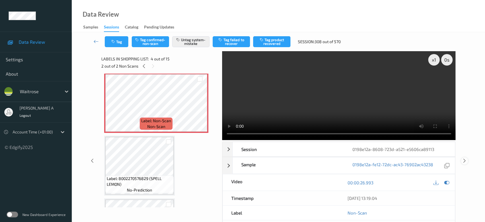
click at [466, 158] on icon at bounding box center [464, 160] width 5 height 5
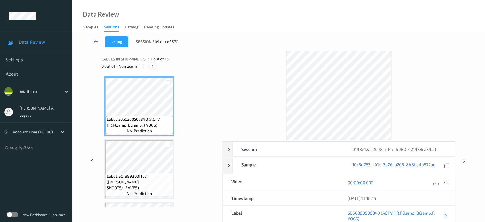
click at [155, 64] on icon at bounding box center [152, 65] width 5 height 5
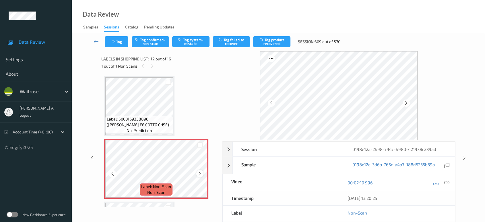
click at [202, 172] on icon at bounding box center [200, 173] width 5 height 5
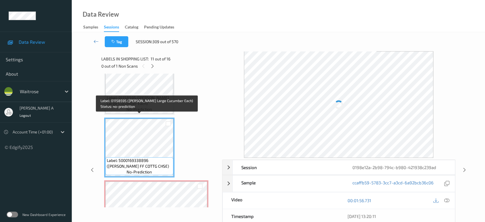
scroll to position [594, 0]
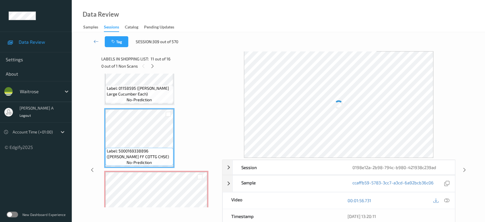
drag, startPoint x: 447, startPoint y: 198, endPoint x: 436, endPoint y: 187, distance: 16.0
click at [447, 198] on icon at bounding box center [447, 200] width 5 height 5
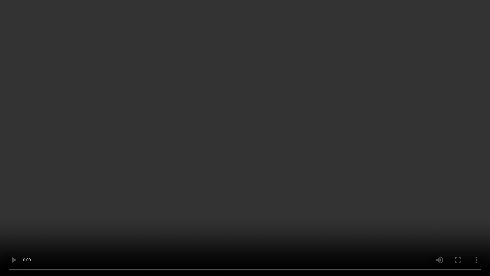
click at [223, 106] on video at bounding box center [245, 138] width 490 height 276
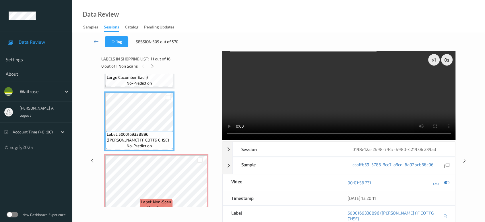
scroll to position [658, 0]
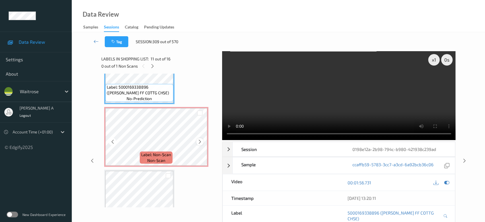
click at [200, 139] on icon at bounding box center [200, 141] width 5 height 5
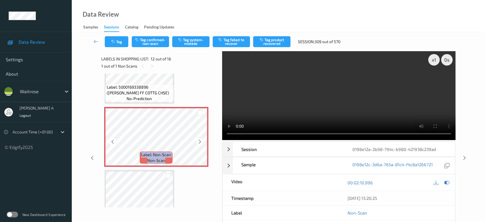
click at [200, 139] on icon at bounding box center [200, 141] width 5 height 5
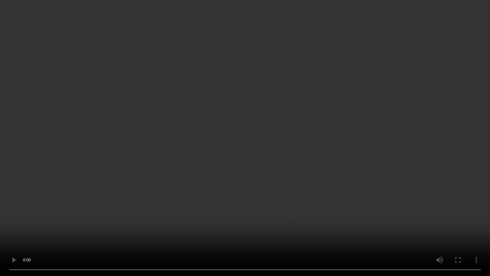
click at [329, 148] on video at bounding box center [245, 138] width 490 height 276
click at [228, 150] on video at bounding box center [245, 138] width 490 height 276
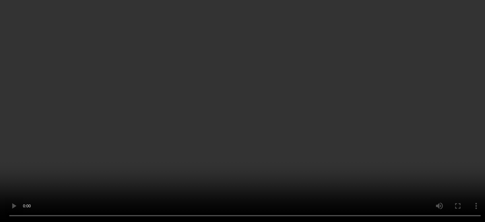
scroll to position [658, 0]
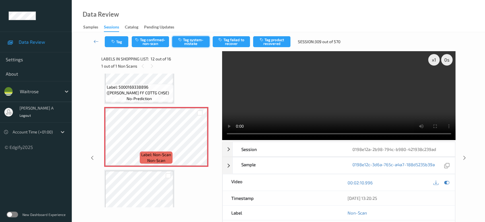
click at [187, 41] on button "Tag system-mistake" at bounding box center [190, 41] width 37 height 11
click at [116, 42] on icon "button" at bounding box center [113, 42] width 5 height 4
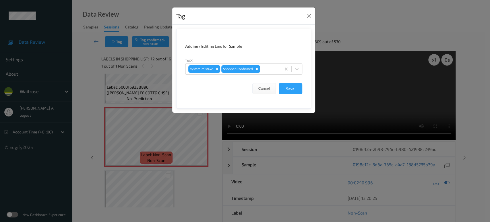
click at [274, 70] on div at bounding box center [269, 68] width 17 height 7
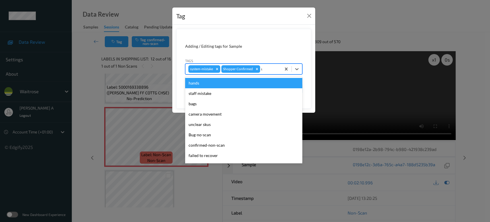
type input "un"
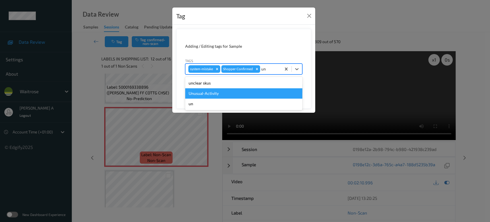
click at [225, 90] on div "Unusual-Activity" at bounding box center [243, 93] width 117 height 10
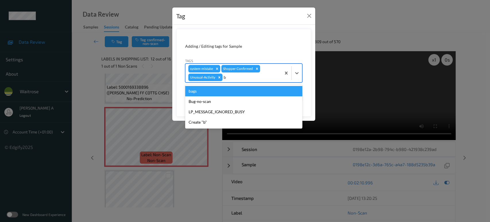
type input "ba"
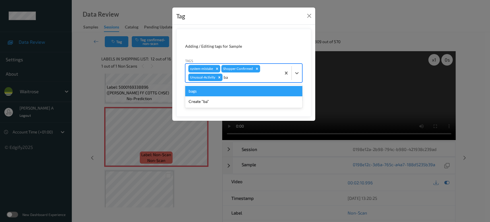
click at [225, 90] on div "bags" at bounding box center [243, 91] width 117 height 10
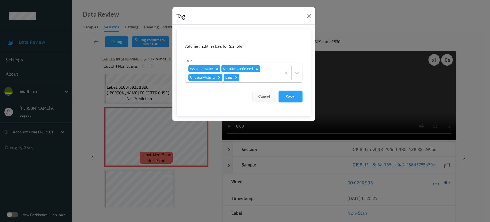
click at [287, 94] on button "Save" at bounding box center [291, 96] width 24 height 11
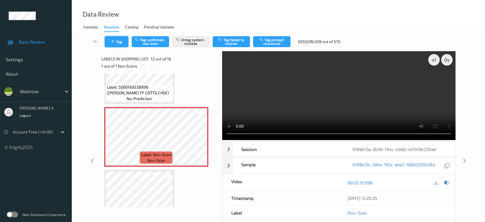
click at [115, 38] on button "Tag" at bounding box center [117, 41] width 24 height 11
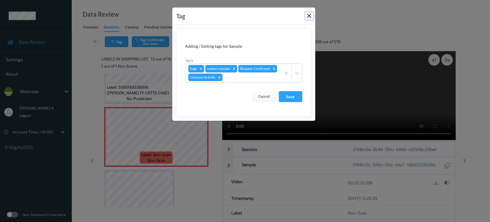
click at [311, 19] on button "Close" at bounding box center [309, 16] width 8 height 8
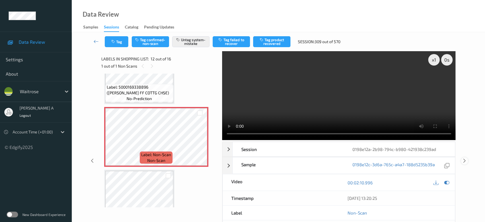
click at [464, 161] on icon at bounding box center [464, 160] width 5 height 5
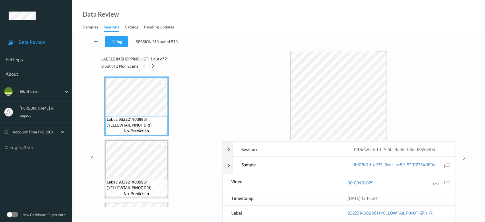
click at [155, 66] on icon at bounding box center [153, 65] width 5 height 5
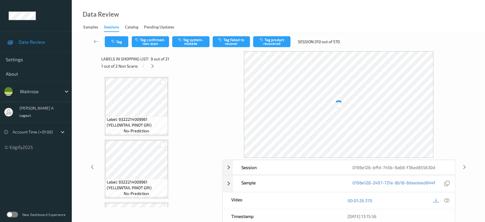
scroll to position [439, 0]
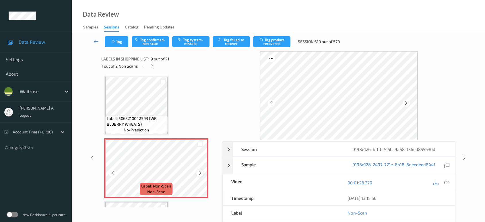
click at [201, 171] on icon at bounding box center [200, 172] width 5 height 5
click at [200, 170] on icon at bounding box center [200, 172] width 5 height 5
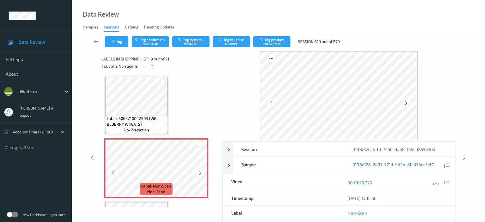
click at [200, 170] on icon at bounding box center [200, 172] width 5 height 5
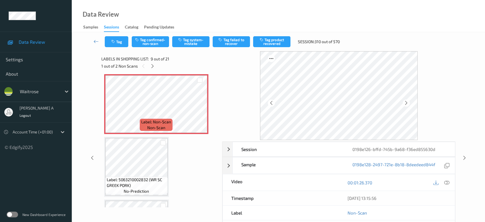
scroll to position [535, 0]
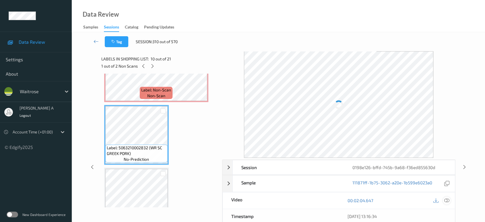
click at [447, 201] on icon at bounding box center [447, 200] width 5 height 5
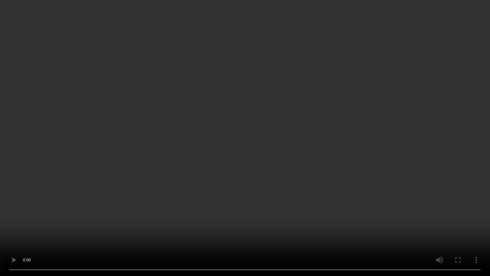
drag, startPoint x: 246, startPoint y: 147, endPoint x: 246, endPoint y: 141, distance: 6.3
click at [246, 146] on video at bounding box center [245, 138] width 490 height 276
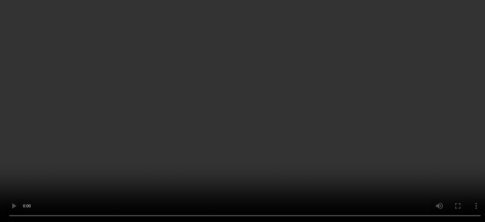
scroll to position [503, 0]
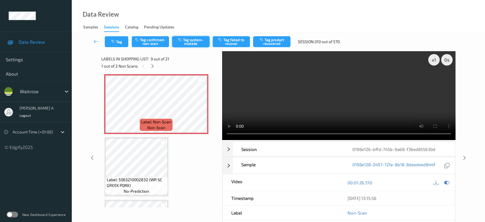
click at [193, 40] on button "Tag system-mistake" at bounding box center [190, 41] width 37 height 11
click at [118, 41] on button "Tag" at bounding box center [117, 41] width 24 height 11
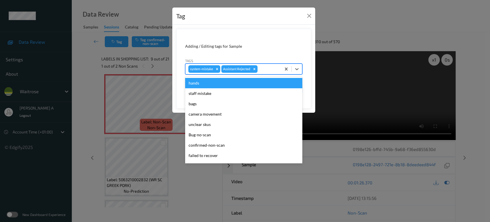
click at [266, 68] on div at bounding box center [269, 68] width 20 height 7
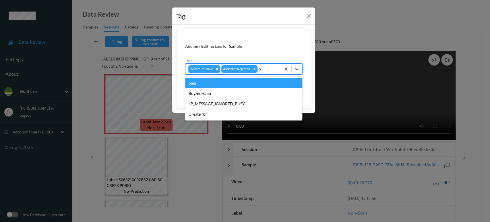
type input "ba"
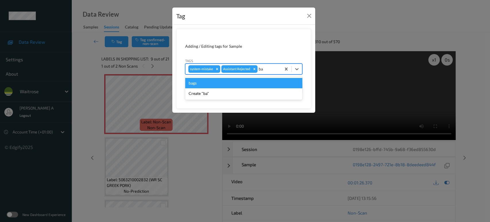
click at [253, 84] on div "bags" at bounding box center [243, 83] width 117 height 10
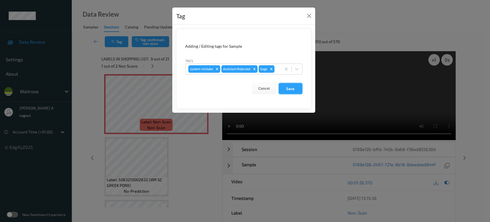
click at [289, 85] on button "Save" at bounding box center [291, 88] width 24 height 11
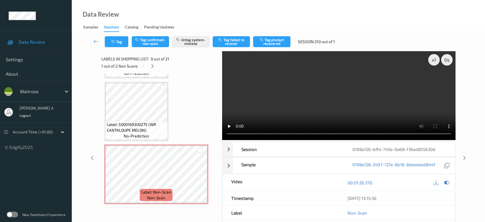
scroll to position [694, 0]
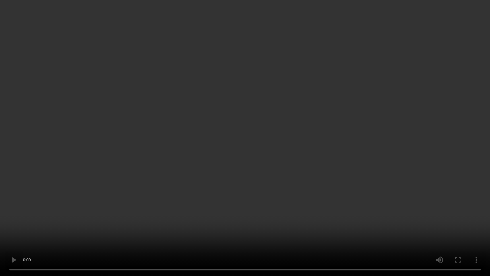
click at [260, 141] on video at bounding box center [245, 138] width 490 height 276
click at [287, 108] on video at bounding box center [245, 138] width 490 height 276
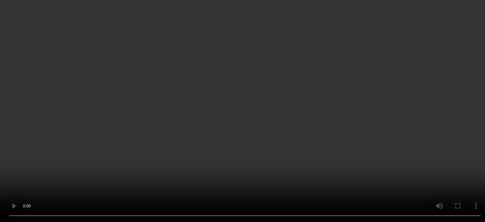
scroll to position [758, 0]
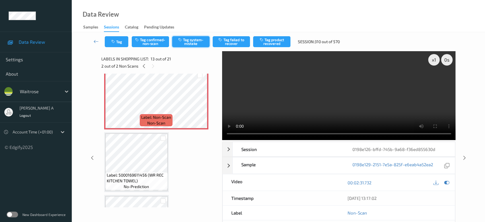
click at [195, 42] on button "Tag system-mistake" at bounding box center [190, 41] width 37 height 11
click at [119, 44] on button "Tag" at bounding box center [117, 41] width 24 height 11
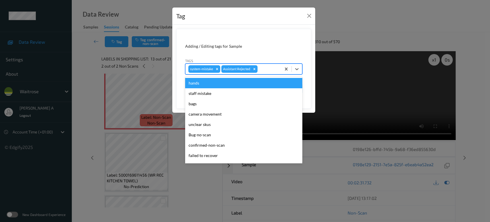
click at [271, 68] on div at bounding box center [269, 68] width 20 height 7
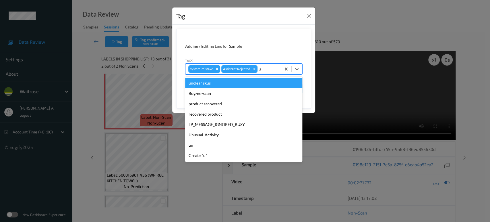
type input "un"
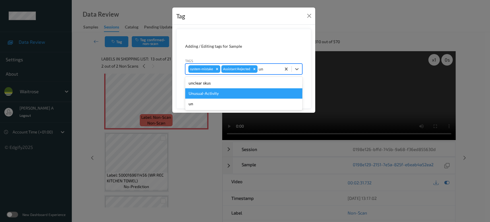
click at [235, 90] on div "Unusual-Activity" at bounding box center [243, 93] width 117 height 10
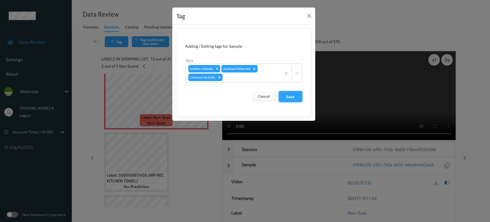
click at [294, 95] on button "Save" at bounding box center [291, 96] width 24 height 11
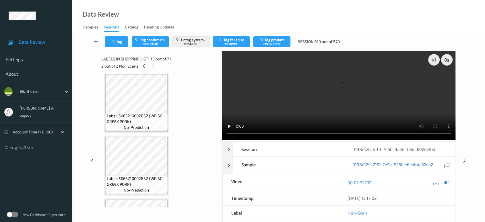
scroll to position [503, 0]
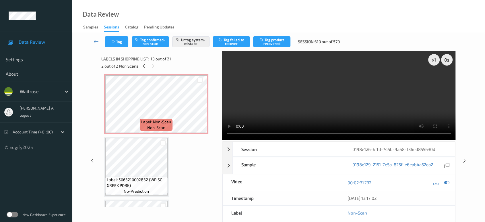
click at [465, 138] on div "x 1 0 s Session 0198e126-bffd-745b-9a68-f36ed855630d Session ID 0198e126-bffd-7…" at bounding box center [279, 160] width 390 height 219
click at [465, 161] on icon at bounding box center [464, 160] width 5 height 5
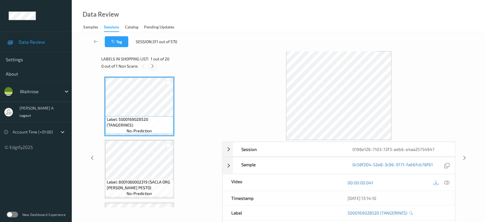
click at [152, 68] on icon at bounding box center [152, 65] width 5 height 5
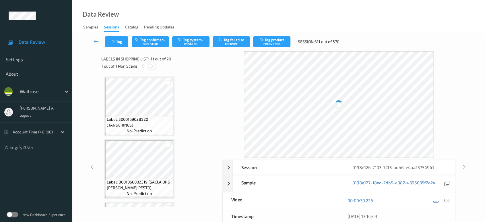
scroll to position [564, 0]
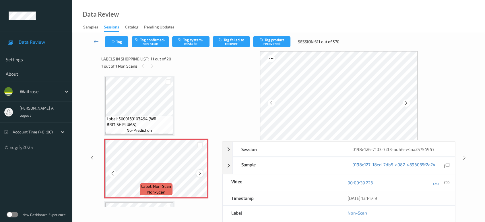
click at [200, 171] on icon at bounding box center [200, 173] width 5 height 5
click at [199, 171] on icon at bounding box center [200, 173] width 5 height 5
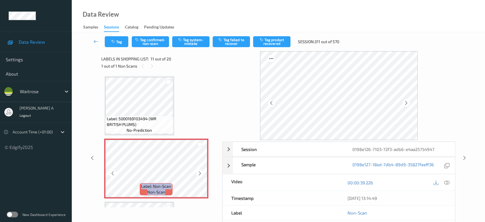
click at [199, 171] on icon at bounding box center [200, 173] width 5 height 5
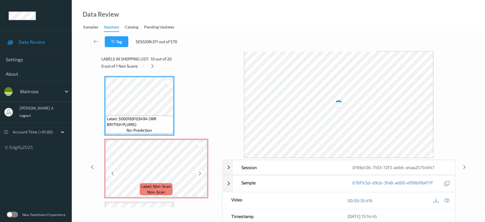
scroll to position [532, 0]
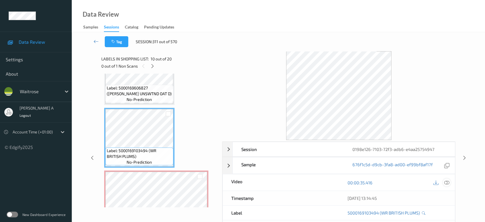
click at [447, 181] on icon at bounding box center [447, 182] width 5 height 5
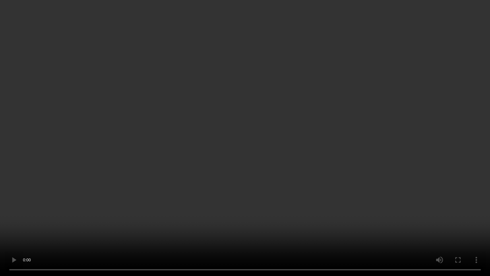
click at [278, 147] on video at bounding box center [245, 138] width 490 height 276
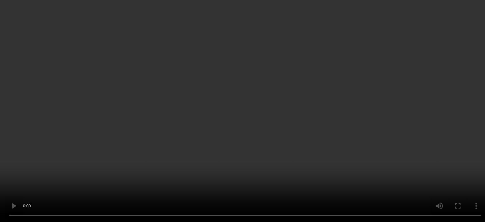
scroll to position [628, 0]
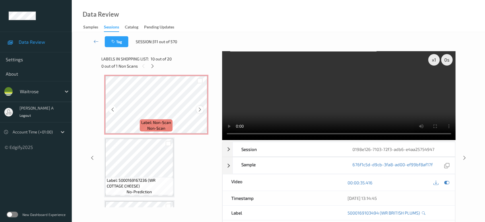
click at [200, 107] on icon at bounding box center [200, 109] width 5 height 5
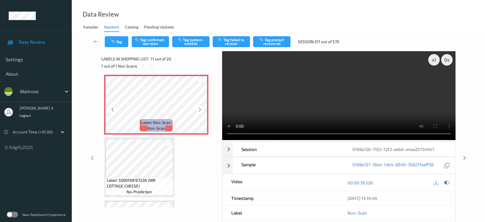
click at [200, 107] on icon at bounding box center [200, 109] width 5 height 5
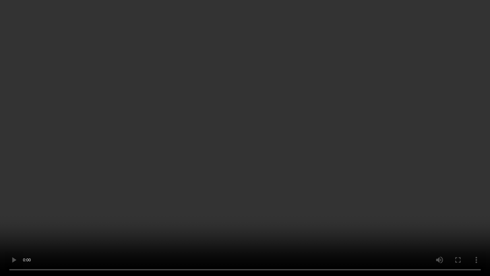
click at [191, 181] on video at bounding box center [245, 138] width 490 height 276
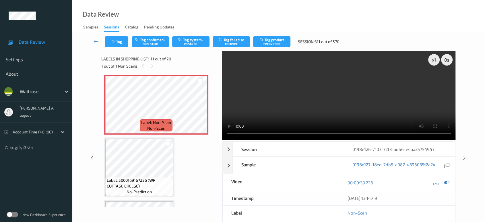
click at [216, 71] on div "Labels in shopping list: 11 out of 20 1 out of 1 Non Scans" at bounding box center [159, 62] width 117 height 22
click at [298, 86] on video at bounding box center [339, 95] width 234 height 89
click at [248, 85] on video at bounding box center [339, 95] width 234 height 89
click at [200, 108] on icon at bounding box center [200, 109] width 5 height 5
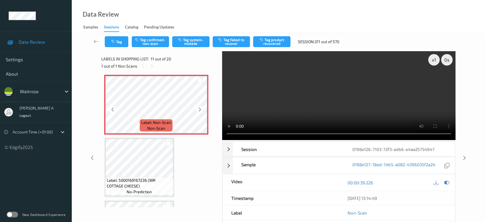
click at [200, 108] on icon at bounding box center [200, 109] width 5 height 5
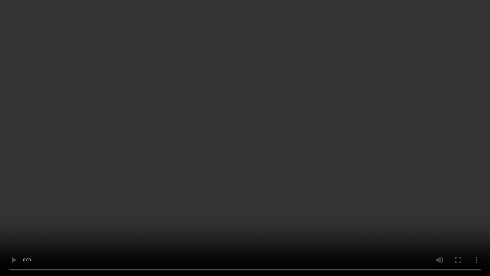
click at [330, 149] on video at bounding box center [245, 138] width 490 height 276
click at [262, 142] on video at bounding box center [245, 138] width 490 height 276
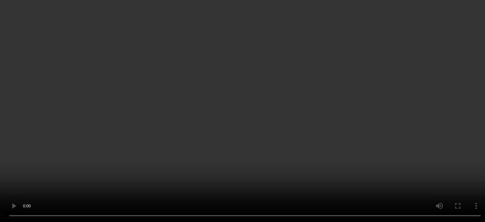
scroll to position [596, 0]
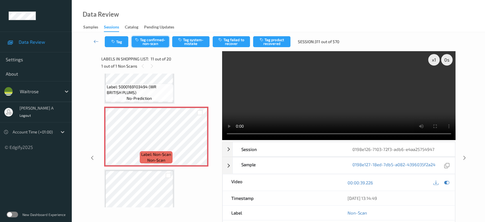
click at [148, 40] on button "Tag confirmed-non-scan" at bounding box center [150, 41] width 37 height 11
click at [270, 40] on button "Tag product recovered" at bounding box center [271, 41] width 37 height 11
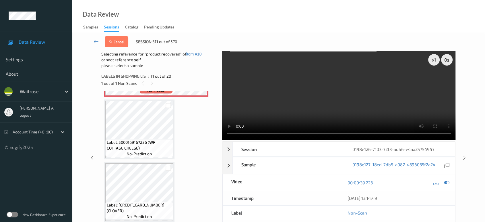
scroll to position [692, 0]
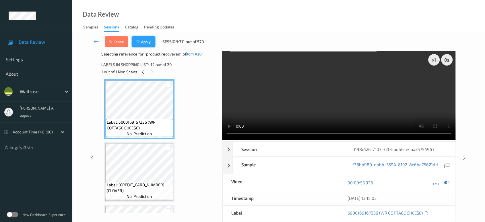
click at [147, 41] on button "Apply" at bounding box center [144, 41] width 24 height 11
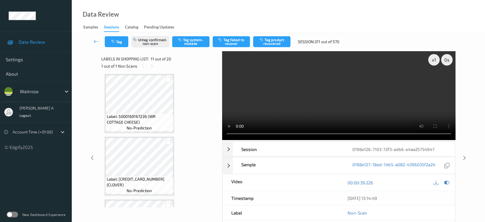
scroll to position [564, 0]
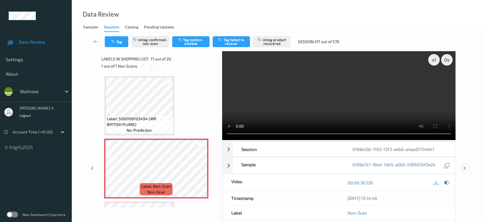
click at [464, 165] on icon at bounding box center [464, 167] width 5 height 5
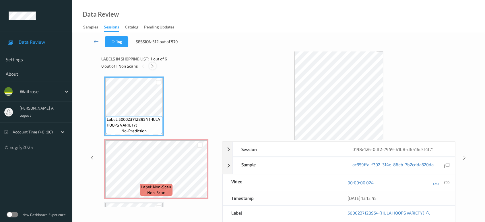
click at [153, 66] on icon at bounding box center [152, 65] width 5 height 5
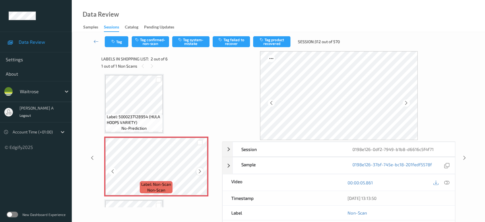
click at [200, 172] on icon at bounding box center [200, 171] width 5 height 5
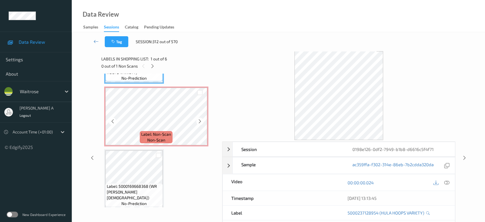
scroll to position [64, 0]
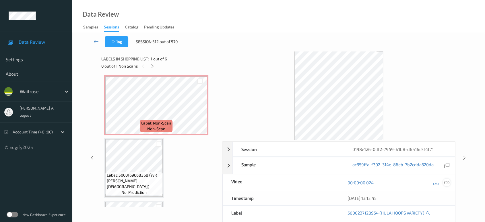
click at [448, 180] on icon at bounding box center [447, 182] width 5 height 5
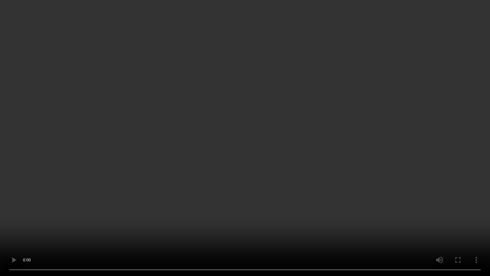
click at [195, 204] on video at bounding box center [245, 138] width 490 height 276
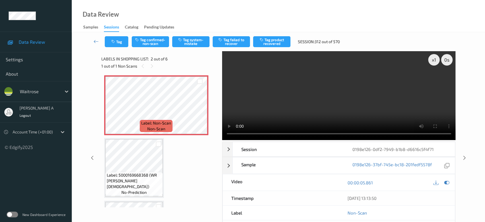
click at [156, 49] on div "Tag Tag confirmed-non-scan Tag system-mistake Tag failed to recover Tag product…" at bounding box center [279, 41] width 390 height 19
click at [156, 45] on button "Tag confirmed-non-scan" at bounding box center [150, 41] width 37 height 11
click at [278, 43] on button "Tag product recovered" at bounding box center [271, 41] width 37 height 11
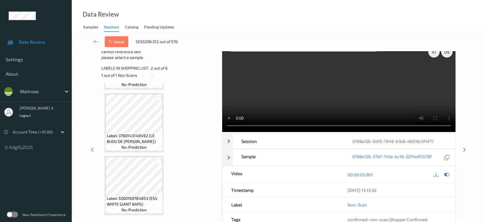
scroll to position [14, 0]
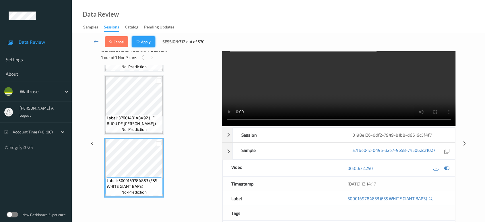
click at [151, 43] on button "Apply" at bounding box center [144, 41] width 24 height 11
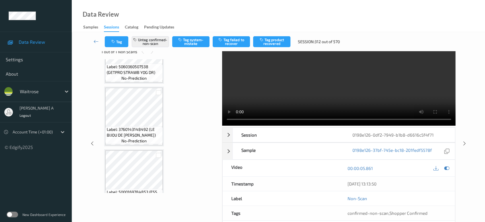
scroll to position [243, 0]
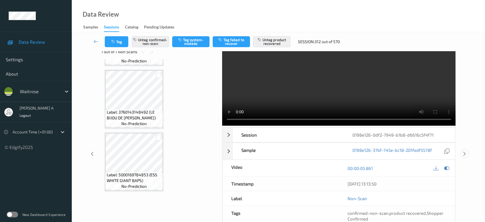
click at [465, 151] on icon at bounding box center [464, 153] width 5 height 5
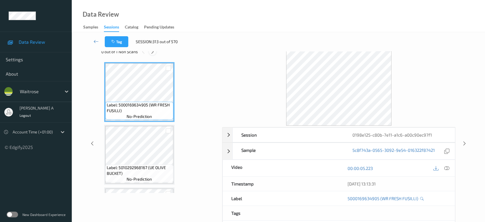
click at [154, 53] on icon at bounding box center [152, 51] width 5 height 5
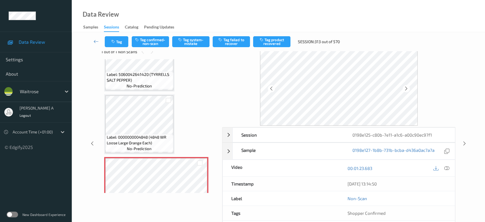
scroll to position [783, 0]
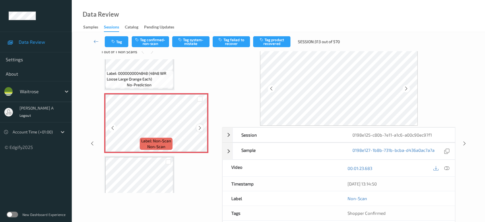
click at [200, 125] on icon at bounding box center [200, 127] width 5 height 5
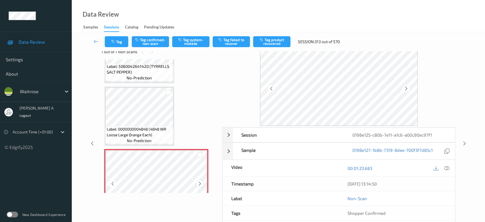
scroll to position [719, 0]
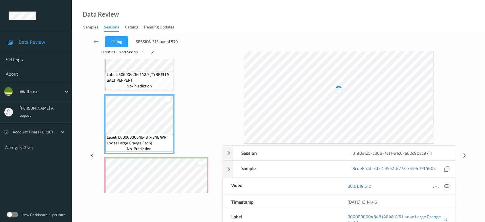
click at [450, 184] on div at bounding box center [447, 186] width 8 height 8
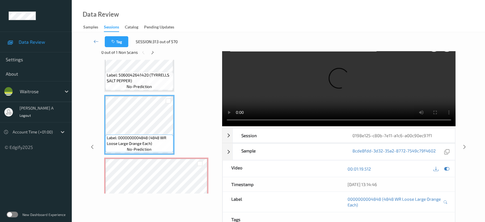
scroll to position [0, 0]
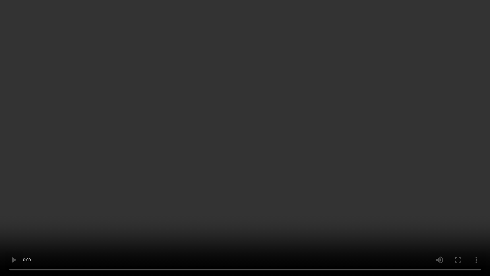
click at [211, 149] on video at bounding box center [245, 138] width 490 height 276
click at [189, 146] on video at bounding box center [245, 138] width 490 height 276
click at [226, 140] on video at bounding box center [245, 138] width 490 height 276
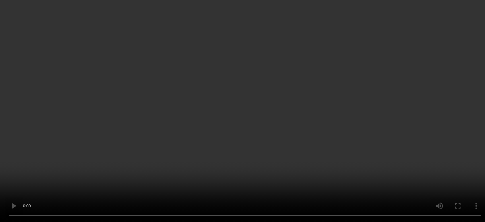
scroll to position [751, 0]
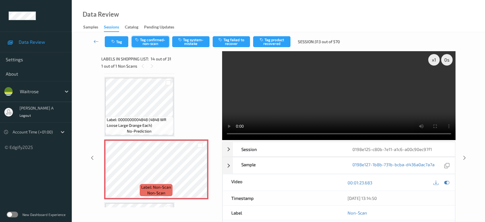
click at [161, 38] on button "Tag confirmed-non-scan" at bounding box center [150, 41] width 37 height 11
click at [155, 42] on button "Untag confirmed-non-scan" at bounding box center [150, 41] width 37 height 11
click at [183, 42] on button "Tag system-mistake" at bounding box center [190, 41] width 37 height 11
click at [117, 42] on button "Tag" at bounding box center [117, 41] width 24 height 11
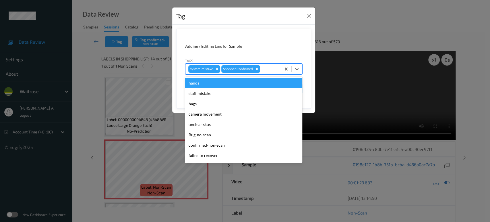
click at [276, 71] on div at bounding box center [269, 68] width 17 height 7
type input "un"
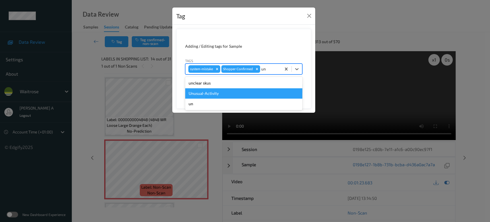
click at [233, 94] on div "Unusual-Activity" at bounding box center [243, 93] width 117 height 10
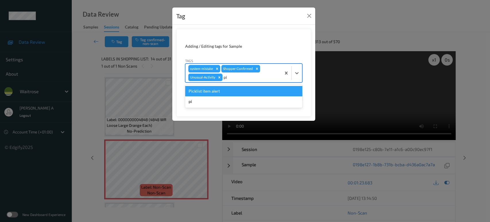
type input "pic"
click at [233, 94] on div "Picklist item alert" at bounding box center [243, 91] width 117 height 10
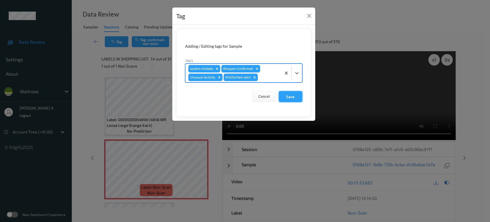
click at [287, 100] on button "Save" at bounding box center [291, 96] width 24 height 11
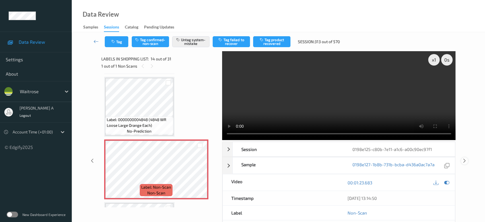
click at [466, 158] on icon at bounding box center [464, 160] width 5 height 5
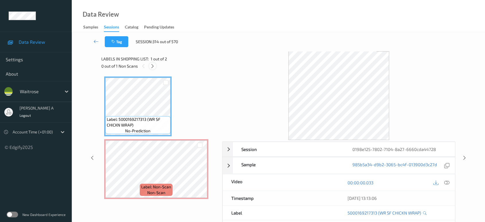
click at [152, 66] on icon at bounding box center [152, 65] width 5 height 5
click at [447, 182] on icon at bounding box center [447, 182] width 5 height 5
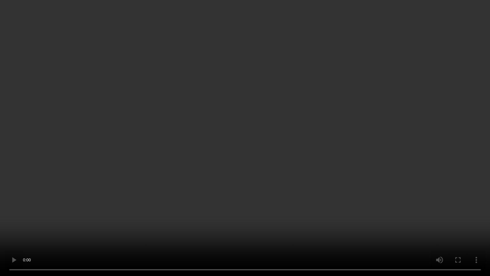
click at [189, 129] on video at bounding box center [245, 138] width 490 height 276
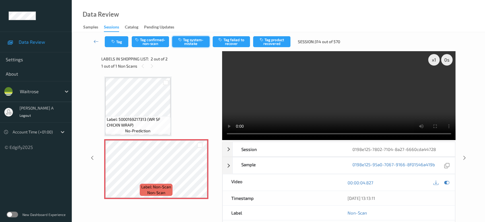
click at [194, 44] on button "Tag system-mistake" at bounding box center [190, 41] width 37 height 11
click at [116, 44] on button "Tag" at bounding box center [117, 41] width 24 height 11
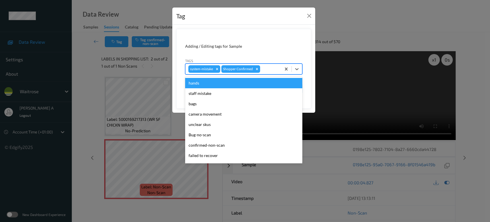
click at [271, 70] on div at bounding box center [269, 68] width 17 height 7
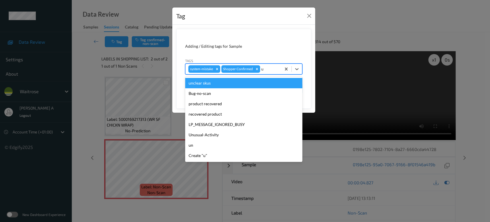
type input "un"
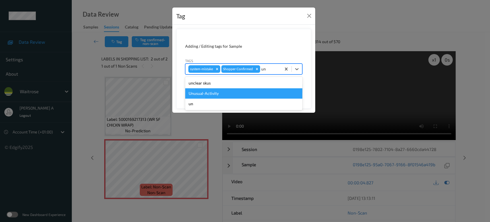
click at [231, 88] on div "Unusual-Activity" at bounding box center [243, 93] width 117 height 10
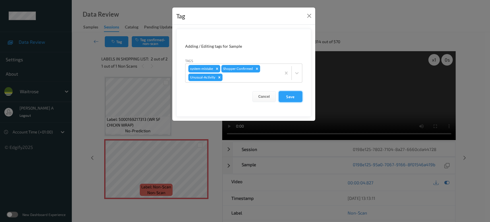
click at [286, 96] on button "Save" at bounding box center [291, 96] width 24 height 11
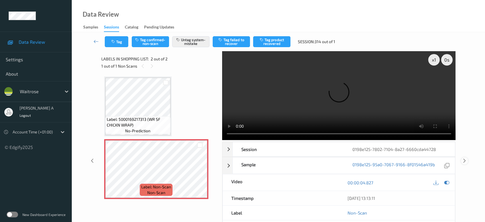
click at [464, 158] on icon at bounding box center [464, 160] width 5 height 5
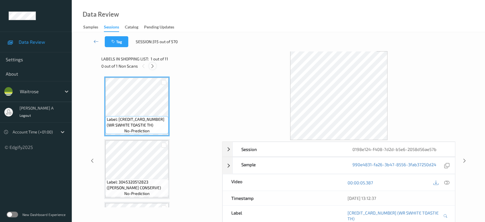
click at [152, 66] on icon at bounding box center [152, 65] width 5 height 5
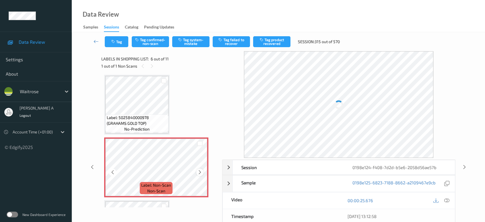
click at [199, 172] on icon at bounding box center [200, 171] width 5 height 5
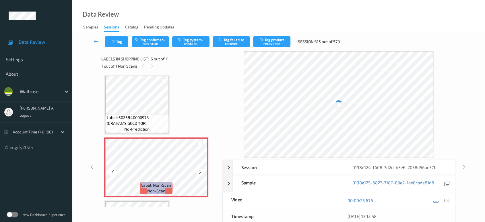
click at [199, 172] on icon at bounding box center [200, 171] width 5 height 5
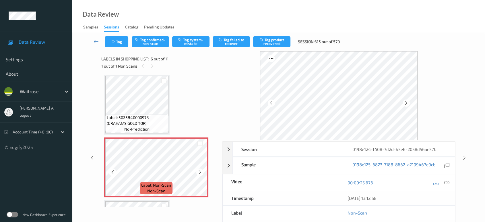
click at [199, 172] on icon at bounding box center [200, 171] width 5 height 5
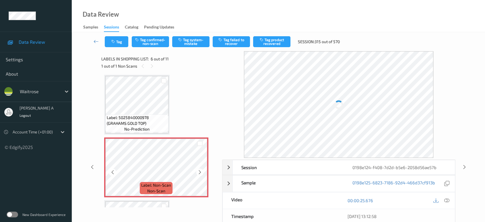
click at [199, 172] on icon at bounding box center [200, 171] width 5 height 5
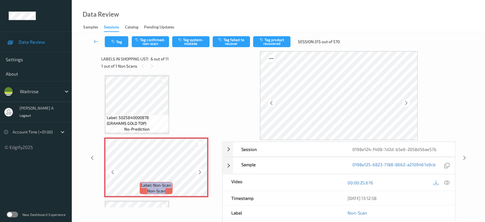
click at [199, 172] on icon at bounding box center [200, 171] width 5 height 5
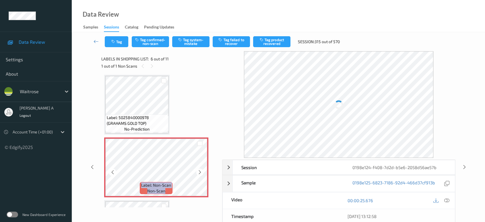
click at [199, 172] on icon at bounding box center [200, 171] width 5 height 5
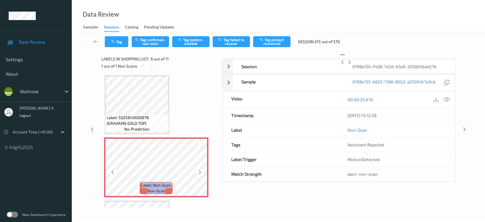
click at [199, 172] on icon at bounding box center [200, 171] width 5 height 5
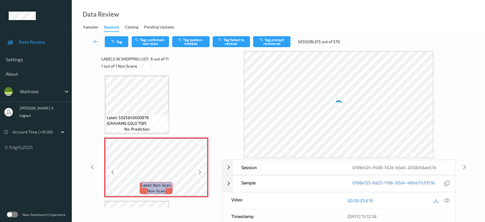
click at [199, 172] on icon at bounding box center [200, 171] width 5 height 5
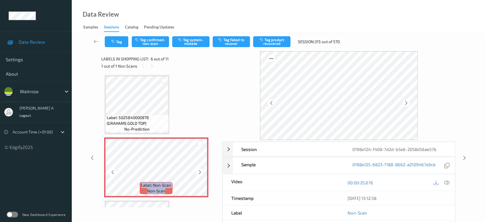
click at [199, 172] on icon at bounding box center [200, 171] width 5 height 5
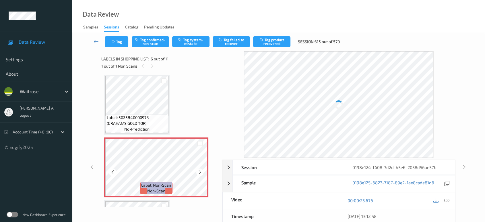
click at [199, 172] on icon at bounding box center [200, 171] width 5 height 5
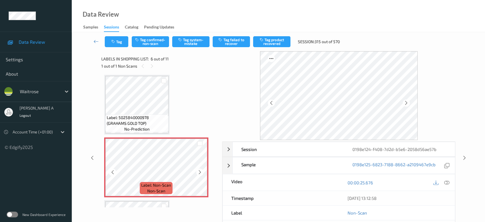
click at [199, 172] on icon at bounding box center [200, 171] width 5 height 5
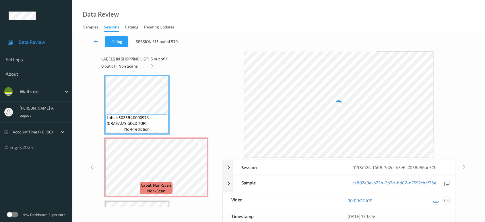
click at [446, 198] on icon at bounding box center [447, 200] width 5 height 5
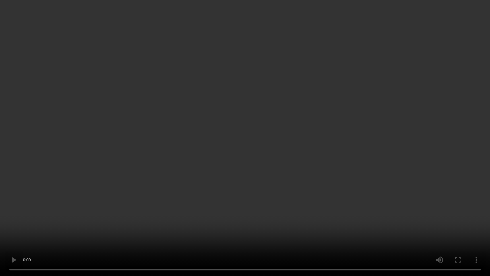
click at [221, 171] on video at bounding box center [245, 138] width 490 height 276
click at [225, 148] on video at bounding box center [245, 138] width 490 height 276
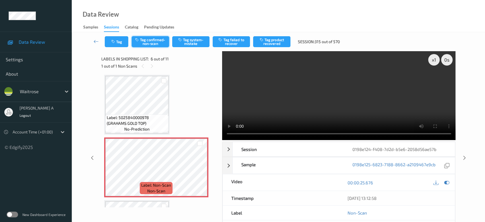
click at [152, 45] on button "Tag confirmed-non-scan" at bounding box center [150, 41] width 37 height 11
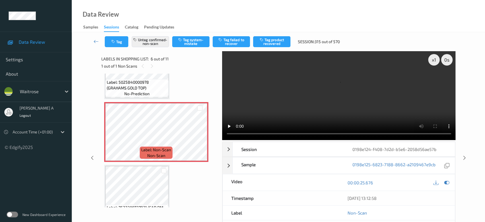
scroll to position [268, 0]
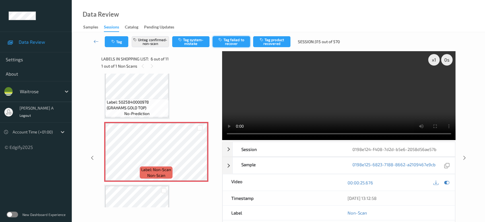
click at [237, 44] on button "Tag failed to recover" at bounding box center [231, 41] width 37 height 11
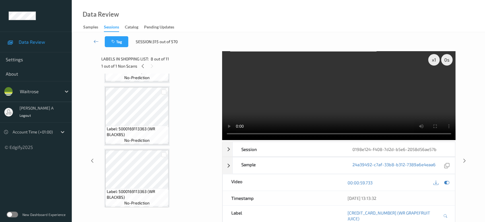
scroll to position [555, 0]
click at [464, 158] on icon at bounding box center [464, 160] width 5 height 5
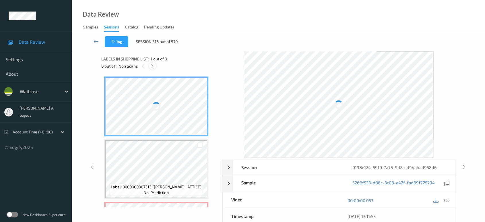
click at [154, 66] on icon at bounding box center [152, 65] width 5 height 5
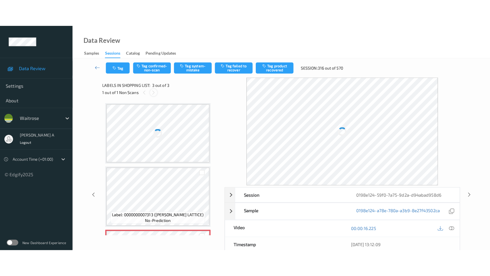
scroll to position [56, 0]
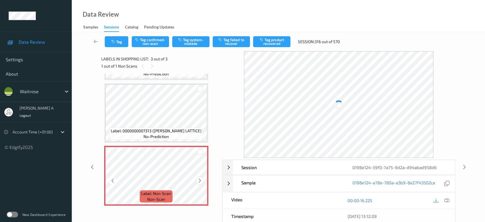
click at [200, 181] on icon at bounding box center [200, 180] width 5 height 5
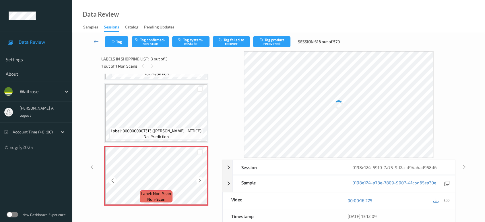
click at [200, 181] on icon at bounding box center [200, 180] width 5 height 5
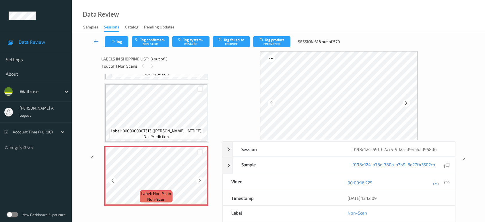
click at [200, 181] on icon at bounding box center [200, 180] width 5 height 5
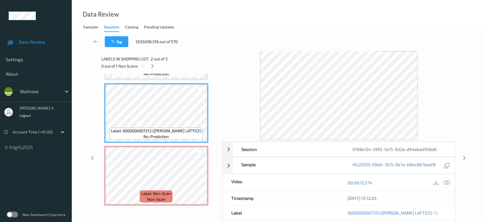
click at [445, 180] on icon at bounding box center [447, 182] width 5 height 5
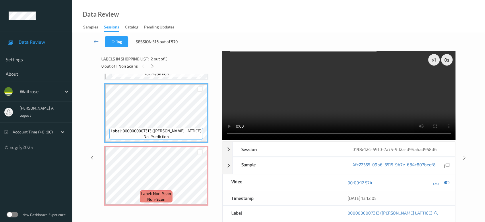
scroll to position [2, 0]
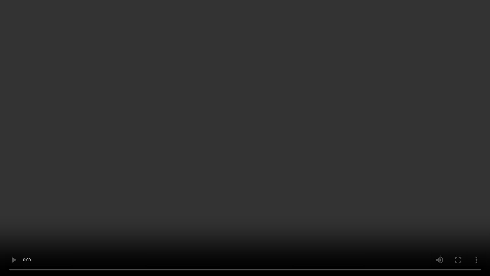
click at [218, 103] on video at bounding box center [245, 138] width 490 height 276
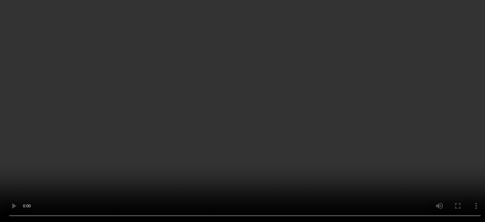
scroll to position [56, 0]
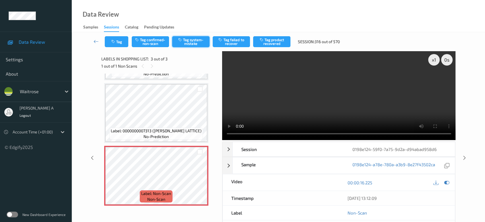
click at [184, 40] on button "Tag system-mistake" at bounding box center [190, 41] width 37 height 11
click at [117, 41] on button "Tag" at bounding box center [117, 41] width 24 height 11
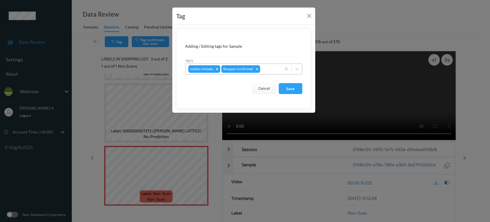
click at [271, 70] on div at bounding box center [269, 68] width 17 height 7
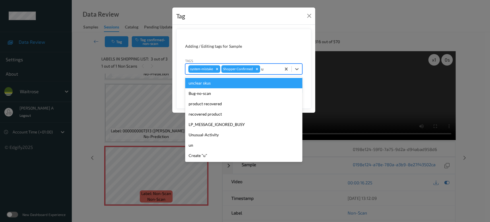
type input "un"
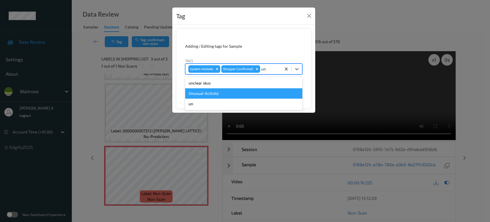
click at [236, 91] on div "Unusual-Activity" at bounding box center [243, 93] width 117 height 10
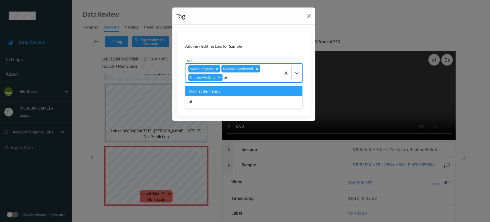
type input "pic"
click at [236, 91] on div "Picklist item alert" at bounding box center [243, 91] width 117 height 10
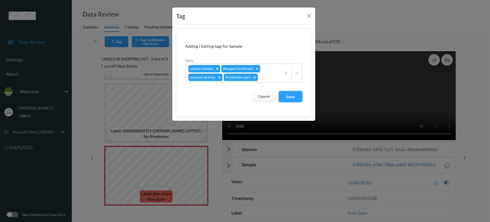
click at [289, 99] on button "Save" at bounding box center [291, 96] width 24 height 11
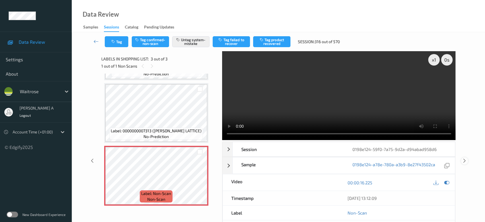
click at [464, 158] on icon at bounding box center [464, 160] width 5 height 5
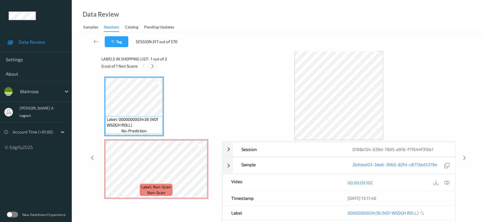
click at [150, 65] on icon at bounding box center [152, 65] width 5 height 5
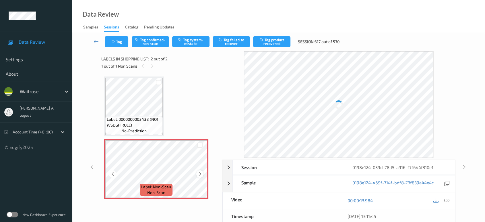
click at [201, 174] on icon at bounding box center [200, 173] width 5 height 5
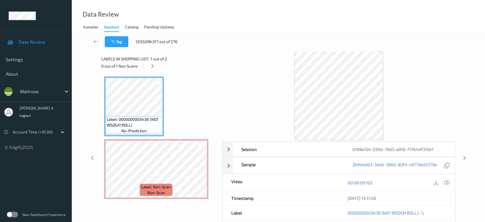
click at [447, 182] on icon at bounding box center [447, 182] width 5 height 5
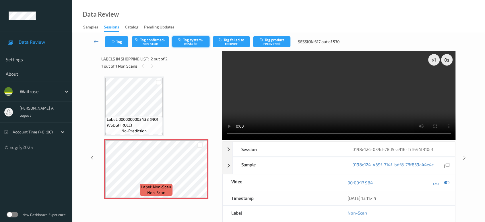
click at [198, 45] on button "Tag system-mistake" at bounding box center [190, 41] width 37 height 11
click at [122, 38] on button "Tag" at bounding box center [117, 41] width 24 height 11
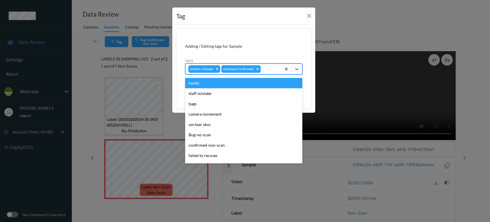
click at [271, 68] on div at bounding box center [270, 68] width 16 height 7
type input "un"
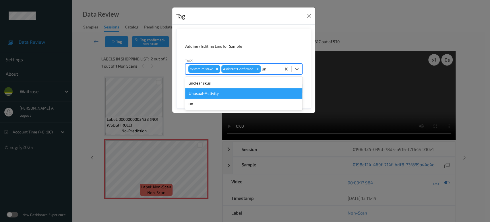
click at [213, 94] on div "Unusual-Activity" at bounding box center [243, 93] width 117 height 10
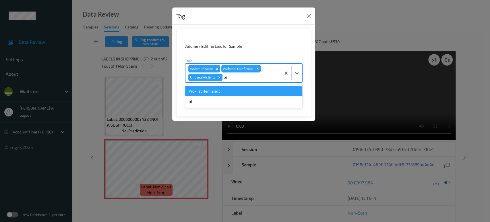
type input "pic"
click at [213, 94] on div "Picklist item alert" at bounding box center [243, 91] width 117 height 10
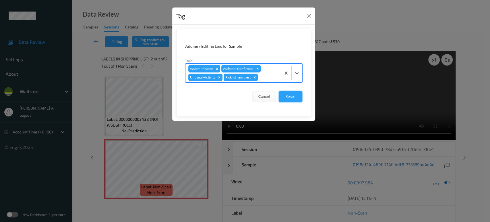
click at [297, 93] on button "Save" at bounding box center [291, 96] width 24 height 11
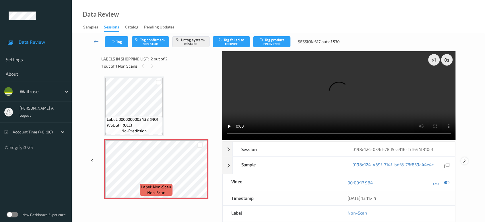
click at [464, 158] on icon at bounding box center [464, 160] width 5 height 5
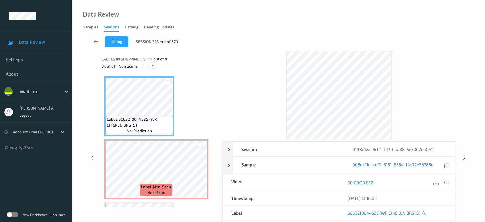
click at [156, 66] on div at bounding box center [152, 65] width 7 height 7
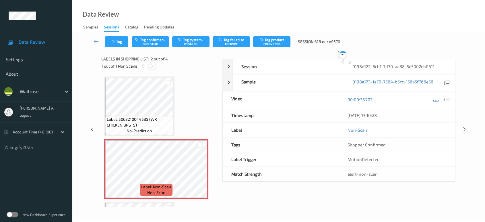
scroll to position [3, 0]
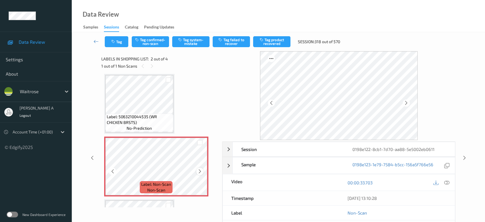
click at [199, 169] on icon at bounding box center [200, 171] width 5 height 5
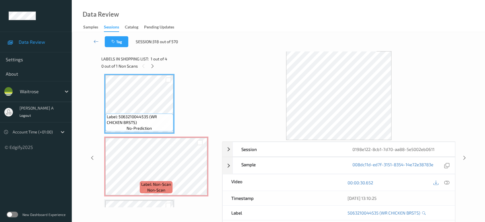
drag, startPoint x: 447, startPoint y: 184, endPoint x: 441, endPoint y: 180, distance: 7.1
click at [447, 183] on icon at bounding box center [447, 182] width 5 height 5
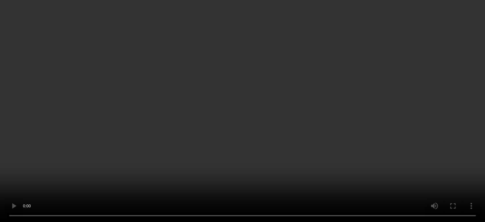
scroll to position [23, 0]
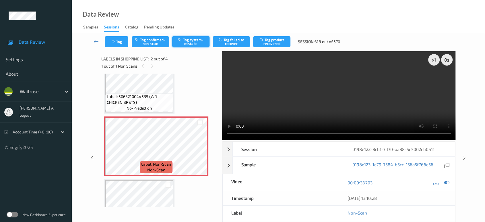
click at [195, 40] on button "Tag system-mistake" at bounding box center [190, 41] width 37 height 11
drag, startPoint x: 465, startPoint y: 136, endPoint x: 457, endPoint y: 129, distance: 11.0
click at [465, 155] on icon at bounding box center [464, 157] width 5 height 5
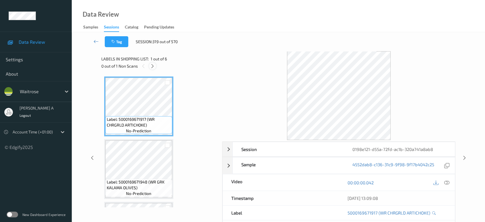
click at [152, 64] on icon at bounding box center [152, 65] width 5 height 5
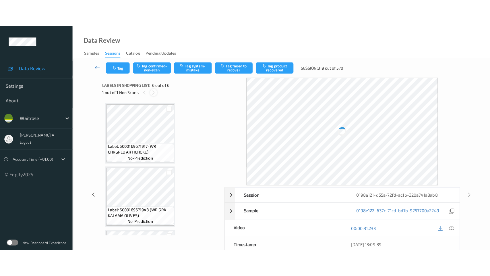
scroll to position [243, 0]
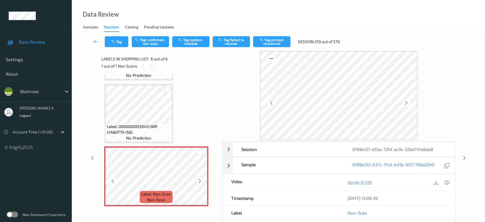
click at [200, 180] on icon at bounding box center [200, 180] width 5 height 5
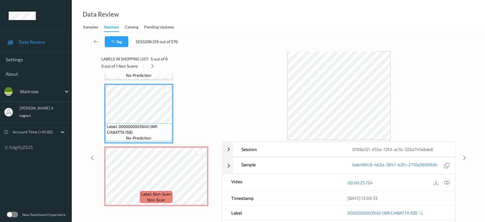
click at [448, 182] on icon at bounding box center [447, 182] width 5 height 5
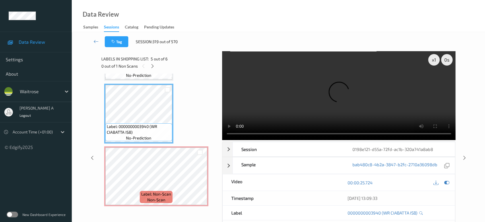
scroll to position [189, 0]
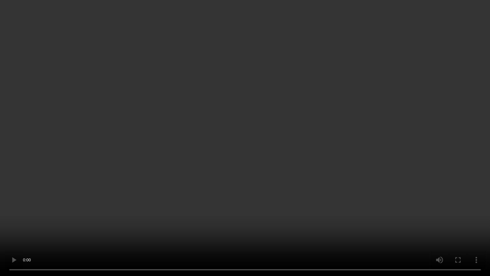
click at [262, 122] on video at bounding box center [245, 138] width 490 height 276
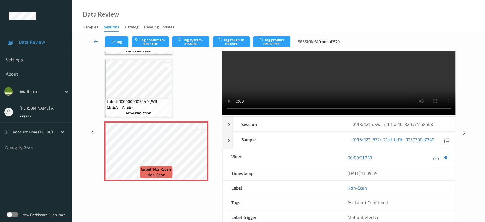
scroll to position [54, 0]
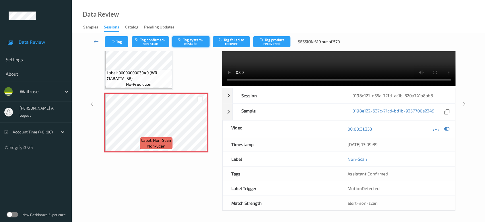
click at [196, 44] on button "Tag system-mistake" at bounding box center [190, 41] width 37 height 11
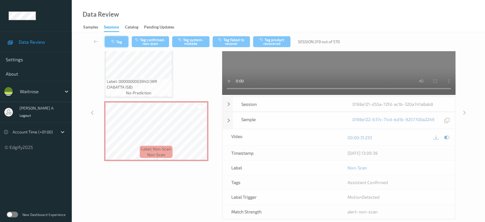
scroll to position [8, 0]
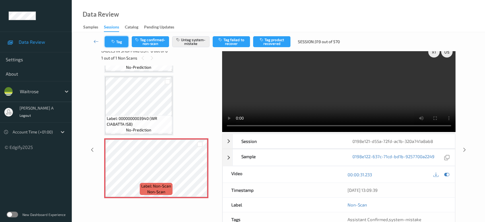
click at [109, 40] on button "Tag" at bounding box center [117, 41] width 24 height 11
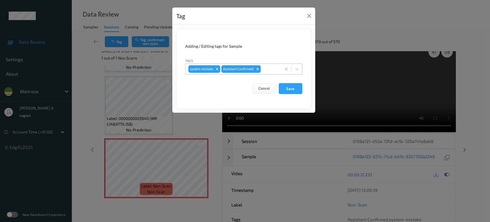
click at [264, 69] on div at bounding box center [270, 68] width 16 height 7
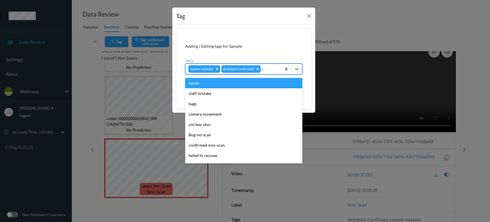
type input "un"
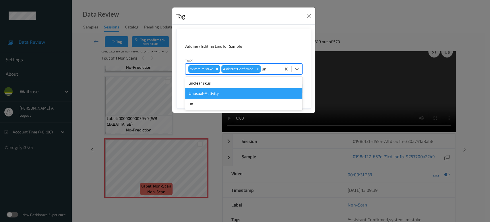
click at [231, 91] on div "Unusual-Activity" at bounding box center [243, 93] width 117 height 10
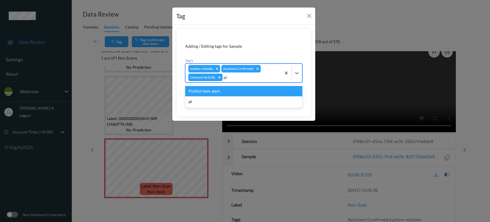
type input "pic"
click at [231, 91] on div "Picklist item alert" at bounding box center [243, 91] width 117 height 10
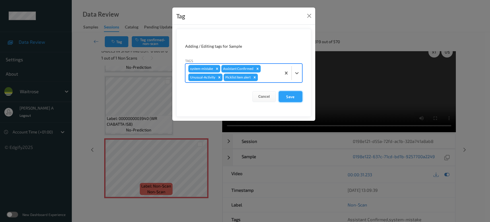
click at [286, 96] on button "Save" at bounding box center [291, 96] width 24 height 11
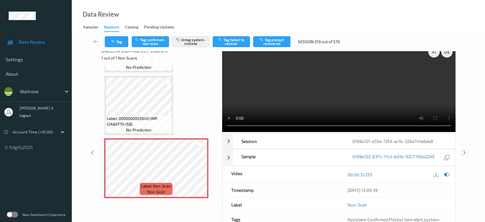
click at [464, 150] on icon at bounding box center [464, 152] width 5 height 5
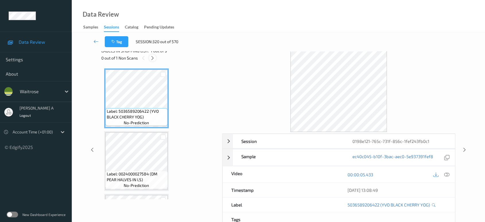
click at [155, 57] on div at bounding box center [152, 57] width 7 height 7
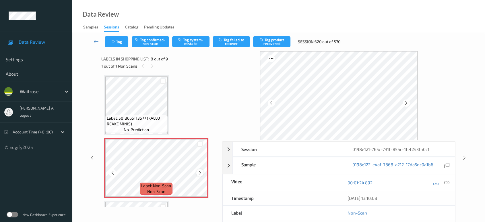
click at [198, 170] on icon at bounding box center [200, 172] width 5 height 5
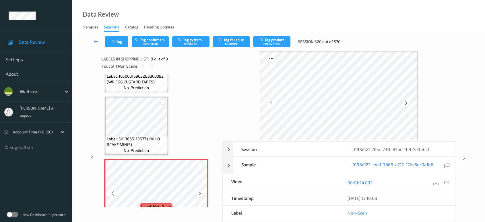
scroll to position [345, 0]
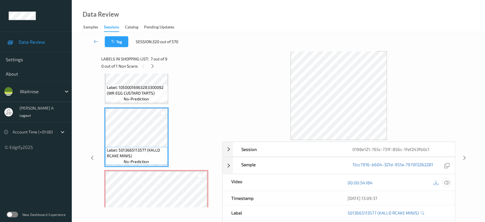
click at [445, 183] on icon at bounding box center [447, 182] width 5 height 5
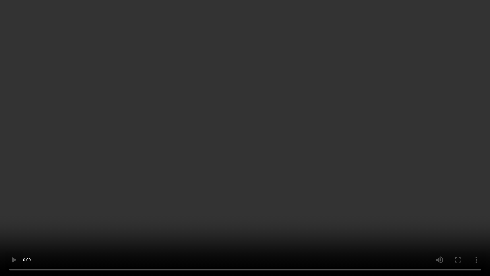
click at [278, 105] on video at bounding box center [245, 138] width 490 height 276
click at [237, 21] on video at bounding box center [245, 138] width 490 height 276
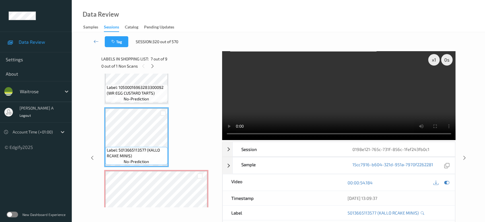
click at [362, 96] on video at bounding box center [339, 95] width 234 height 89
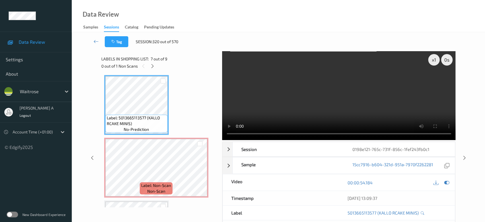
scroll to position [430, 0]
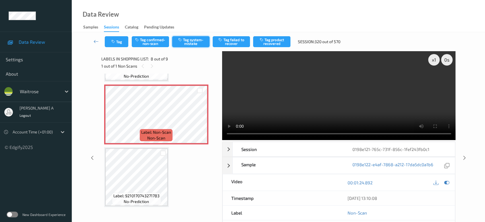
click at [194, 40] on button "Tag system-mistake" at bounding box center [190, 41] width 37 height 11
click at [117, 41] on button "Tag" at bounding box center [117, 41] width 24 height 11
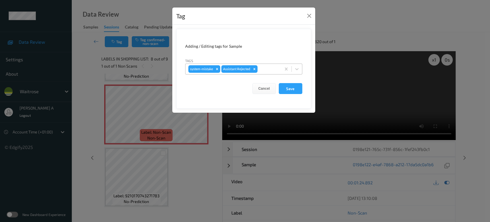
click at [274, 73] on div "system-mistake Assistant Rejected" at bounding box center [234, 69] width 96 height 10
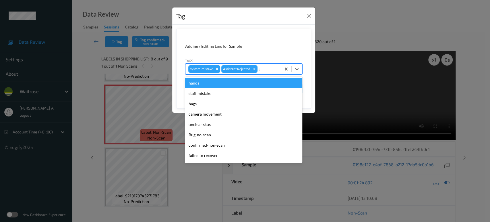
type input "un"
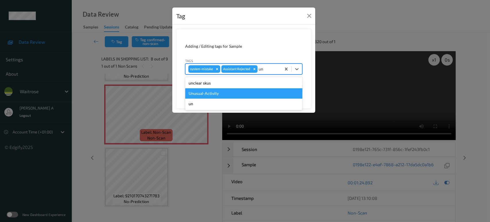
click at [215, 94] on div "Unusual-Activity" at bounding box center [243, 93] width 117 height 10
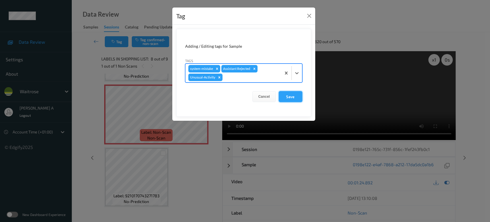
click at [287, 95] on button "Save" at bounding box center [291, 96] width 24 height 11
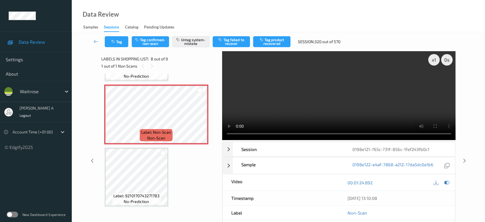
drag, startPoint x: 99, startPoint y: 38, endPoint x: 113, endPoint y: 13, distance: 29.3
click at [99, 38] on icon at bounding box center [96, 41] width 5 height 6
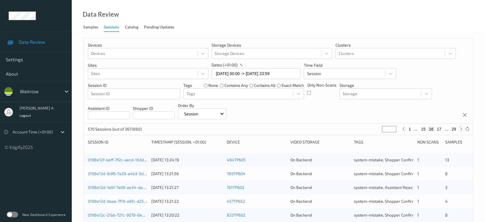
click at [460, 127] on icon at bounding box center [461, 129] width 4 height 4
type input "**"
click at [460, 127] on icon at bounding box center [461, 129] width 4 height 4
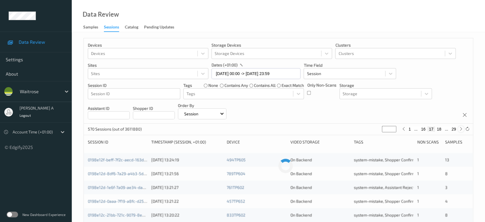
type input "**"
click at [460, 127] on icon at bounding box center [461, 129] width 4 height 4
type input "**"
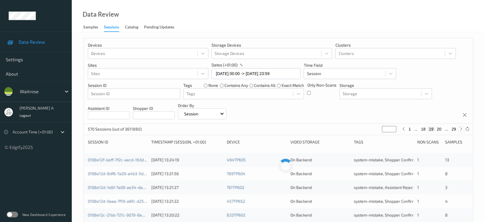
click at [460, 127] on icon at bounding box center [461, 129] width 4 height 4
type input "**"
click at [460, 127] on icon at bounding box center [461, 129] width 4 height 4
type input "**"
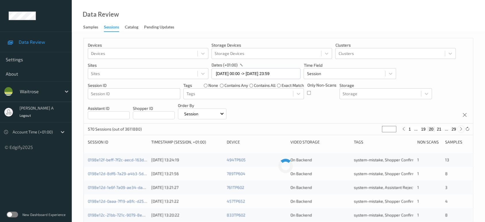
type input "**"
click at [460, 127] on icon at bounding box center [461, 129] width 4 height 4
type input "**"
click at [460, 127] on icon at bounding box center [461, 129] width 4 height 4
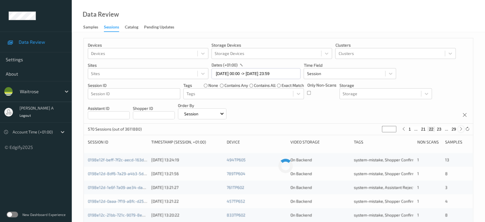
type input "**"
click at [460, 127] on icon at bounding box center [461, 129] width 4 height 4
type input "**"
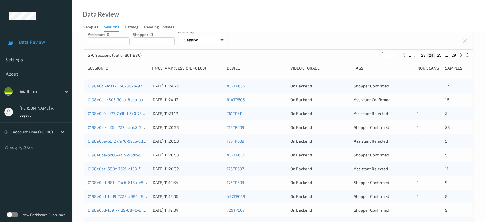
scroll to position [64, 0]
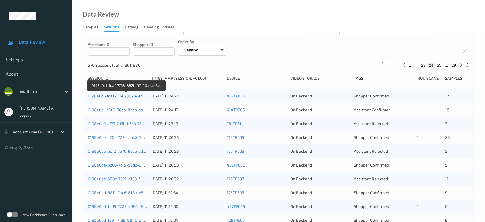
click at [129, 97] on link "0198e0c1-fdaf-7768-882b-97e40abae6ac" at bounding box center [126, 95] width 77 height 5
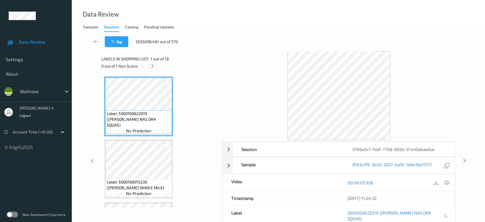
click at [152, 64] on icon at bounding box center [152, 65] width 5 height 5
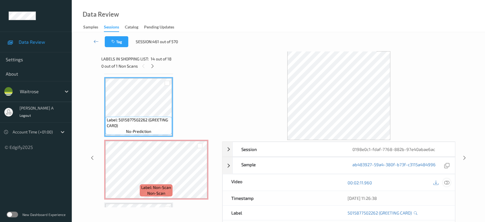
click at [446, 182] on icon at bounding box center [447, 182] width 5 height 5
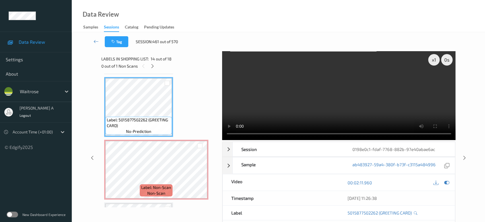
click at [329, 114] on video at bounding box center [339, 95] width 234 height 89
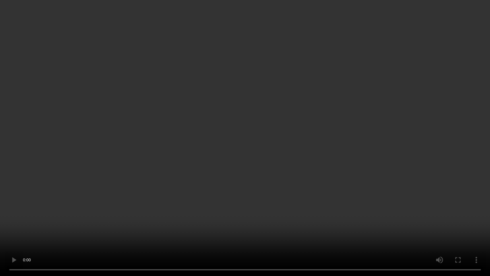
drag, startPoint x: 287, startPoint y: 165, endPoint x: 289, endPoint y: 111, distance: 54.0
click at [287, 165] on video at bounding box center [245, 138] width 490 height 276
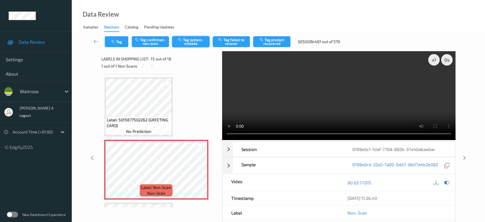
click at [188, 45] on button "Tag system-mistake" at bounding box center [190, 41] width 37 height 11
click at [113, 41] on icon "button" at bounding box center [113, 42] width 5 height 4
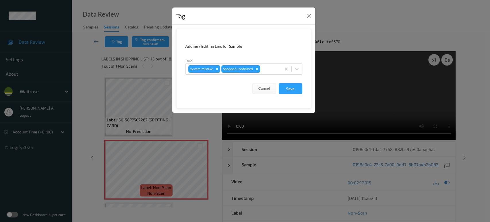
click at [267, 70] on div at bounding box center [269, 68] width 17 height 7
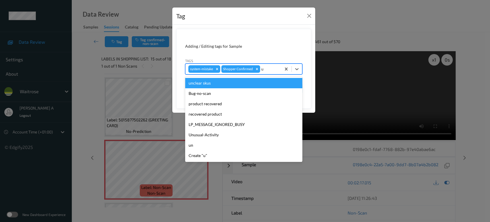
type input "un"
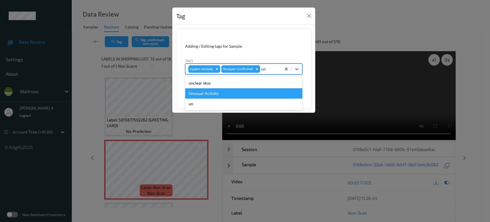
click at [226, 90] on div "Unusual-Activity" at bounding box center [243, 93] width 117 height 10
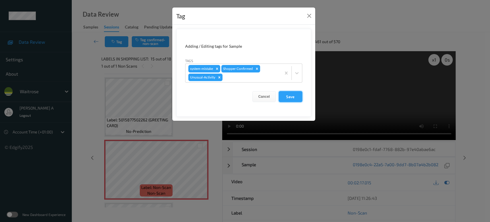
click at [293, 98] on button "Save" at bounding box center [291, 96] width 24 height 11
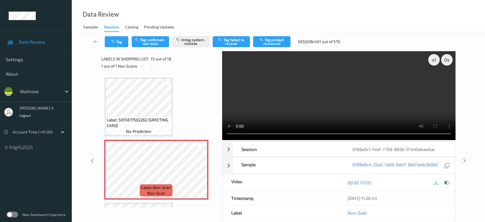
click at [464, 158] on icon at bounding box center [464, 160] width 5 height 5
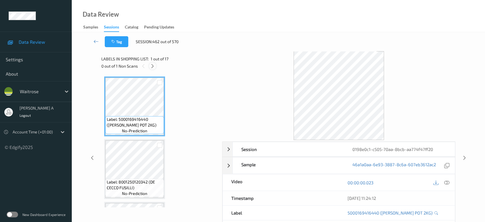
click at [153, 66] on icon at bounding box center [152, 65] width 5 height 5
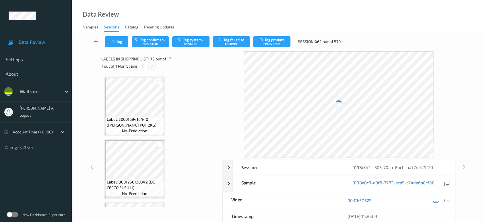
scroll to position [813, 0]
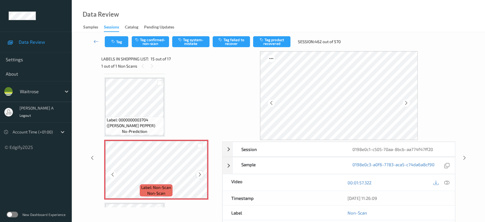
click at [200, 172] on icon at bounding box center [200, 174] width 5 height 5
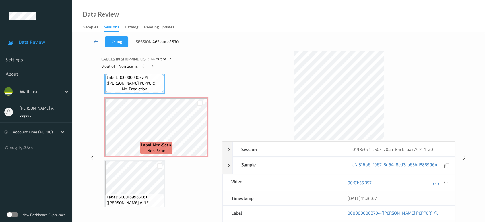
scroll to position [845, 0]
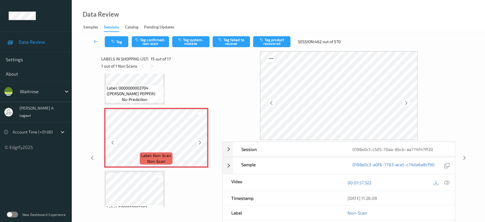
click at [200, 140] on icon at bounding box center [200, 142] width 5 height 5
click at [447, 183] on icon at bounding box center [447, 182] width 5 height 5
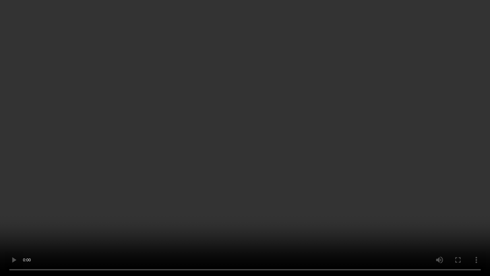
click at [292, 169] on video at bounding box center [245, 138] width 490 height 276
click at [291, 169] on video at bounding box center [245, 138] width 490 height 276
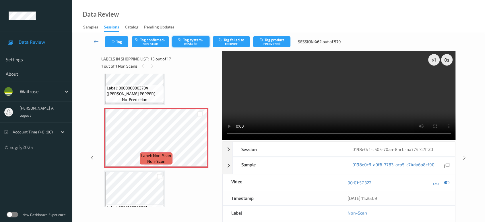
click at [187, 42] on button "Tag system-mistake" at bounding box center [190, 41] width 37 height 11
click at [112, 40] on icon "button" at bounding box center [113, 42] width 5 height 4
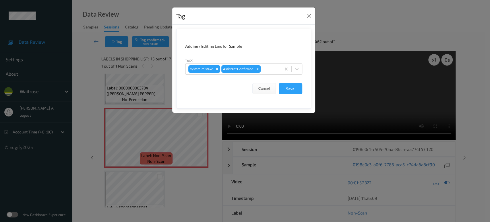
click at [267, 66] on div at bounding box center [270, 68] width 16 height 7
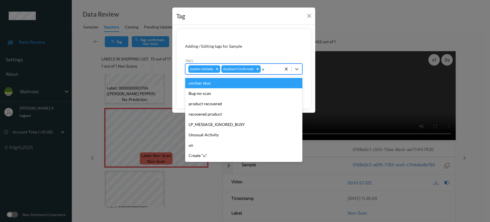
type input "un"
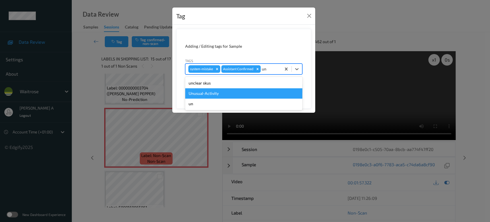
click at [232, 89] on div "Unusual-Activity" at bounding box center [243, 93] width 117 height 10
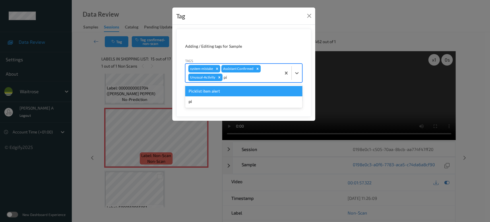
type input "pic"
click at [232, 89] on div "Picklist item alert" at bounding box center [243, 91] width 117 height 10
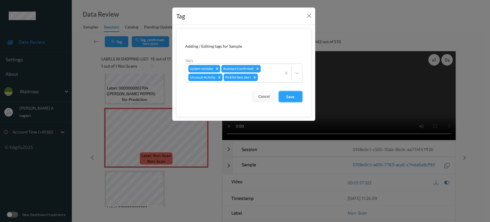
click at [297, 99] on button "Save" at bounding box center [291, 96] width 24 height 11
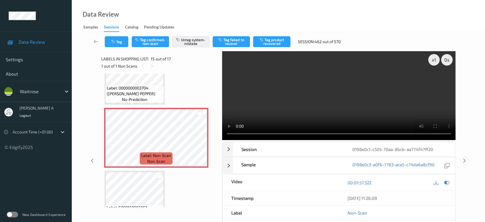
click at [464, 158] on icon at bounding box center [464, 160] width 5 height 5
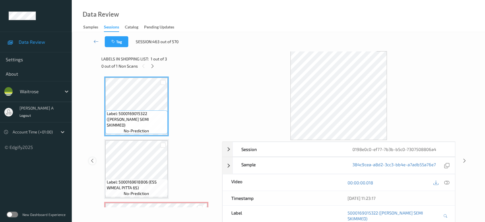
click at [92, 158] on icon at bounding box center [92, 160] width 5 height 5
click at [89, 158] on div at bounding box center [92, 160] width 7 height 7
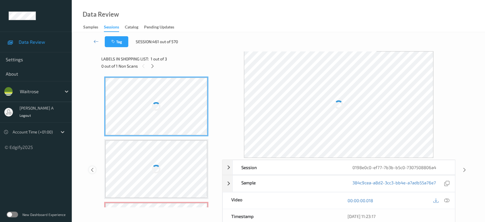
click at [92, 167] on icon at bounding box center [92, 169] width 5 height 5
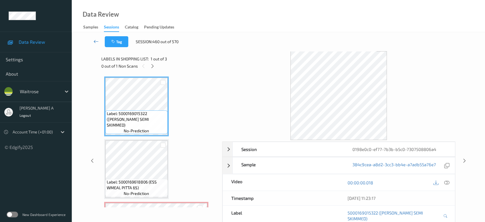
click at [95, 37] on link at bounding box center [96, 41] width 17 height 11
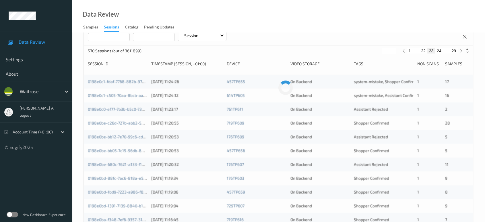
scroll to position [32, 0]
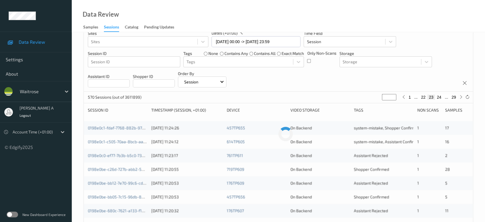
click at [439, 97] on button "24" at bounding box center [439, 96] width 8 height 5
type input "**"
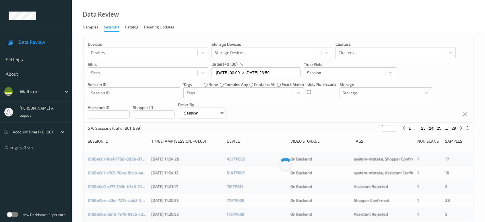
scroll to position [0, 0]
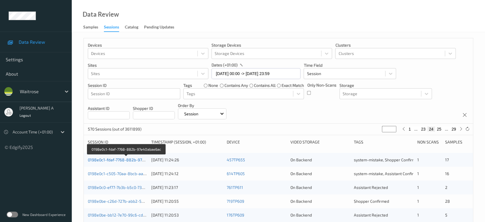
click at [126, 158] on link "0198e0c1-fdaf-7768-882b-97e40abae6ac" at bounding box center [126, 159] width 77 height 5
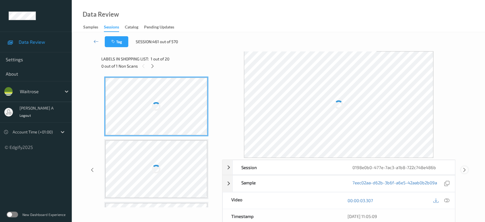
click at [464, 167] on icon at bounding box center [464, 169] width 5 height 5
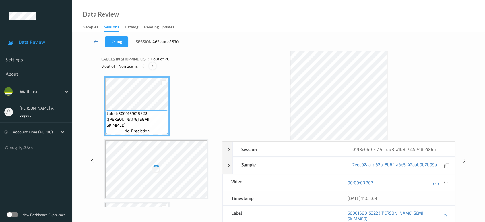
click at [153, 65] on icon at bounding box center [152, 65] width 5 height 5
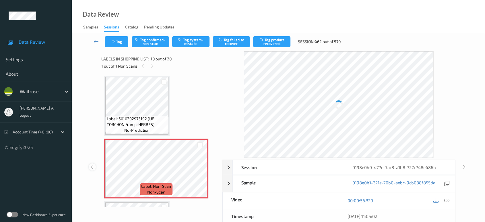
click at [93, 165] on icon at bounding box center [92, 166] width 5 height 5
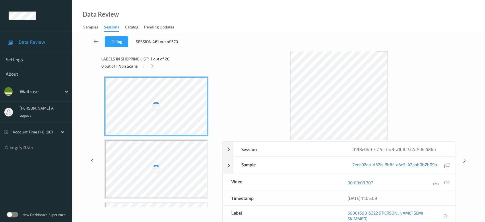
click at [96, 39] on icon at bounding box center [96, 41] width 5 height 6
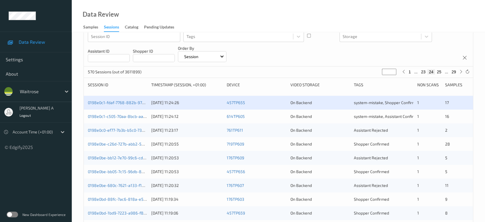
scroll to position [64, 0]
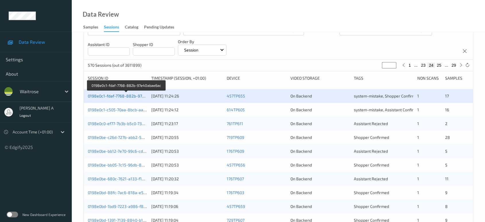
click at [132, 97] on link "0198e0c1-fdaf-7768-882b-97e40abae6ac" at bounding box center [126, 95] width 77 height 5
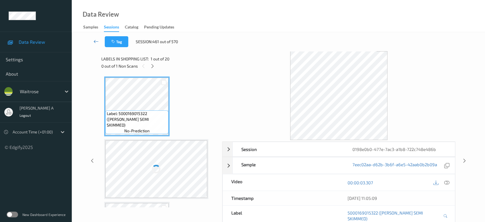
click at [94, 42] on icon at bounding box center [96, 41] width 5 height 6
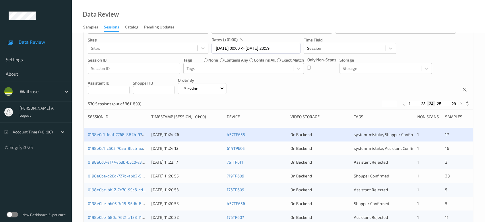
scroll to position [64, 0]
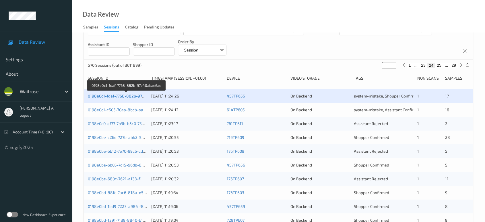
click at [120, 94] on link "0198e0c1-fdaf-7768-882b-97e40abae6ac" at bounding box center [126, 95] width 77 height 5
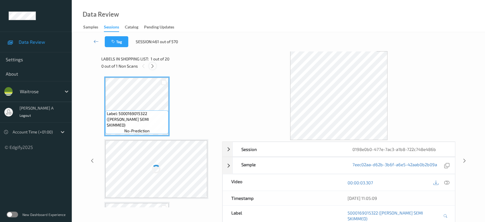
click at [154, 66] on icon at bounding box center [152, 65] width 5 height 5
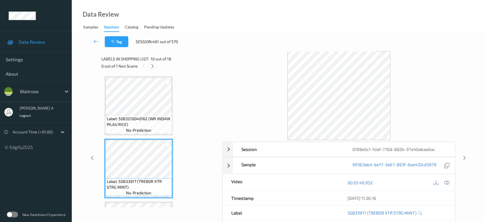
click at [152, 65] on icon at bounding box center [152, 65] width 5 height 5
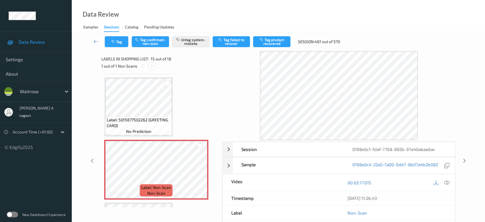
click at [152, 65] on icon at bounding box center [152, 65] width 5 height 5
click at [144, 66] on icon at bounding box center [142, 65] width 5 height 5
click at [465, 160] on icon at bounding box center [464, 160] width 5 height 5
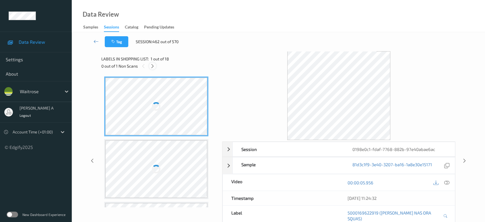
click at [155, 66] on div at bounding box center [152, 65] width 7 height 7
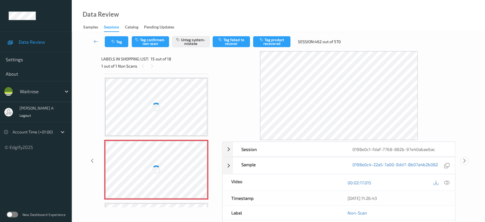
click at [464, 160] on icon at bounding box center [464, 160] width 5 height 5
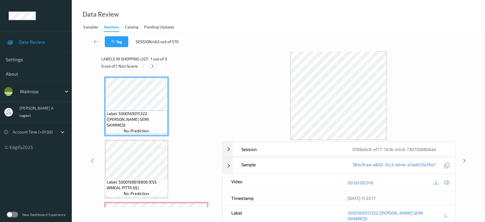
click at [154, 66] on icon at bounding box center [152, 65] width 5 height 5
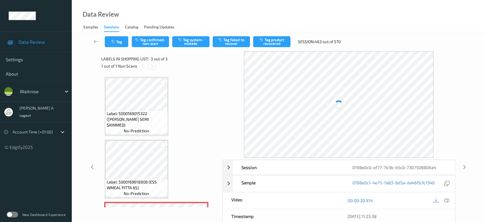
scroll to position [56, 0]
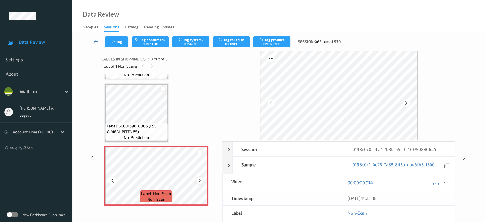
click at [200, 180] on icon at bounding box center [200, 180] width 5 height 5
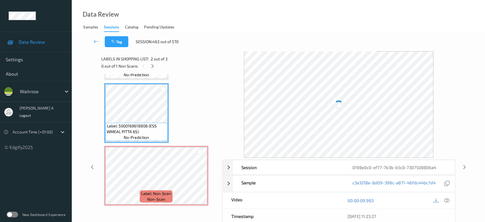
scroll to position [0, 0]
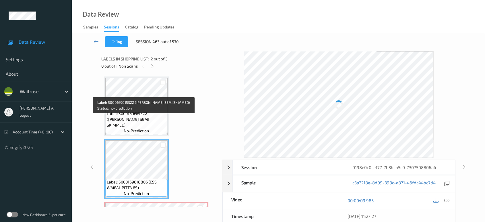
click at [135, 116] on span "Label: 5000169015322 ([PERSON_NAME] SEMI SKIMMED)" at bounding box center [136, 119] width 59 height 17
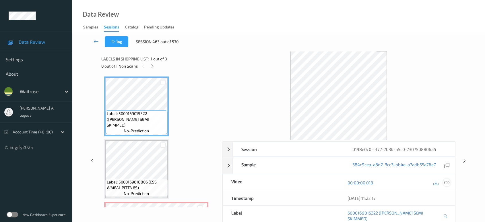
click at [448, 181] on icon at bounding box center [447, 182] width 5 height 5
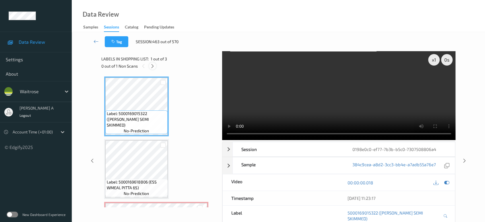
click at [154, 64] on icon at bounding box center [152, 65] width 5 height 5
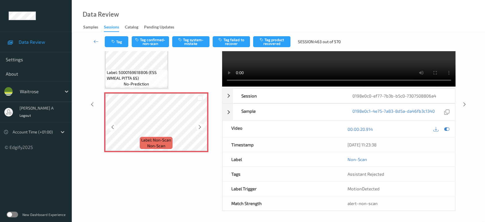
scroll to position [54, 0]
click at [202, 123] on div at bounding box center [199, 126] width 7 height 7
click at [186, 39] on button "Tag system-mistake" at bounding box center [190, 41] width 37 height 11
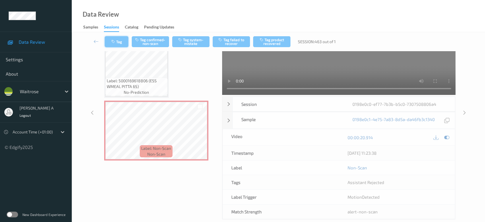
scroll to position [8, 0]
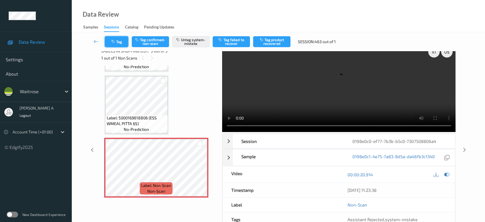
click at [117, 38] on button "Tag" at bounding box center [117, 41] width 24 height 11
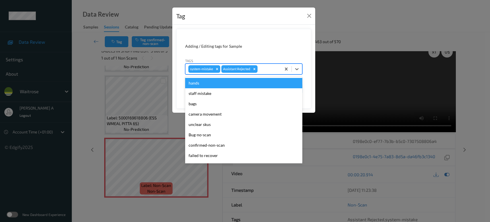
click at [266, 68] on div at bounding box center [269, 68] width 20 height 7
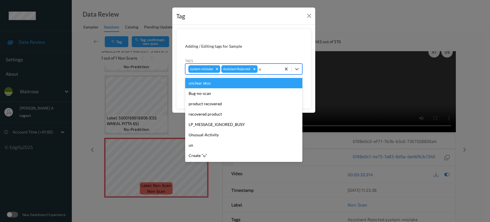
type input "un"
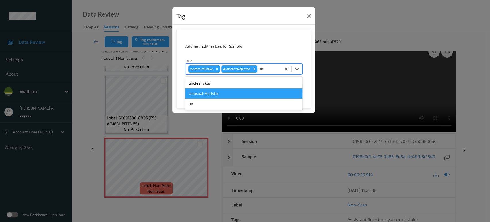
click at [220, 92] on div "Unusual-Activity" at bounding box center [243, 93] width 117 height 10
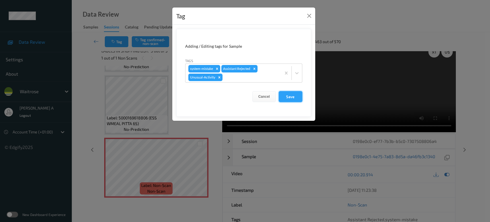
click at [282, 94] on button "Save" at bounding box center [291, 96] width 24 height 11
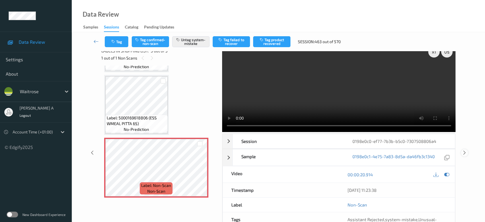
click at [465, 150] on icon at bounding box center [464, 152] width 5 height 5
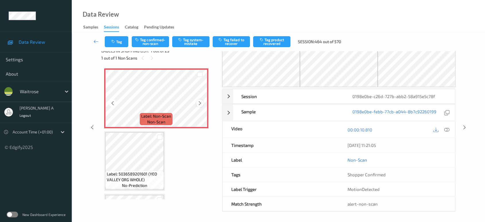
click at [198, 105] on icon at bounding box center [200, 103] width 5 height 5
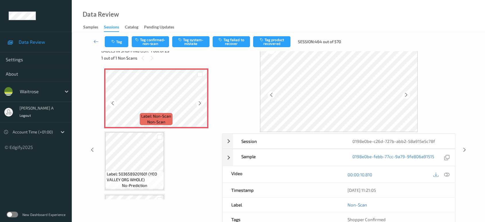
click at [198, 105] on icon at bounding box center [200, 103] width 5 height 5
click at [447, 174] on icon at bounding box center [447, 174] width 5 height 5
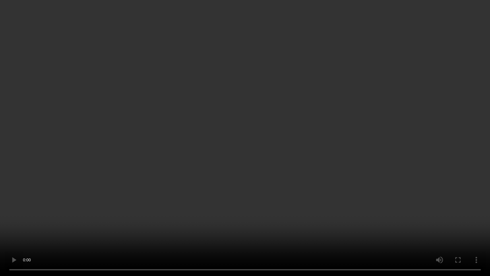
click at [250, 130] on video at bounding box center [245, 138] width 490 height 276
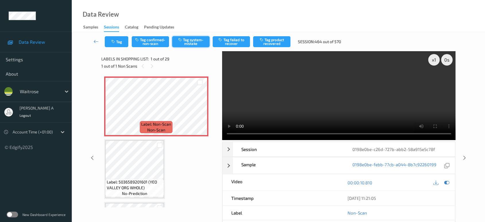
click at [186, 37] on button "Tag system-mistake" at bounding box center [190, 41] width 37 height 11
click at [115, 43] on icon "button" at bounding box center [113, 42] width 5 height 4
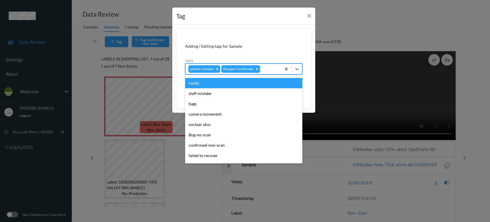
click at [271, 67] on div at bounding box center [269, 68] width 17 height 7
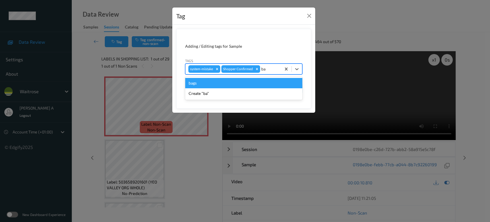
type input "bag"
click at [233, 81] on div "bags" at bounding box center [243, 83] width 117 height 10
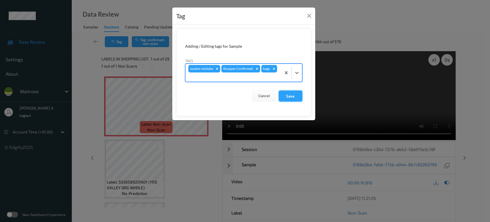
click at [288, 96] on button "Save" at bounding box center [291, 95] width 24 height 11
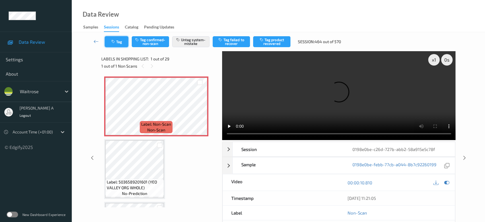
click at [113, 40] on icon "button" at bounding box center [113, 42] width 5 height 4
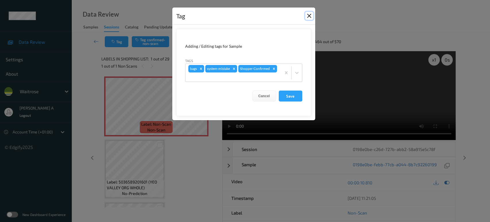
click at [306, 17] on button "Close" at bounding box center [309, 16] width 8 height 8
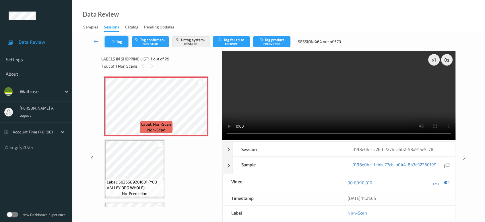
click at [119, 43] on button "Tag" at bounding box center [117, 41] width 24 height 11
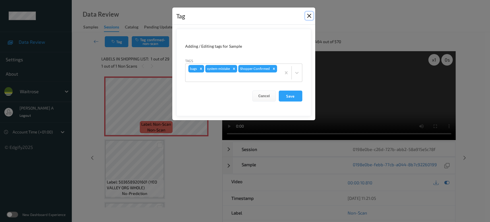
click at [310, 15] on button "Close" at bounding box center [309, 16] width 8 height 8
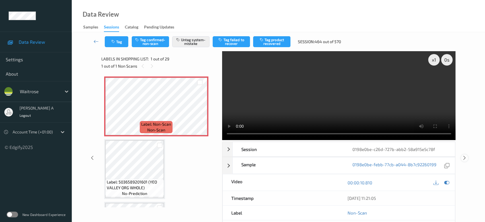
click at [466, 159] on icon at bounding box center [464, 157] width 5 height 5
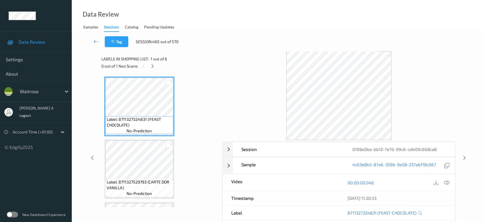
drag, startPoint x: 154, startPoint y: 66, endPoint x: 152, endPoint y: 70, distance: 4.5
click at [154, 66] on icon at bounding box center [152, 65] width 5 height 5
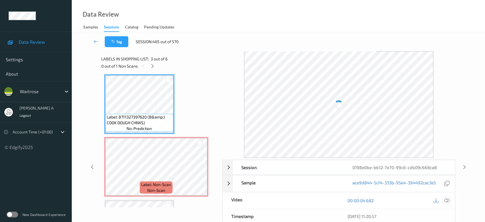
click at [445, 198] on icon at bounding box center [447, 200] width 5 height 5
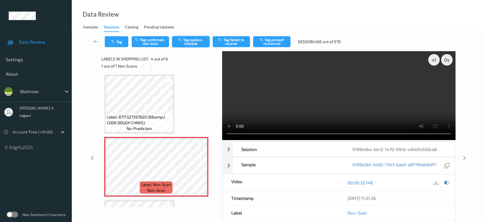
click at [186, 45] on button "Tag system-mistake" at bounding box center [190, 41] width 37 height 11
click at [462, 155] on icon at bounding box center [464, 157] width 5 height 5
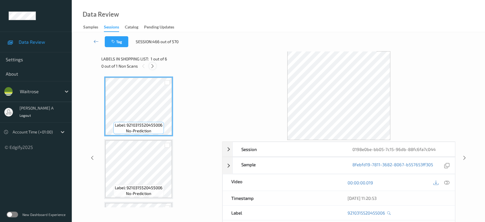
click at [154, 66] on icon at bounding box center [152, 65] width 5 height 5
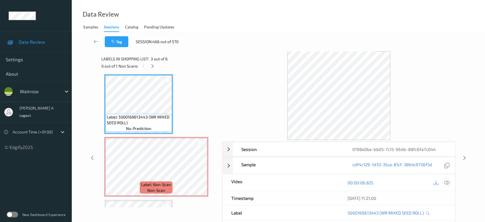
click at [450, 183] on div at bounding box center [447, 182] width 8 height 8
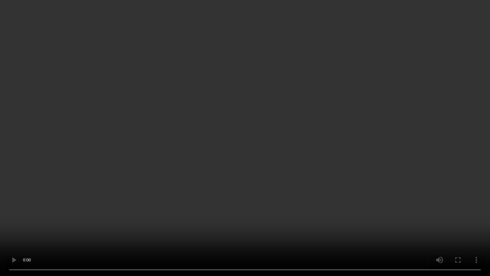
click at [224, 158] on video at bounding box center [245, 138] width 490 height 276
click at [226, 152] on video at bounding box center [245, 138] width 490 height 276
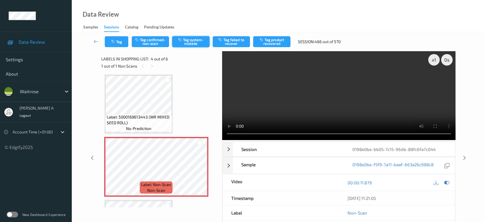
click at [195, 39] on button "Tag system-mistake" at bounding box center [190, 41] width 37 height 11
click at [109, 37] on button "Tag" at bounding box center [117, 41] width 24 height 11
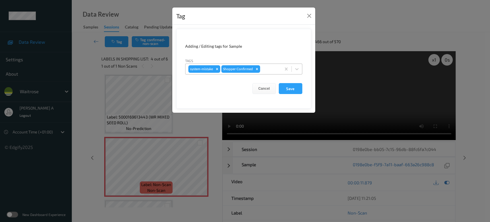
click at [268, 68] on div at bounding box center [269, 68] width 17 height 7
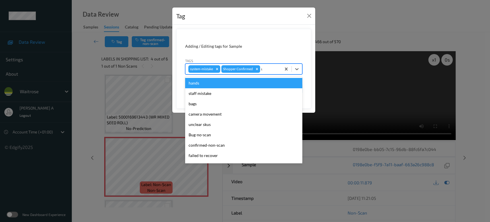
type input "un"
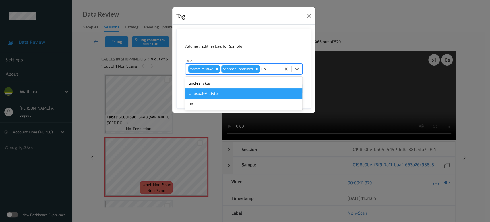
click at [232, 93] on div "Unusual-Activity" at bounding box center [243, 93] width 117 height 10
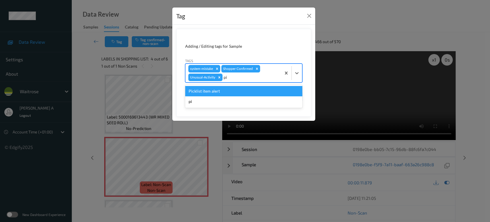
type input "pic"
click at [232, 93] on div "Picklist item alert" at bounding box center [243, 91] width 117 height 10
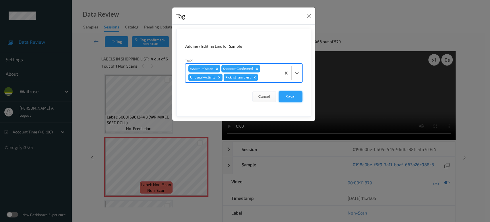
click at [291, 99] on button "Save" at bounding box center [291, 96] width 24 height 11
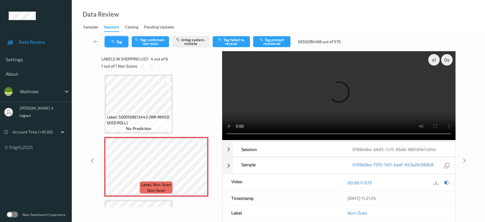
click at [123, 41] on button "Tag" at bounding box center [117, 41] width 24 height 11
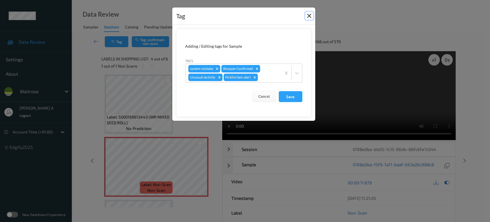
click at [306, 17] on button "Close" at bounding box center [309, 16] width 8 height 8
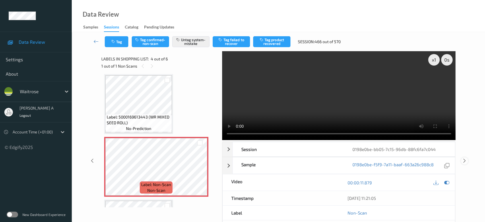
click at [464, 161] on icon at bounding box center [464, 160] width 5 height 5
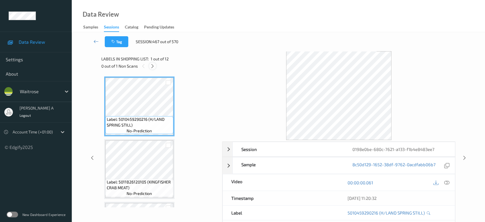
click at [155, 67] on icon at bounding box center [152, 65] width 5 height 5
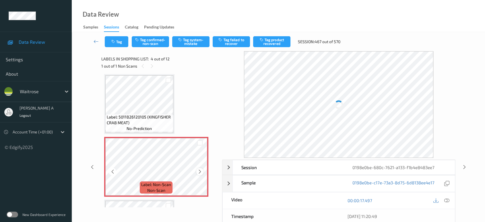
click at [201, 170] on icon at bounding box center [200, 171] width 5 height 5
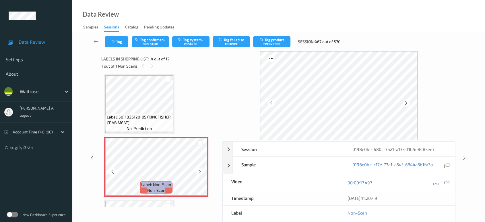
click at [201, 170] on icon at bounding box center [200, 171] width 5 height 5
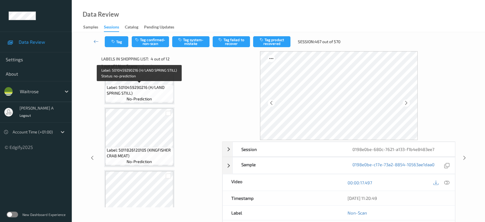
scroll to position [0, 0]
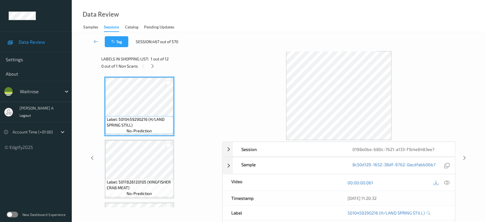
click at [449, 182] on icon at bounding box center [447, 182] width 5 height 5
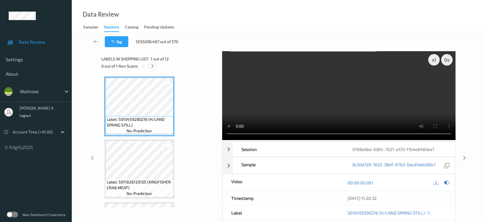
click at [155, 64] on icon at bounding box center [152, 65] width 5 height 5
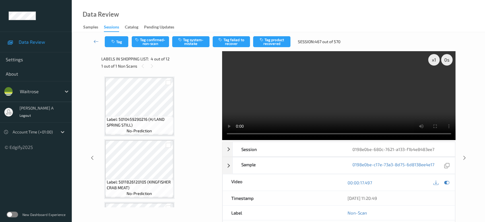
scroll to position [128, 0]
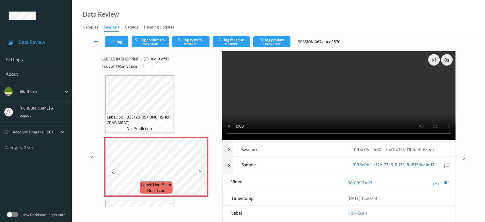
click at [198, 171] on icon at bounding box center [200, 171] width 5 height 5
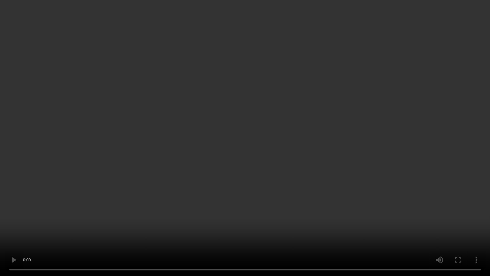
click at [126, 193] on video at bounding box center [245, 138] width 490 height 276
click at [276, 148] on video at bounding box center [245, 138] width 490 height 276
click at [191, 154] on video at bounding box center [245, 138] width 490 height 276
click at [240, 154] on video at bounding box center [245, 138] width 490 height 276
click at [257, 171] on video at bounding box center [245, 138] width 490 height 276
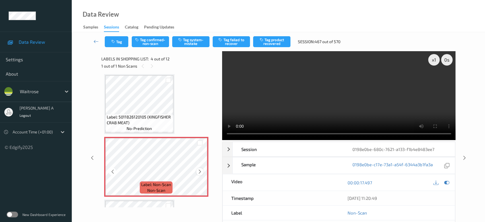
click at [202, 172] on icon at bounding box center [200, 171] width 5 height 5
click at [195, 43] on button "Tag system-mistake" at bounding box center [190, 41] width 37 height 11
click at [119, 38] on button "Tag" at bounding box center [117, 41] width 24 height 11
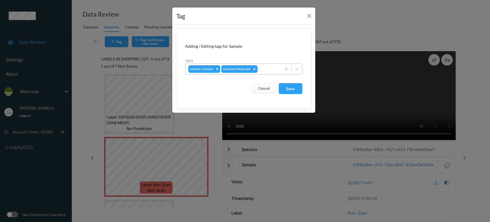
click at [265, 69] on div at bounding box center [269, 68] width 20 height 7
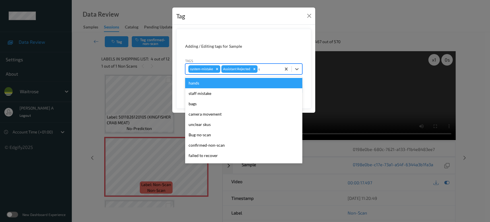
type input "un"
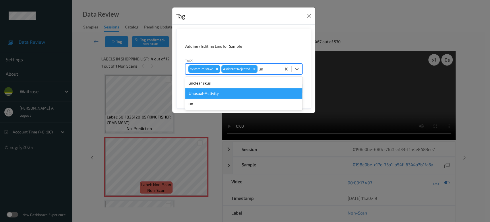
click at [237, 97] on div "Unusual-Activity" at bounding box center [243, 93] width 117 height 10
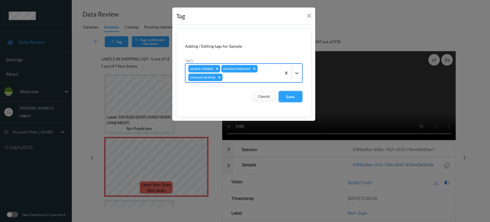
click at [289, 100] on button "Save" at bounding box center [291, 96] width 24 height 11
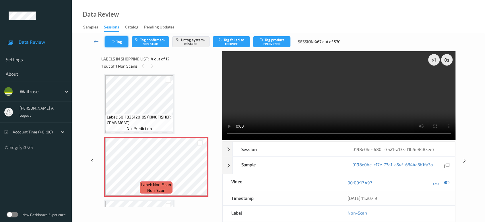
click at [115, 42] on icon "button" at bounding box center [113, 42] width 5 height 4
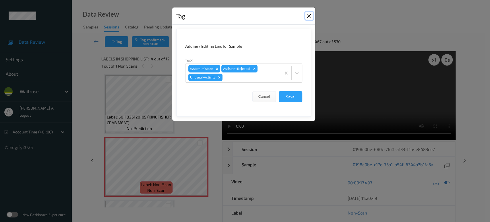
click at [309, 15] on button "Close" at bounding box center [309, 16] width 8 height 8
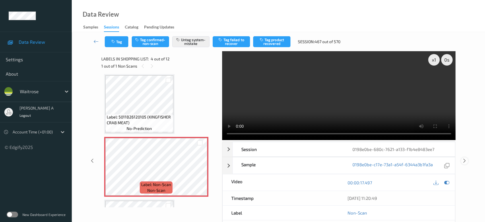
click at [465, 159] on icon at bounding box center [464, 160] width 5 height 5
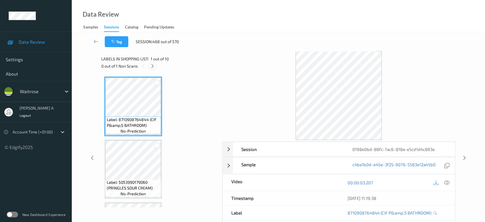
click at [152, 65] on icon at bounding box center [152, 65] width 5 height 5
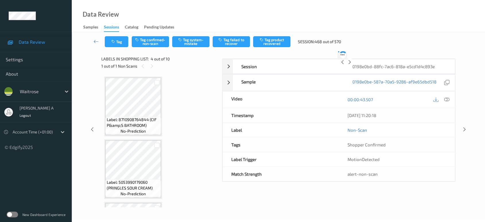
scroll to position [128, 0]
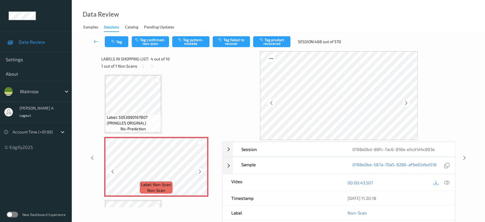
click at [199, 169] on icon at bounding box center [200, 171] width 5 height 5
click at [449, 182] on icon at bounding box center [447, 182] width 5 height 5
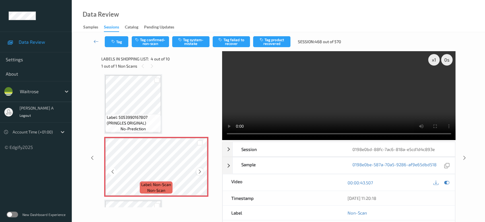
click at [200, 170] on icon at bounding box center [200, 171] width 5 height 5
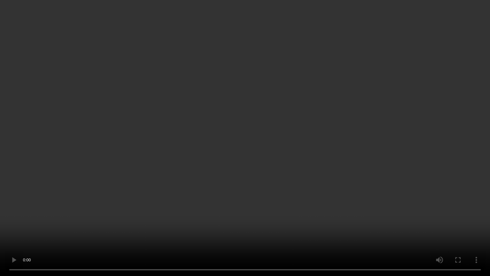
click at [276, 153] on video at bounding box center [245, 138] width 490 height 276
click at [238, 147] on video at bounding box center [245, 138] width 490 height 276
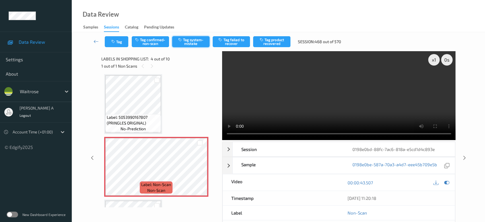
click at [194, 38] on button "Tag system-mistake" at bounding box center [190, 41] width 37 height 11
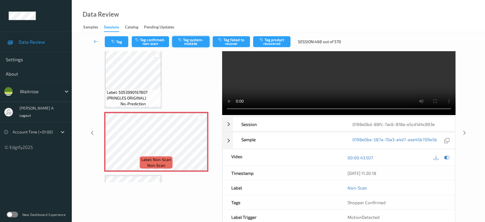
scroll to position [0, 0]
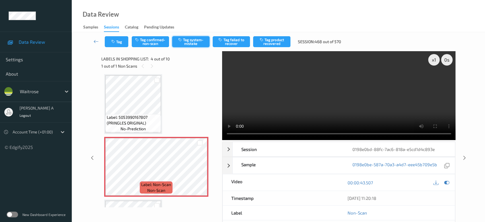
click at [192, 43] on button "Tag system-mistake" at bounding box center [190, 41] width 37 height 11
click at [114, 47] on div "Tag Tag confirmed-non-scan Untag system-mistake Tag failed to recover Tag produ…" at bounding box center [279, 41] width 390 height 19
click at [118, 44] on button "Tag" at bounding box center [117, 41] width 24 height 11
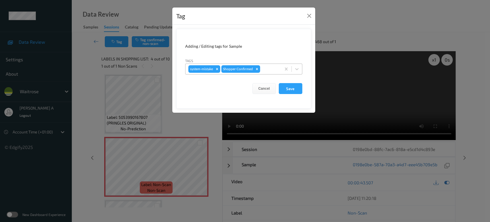
click at [269, 67] on div at bounding box center [269, 68] width 17 height 7
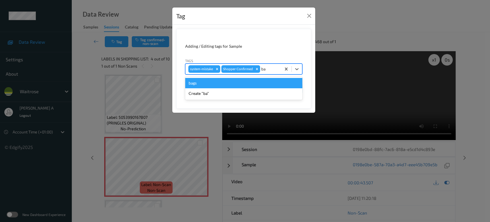
type input "bag"
click at [239, 84] on div "bags" at bounding box center [243, 83] width 117 height 10
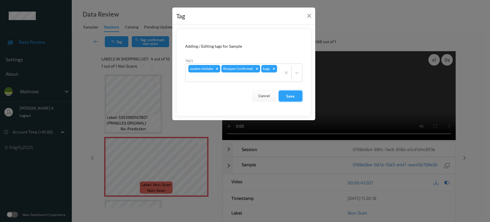
click at [295, 99] on button "Save" at bounding box center [291, 95] width 24 height 11
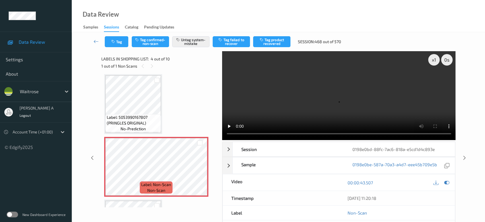
drag, startPoint x: 465, startPoint y: 135, endPoint x: 462, endPoint y: 124, distance: 11.0
click at [465, 155] on icon at bounding box center [464, 157] width 5 height 5
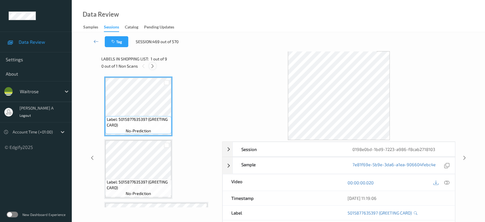
click at [154, 68] on icon at bounding box center [152, 65] width 5 height 5
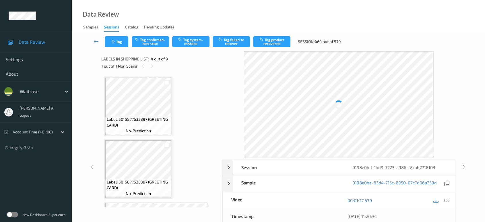
scroll to position [128, 0]
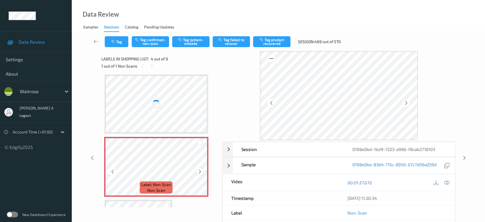
click at [200, 169] on icon at bounding box center [200, 171] width 5 height 5
click at [198, 170] on icon at bounding box center [200, 171] width 5 height 5
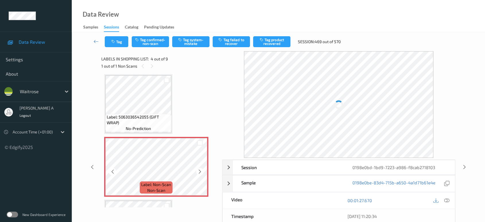
click at [198, 170] on icon at bounding box center [200, 171] width 5 height 5
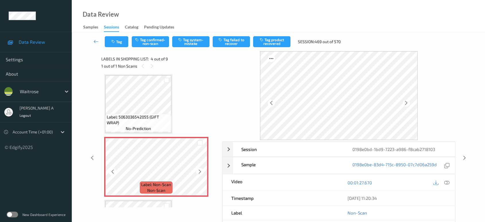
click at [198, 170] on icon at bounding box center [200, 171] width 5 height 5
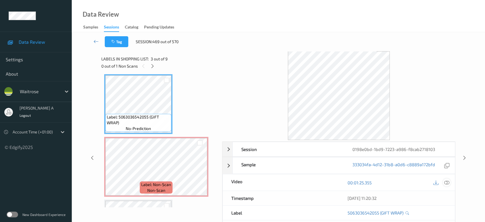
click at [449, 184] on icon at bounding box center [447, 182] width 5 height 5
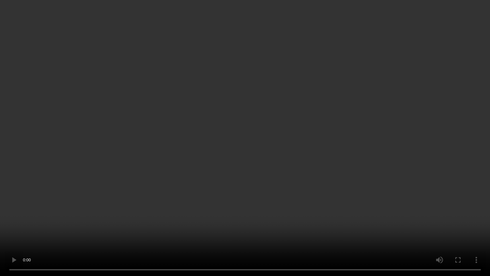
click at [196, 172] on video at bounding box center [245, 138] width 490 height 276
click at [118, 221] on video at bounding box center [245, 138] width 490 height 276
click at [245, 154] on video at bounding box center [245, 138] width 490 height 276
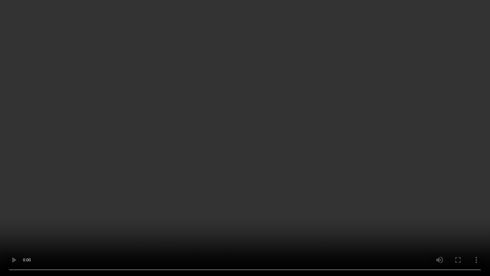
click at [245, 154] on video at bounding box center [245, 138] width 490 height 276
click at [262, 96] on video at bounding box center [245, 138] width 490 height 276
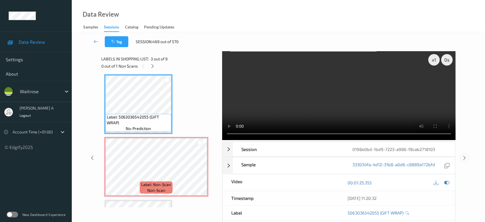
click at [466, 156] on icon at bounding box center [464, 157] width 5 height 5
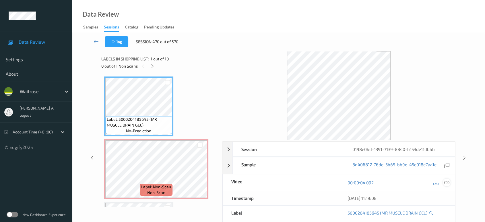
click at [446, 183] on icon at bounding box center [447, 182] width 5 height 5
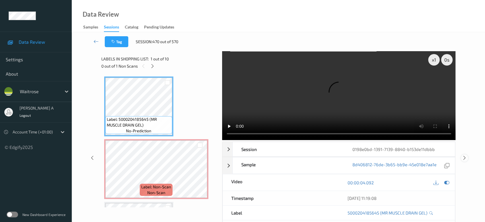
click at [465, 160] on icon at bounding box center [464, 157] width 5 height 5
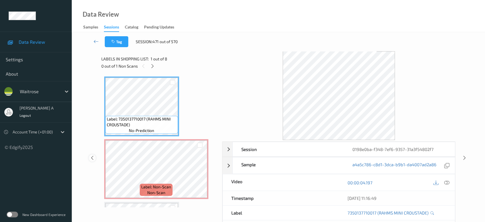
click at [90, 157] on icon at bounding box center [92, 157] width 5 height 5
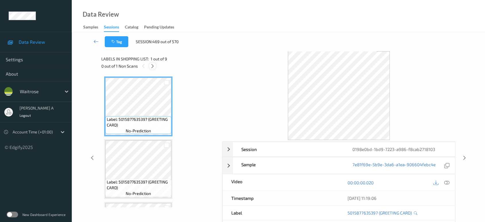
click at [152, 67] on icon at bounding box center [152, 65] width 5 height 5
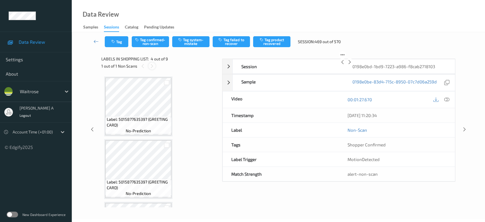
scroll to position [128, 0]
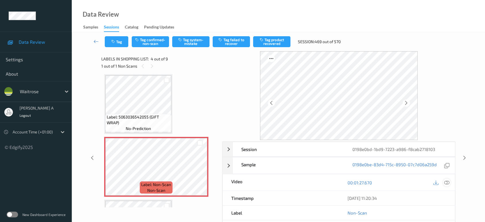
click at [449, 182] on icon at bounding box center [447, 182] width 5 height 5
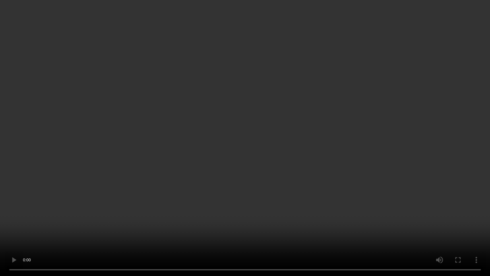
click at [314, 148] on video at bounding box center [245, 138] width 490 height 276
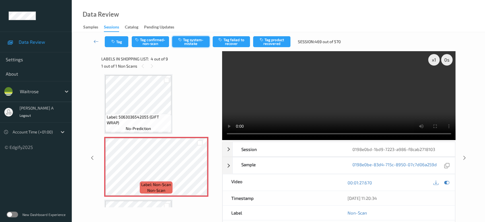
click at [188, 40] on button "Tag system-mistake" at bounding box center [190, 41] width 37 height 11
click at [119, 41] on button "Tag" at bounding box center [117, 41] width 24 height 11
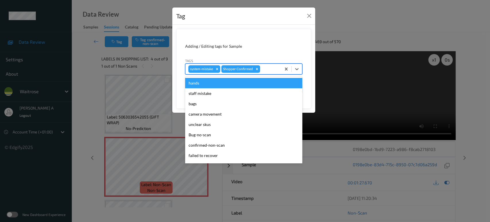
click at [271, 63] on div "system-mistake Shopper Confirmed" at bounding box center [243, 68] width 117 height 11
type input "un"
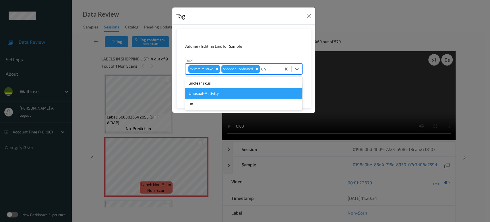
click at [221, 91] on div "Unusual-Activity" at bounding box center [243, 93] width 117 height 10
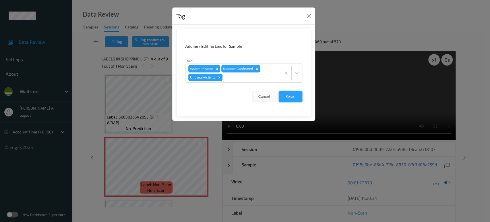
click at [289, 99] on button "Save" at bounding box center [291, 96] width 24 height 11
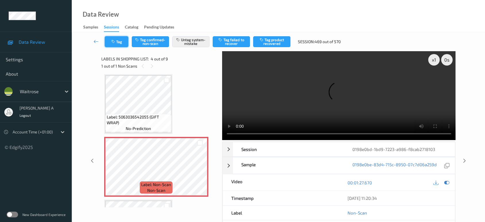
click at [106, 39] on button "Tag" at bounding box center [117, 41] width 24 height 11
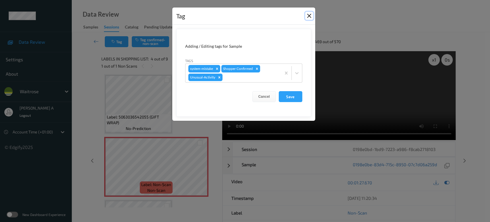
click at [309, 16] on button "Close" at bounding box center [309, 16] width 8 height 8
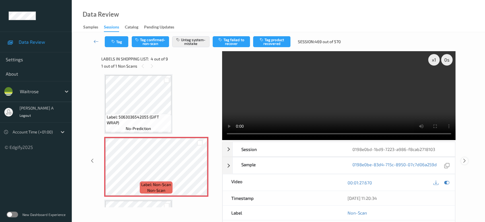
click at [465, 160] on icon at bounding box center [464, 160] width 5 height 5
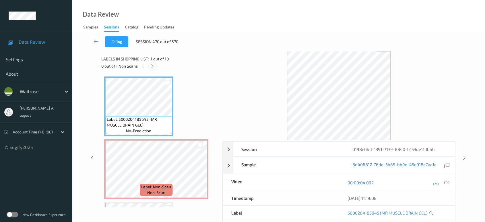
click at [155, 69] on div at bounding box center [152, 65] width 7 height 7
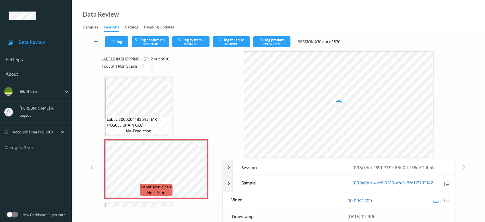
scroll to position [3, 0]
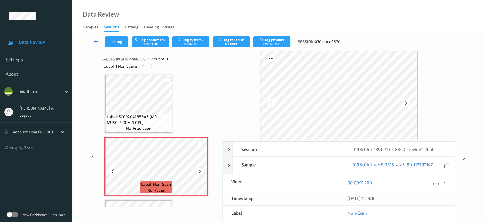
click at [201, 169] on icon at bounding box center [200, 171] width 5 height 5
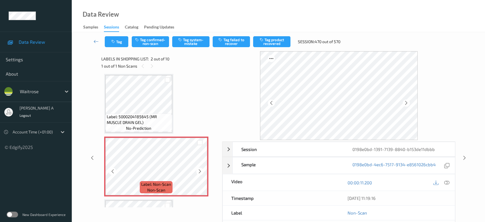
click at [201, 169] on icon at bounding box center [200, 171] width 5 height 5
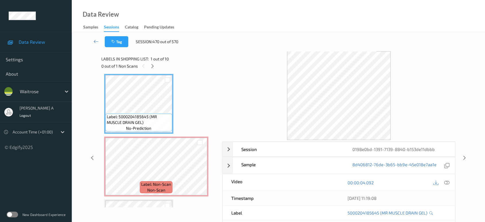
scroll to position [0, 0]
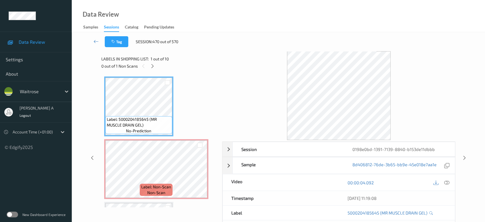
click at [446, 181] on icon at bounding box center [447, 182] width 5 height 5
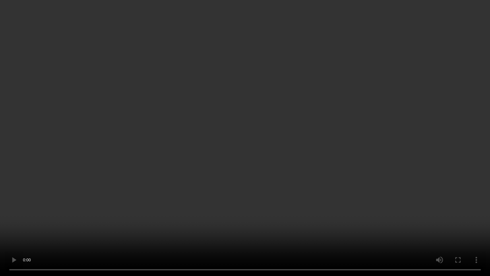
click at [226, 133] on video at bounding box center [245, 138] width 490 height 276
click at [267, 111] on video at bounding box center [245, 138] width 490 height 276
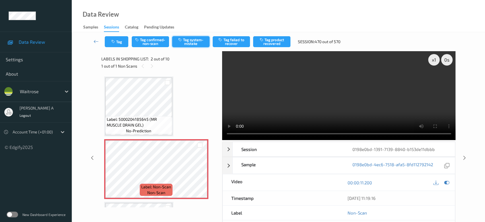
click at [182, 42] on icon "button" at bounding box center [180, 40] width 5 height 4
click at [110, 43] on button "Tag" at bounding box center [117, 41] width 24 height 11
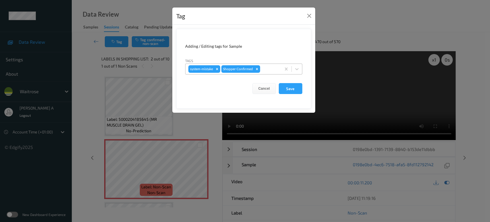
click at [267, 69] on div at bounding box center [269, 68] width 17 height 7
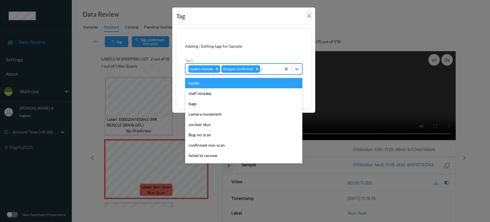
type input "un"
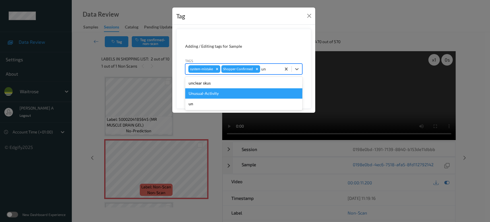
click at [213, 90] on div "Unusual-Activity" at bounding box center [243, 93] width 117 height 10
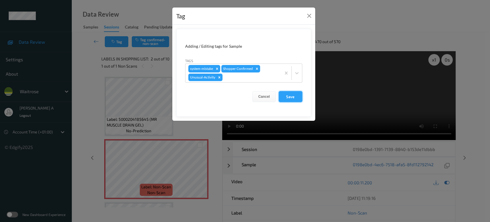
click at [294, 98] on button "Save" at bounding box center [291, 96] width 24 height 11
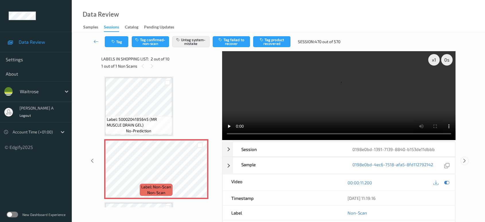
click at [466, 158] on icon at bounding box center [464, 160] width 5 height 5
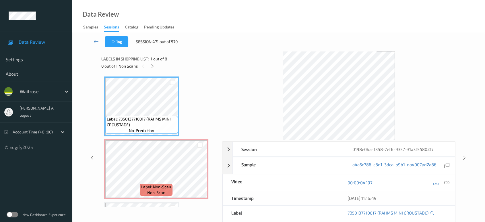
drag, startPoint x: 152, startPoint y: 64, endPoint x: 155, endPoint y: 69, distance: 5.9
click at [152, 64] on icon at bounding box center [152, 65] width 5 height 5
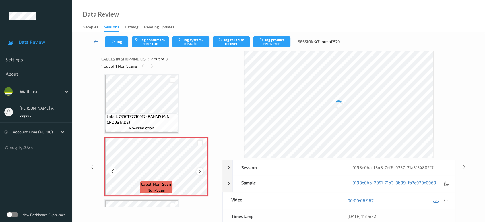
click at [199, 169] on icon at bounding box center [200, 171] width 5 height 5
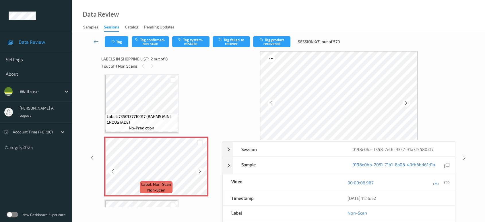
click at [199, 169] on icon at bounding box center [200, 171] width 5 height 5
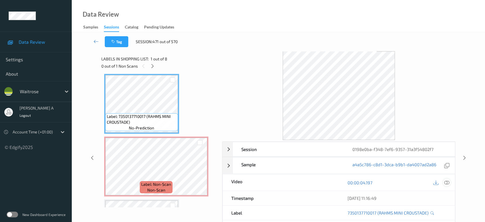
click at [450, 181] on div at bounding box center [447, 182] width 8 height 8
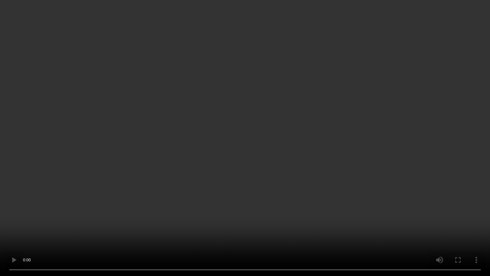
click at [276, 149] on video at bounding box center [245, 138] width 490 height 276
click at [235, 150] on video at bounding box center [245, 138] width 490 height 276
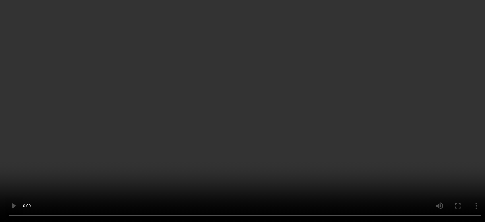
scroll to position [96, 0]
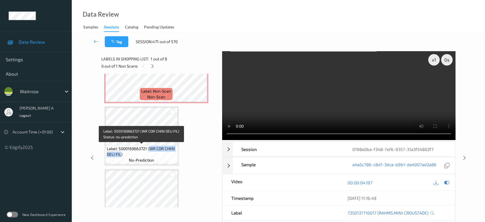
drag, startPoint x: 151, startPoint y: 147, endPoint x: 120, endPoint y: 157, distance: 31.9
click at [120, 157] on div "Label: 5000169663721 (WR COR CHKN DELI FIL) no-prediction" at bounding box center [141, 154] width 73 height 18
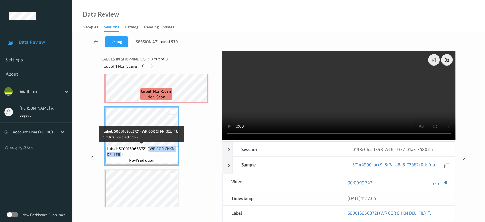
copy span "WR COR CHKN DELI FIL"
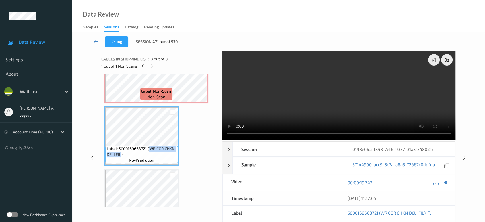
scroll to position [32, 0]
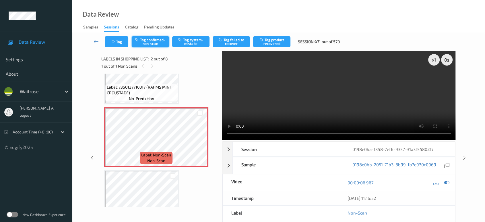
click at [141, 38] on button "Tag confirmed-non-scan" at bounding box center [150, 41] width 37 height 11
click at [275, 46] on button "Tag product recovered" at bounding box center [271, 41] width 37 height 11
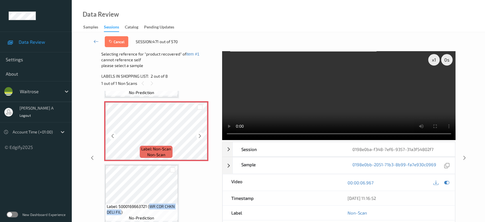
scroll to position [64, 0]
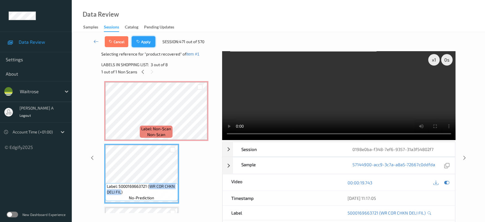
click at [149, 45] on button "Apply" at bounding box center [144, 41] width 24 height 11
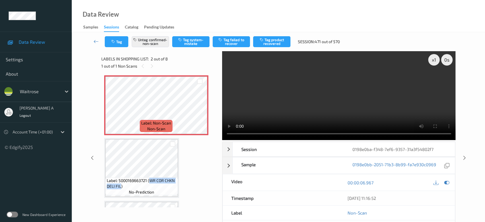
scroll to position [3, 0]
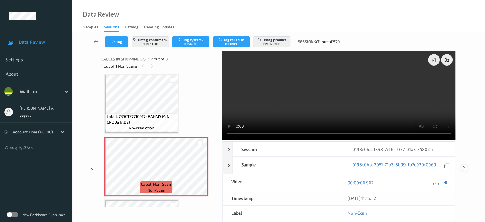
click at [464, 165] on icon at bounding box center [464, 167] width 5 height 5
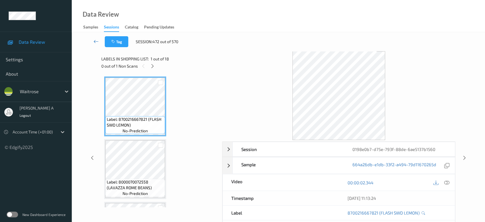
click at [96, 42] on icon at bounding box center [96, 41] width 5 height 6
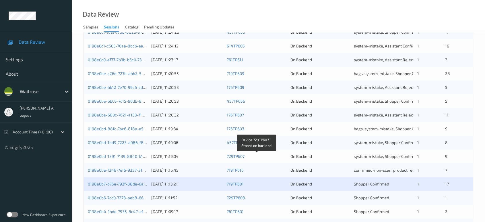
scroll to position [159, 0]
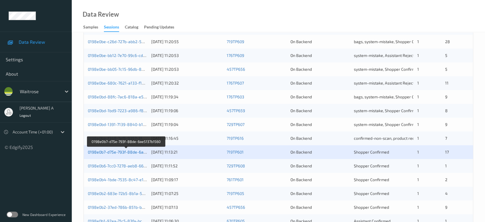
click at [127, 152] on link "0198e0b7-d75e-793f-88de-6ae5137b1560" at bounding box center [126, 151] width 77 height 5
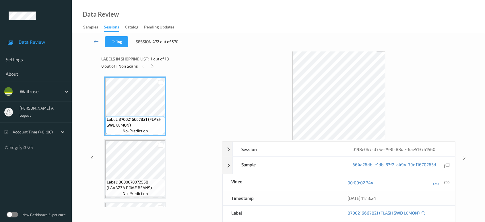
click at [150, 68] on div at bounding box center [152, 65] width 7 height 7
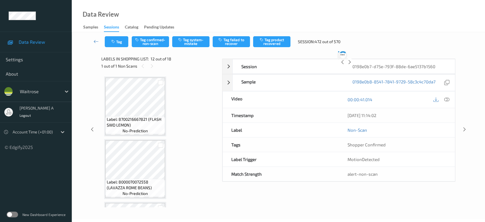
scroll to position [626, 0]
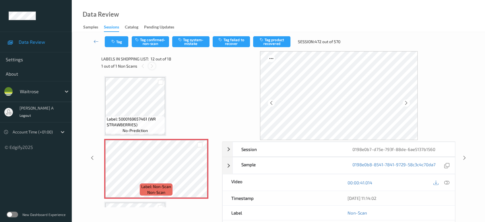
drag, startPoint x: 152, startPoint y: 65, endPoint x: 153, endPoint y: 69, distance: 4.5
click at [152, 65] on icon at bounding box center [152, 65] width 5 height 5
click at [200, 171] on icon at bounding box center [200, 173] width 5 height 5
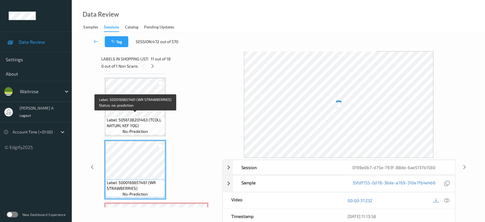
scroll to position [563, 0]
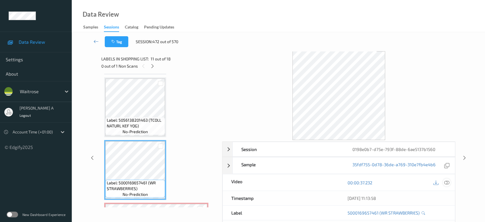
click at [446, 182] on icon at bounding box center [447, 182] width 5 height 5
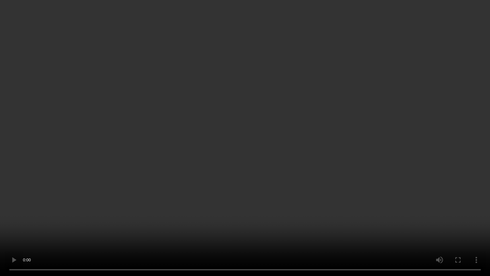
click at [175, 188] on video at bounding box center [245, 138] width 490 height 276
click at [169, 194] on video at bounding box center [245, 138] width 490 height 276
click at [336, 133] on video at bounding box center [245, 138] width 490 height 276
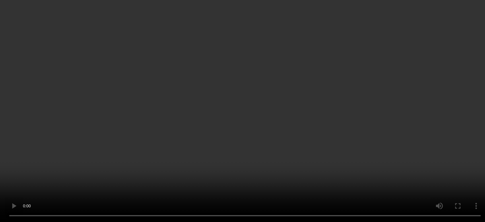
scroll to position [722, 0]
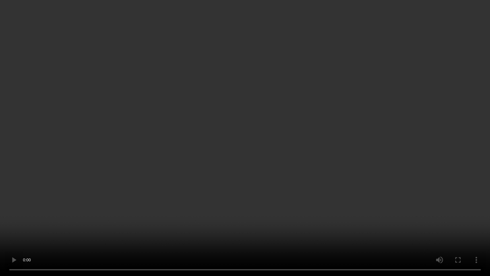
click at [293, 146] on video at bounding box center [245, 138] width 490 height 276
click at [247, 160] on video at bounding box center [245, 138] width 490 height 276
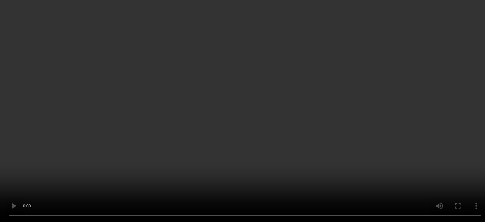
scroll to position [658, 0]
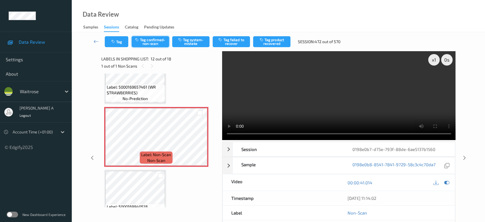
click at [155, 40] on button "Tag confirmed-non-scan" at bounding box center [150, 41] width 37 height 11
click at [276, 44] on button "Tag product recovered" at bounding box center [271, 41] width 37 height 11
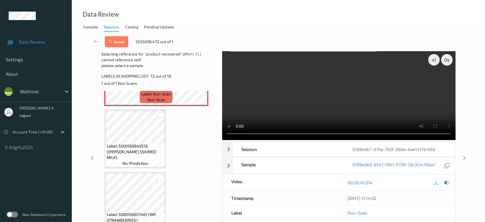
scroll to position [754, 0]
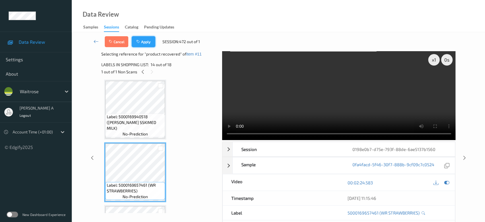
click at [144, 47] on button "Apply" at bounding box center [144, 41] width 24 height 11
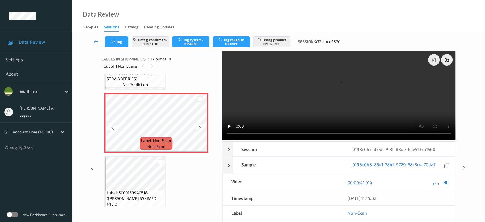
scroll to position [704, 0]
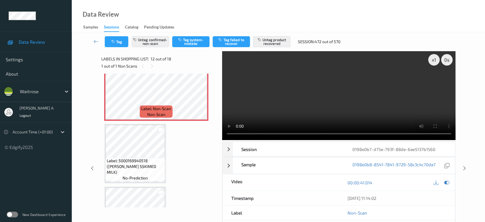
drag, startPoint x: 464, startPoint y: 167, endPoint x: 310, endPoint y: 35, distance: 203.2
click at [464, 167] on icon at bounding box center [464, 167] width 5 height 5
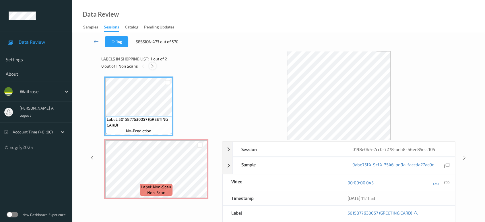
click at [152, 65] on icon at bounding box center [152, 65] width 5 height 5
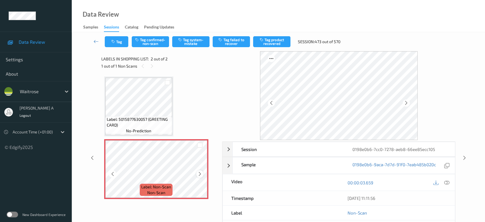
click at [197, 174] on div at bounding box center [199, 173] width 7 height 7
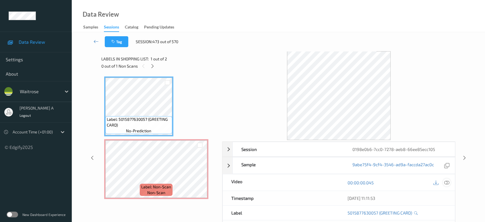
click at [445, 183] on icon at bounding box center [447, 182] width 5 height 5
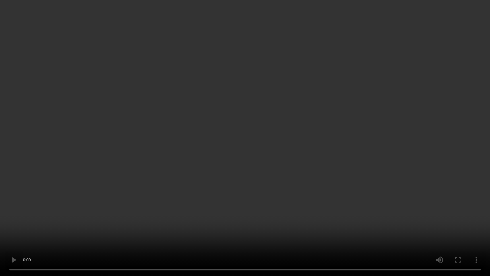
click at [244, 145] on video at bounding box center [245, 138] width 490 height 276
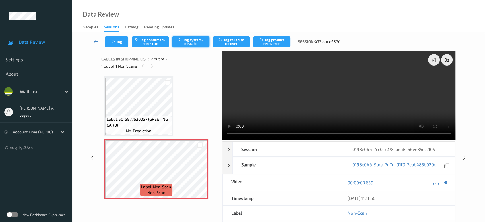
click at [186, 36] on button "Tag system-mistake" at bounding box center [190, 41] width 37 height 11
click at [115, 38] on button "Tag" at bounding box center [117, 41] width 24 height 11
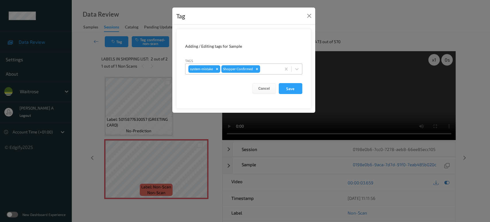
click at [271, 67] on div at bounding box center [269, 68] width 17 height 7
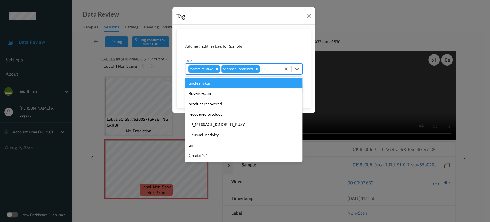
type input "un"
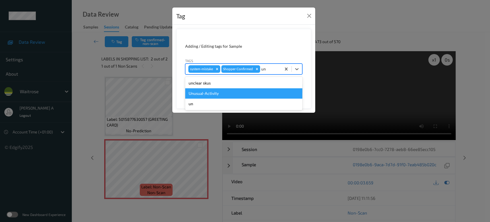
click at [234, 92] on div "Unusual-Activity" at bounding box center [243, 93] width 117 height 10
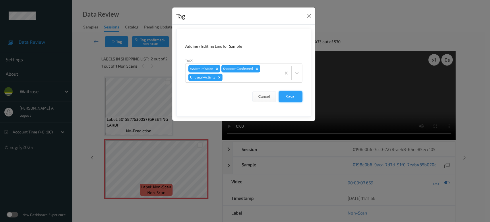
click at [293, 94] on button "Save" at bounding box center [291, 96] width 24 height 11
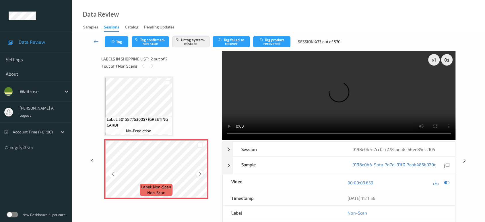
click at [202, 172] on icon at bounding box center [200, 173] width 5 height 5
click at [119, 39] on button "Tag" at bounding box center [117, 41] width 24 height 11
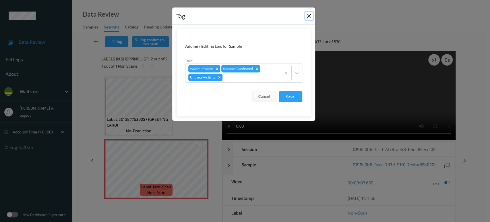
click at [310, 17] on button "Close" at bounding box center [309, 16] width 8 height 8
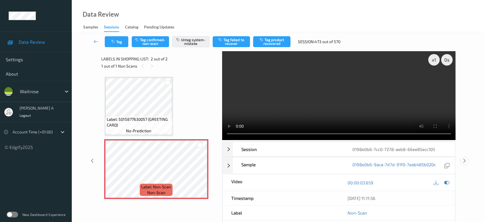
click at [466, 159] on icon at bounding box center [464, 160] width 5 height 5
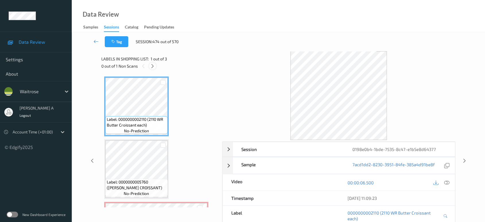
click at [154, 65] on icon at bounding box center [152, 65] width 5 height 5
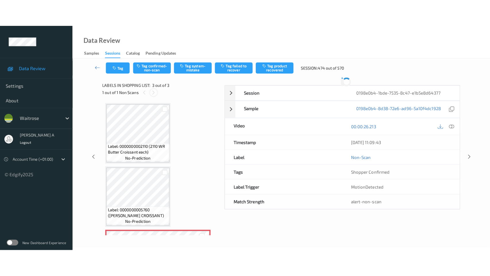
scroll to position [56, 0]
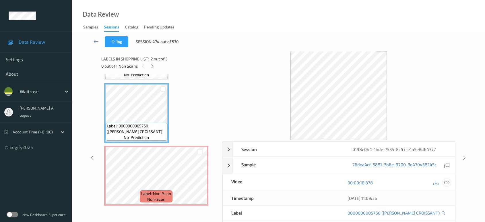
click at [445, 180] on icon at bounding box center [447, 182] width 5 height 5
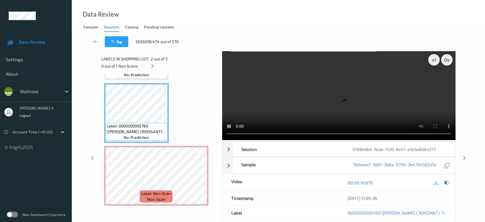
scroll to position [2, 0]
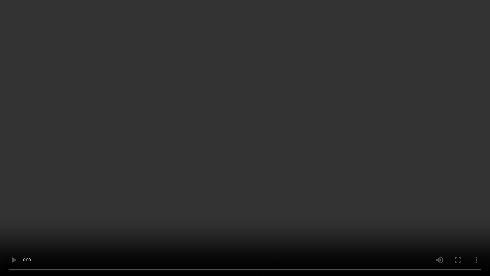
click at [289, 160] on video at bounding box center [245, 138] width 490 height 276
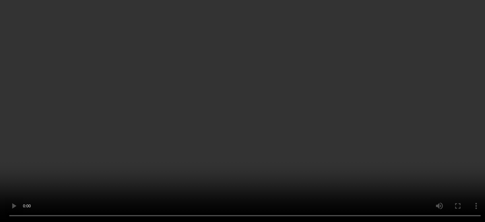
scroll to position [56, 0]
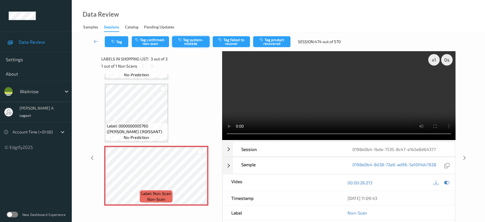
click at [191, 42] on button "Tag system-mistake" at bounding box center [190, 41] width 37 height 11
click at [115, 44] on button "Tag" at bounding box center [117, 41] width 24 height 11
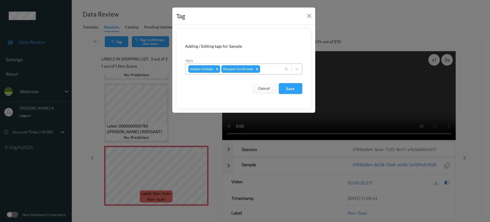
click at [270, 66] on div at bounding box center [269, 68] width 17 height 7
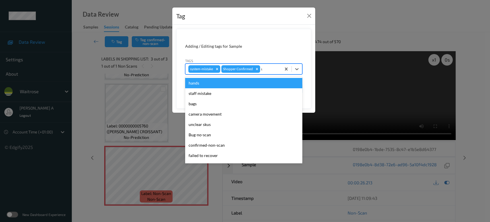
type input "un"
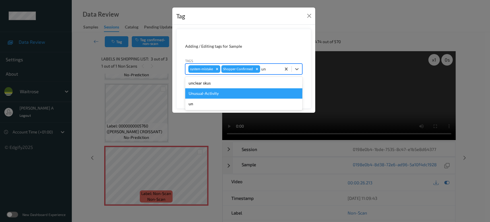
click at [246, 92] on div "Unusual-Activity" at bounding box center [243, 93] width 117 height 10
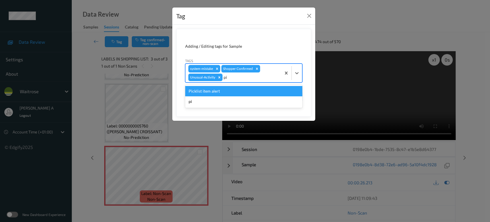
type input "pic"
click at [246, 92] on div "Picklist item alert" at bounding box center [243, 91] width 117 height 10
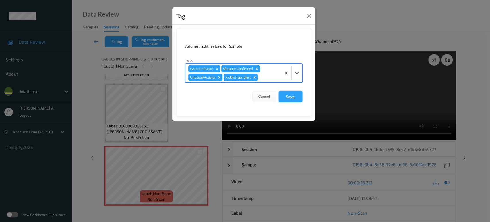
click at [296, 97] on button "Save" at bounding box center [291, 96] width 24 height 11
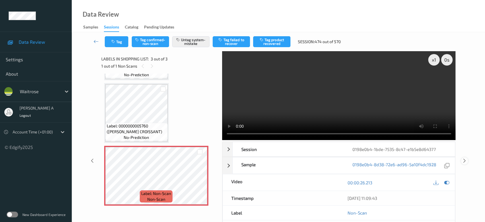
click at [467, 158] on icon at bounding box center [464, 160] width 5 height 5
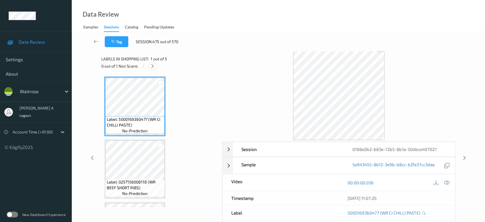
click at [154, 69] on div at bounding box center [152, 65] width 7 height 7
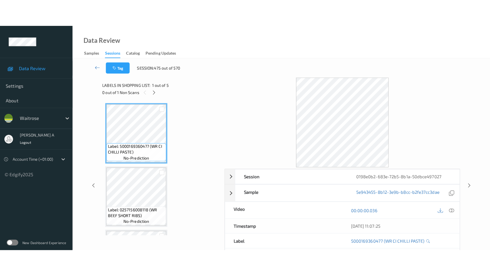
scroll to position [128, 0]
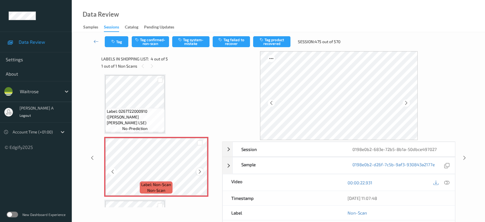
click at [201, 172] on icon at bounding box center [200, 171] width 5 height 5
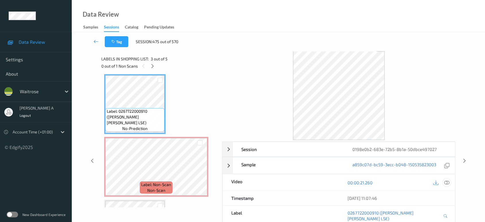
click at [445, 181] on icon at bounding box center [447, 182] width 5 height 5
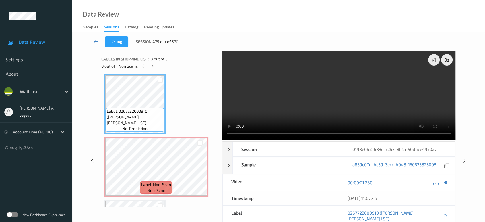
click at [367, 99] on video at bounding box center [339, 95] width 234 height 89
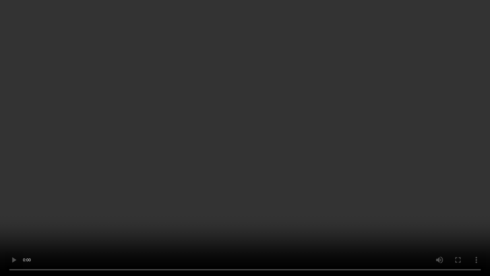
click at [260, 129] on video at bounding box center [245, 138] width 490 height 276
click at [283, 122] on video at bounding box center [245, 138] width 490 height 276
click at [281, 146] on video at bounding box center [245, 138] width 490 height 276
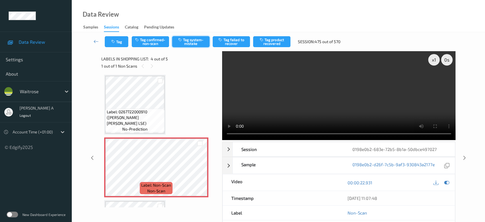
click at [187, 41] on button "Tag system-mistake" at bounding box center [190, 41] width 37 height 11
click at [114, 40] on icon "button" at bounding box center [113, 42] width 5 height 4
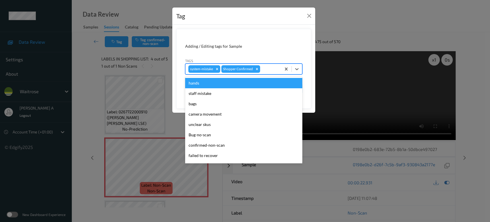
click at [268, 67] on div at bounding box center [269, 68] width 17 height 7
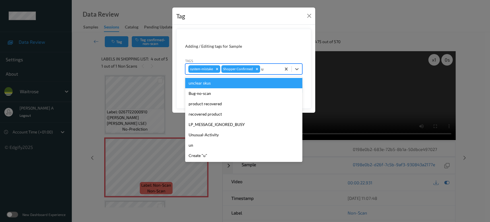
type input "un"
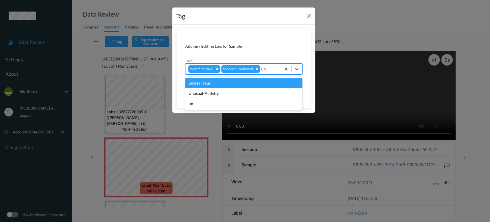
click at [238, 88] on div "Unusual-Activity" at bounding box center [243, 93] width 117 height 10
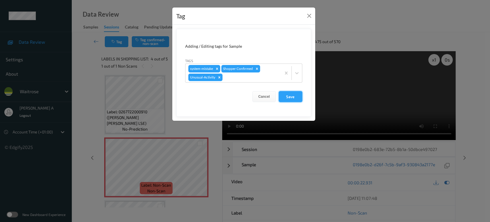
click at [300, 98] on button "Save" at bounding box center [291, 96] width 24 height 11
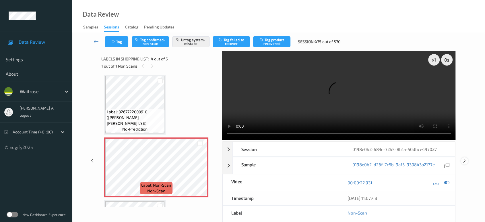
click at [463, 158] on icon at bounding box center [464, 160] width 5 height 5
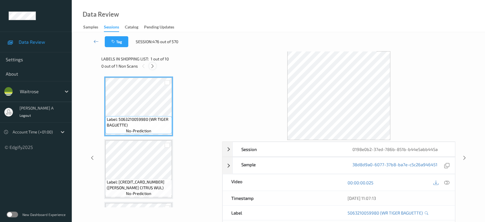
click at [153, 66] on icon at bounding box center [152, 65] width 5 height 5
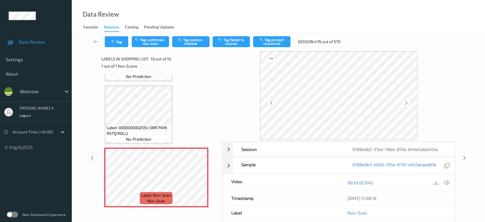
click at [92, 158] on icon at bounding box center [92, 157] width 5 height 5
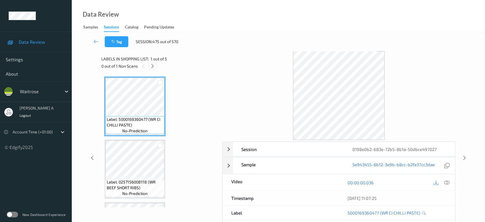
click at [152, 65] on icon at bounding box center [152, 65] width 5 height 5
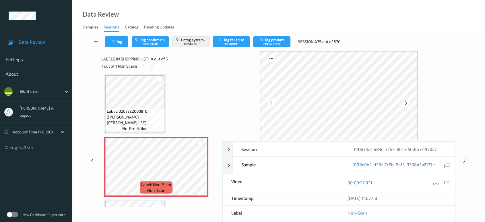
click at [466, 162] on icon at bounding box center [464, 160] width 5 height 5
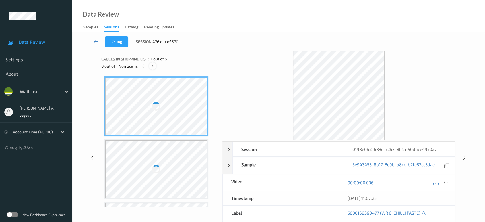
click at [152, 65] on icon at bounding box center [152, 65] width 5 height 5
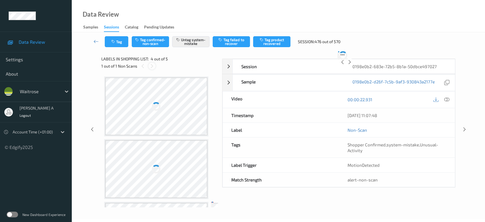
scroll to position [128, 0]
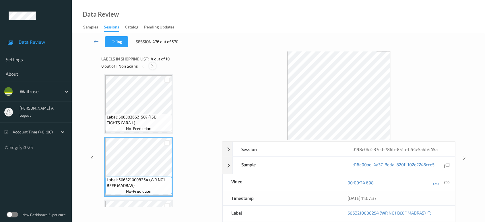
click at [152, 67] on icon at bounding box center [152, 65] width 5 height 5
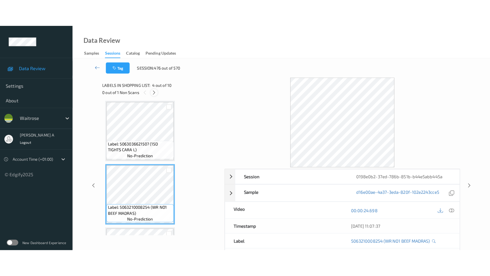
scroll to position [493, 0]
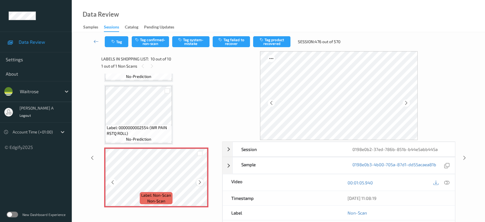
click at [199, 181] on icon at bounding box center [200, 181] width 5 height 5
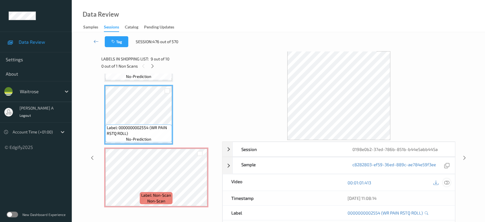
click at [446, 181] on icon at bounding box center [447, 182] width 5 height 5
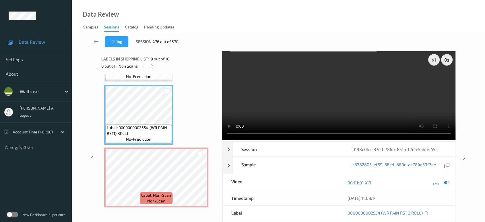
click at [362, 90] on video at bounding box center [339, 95] width 234 height 89
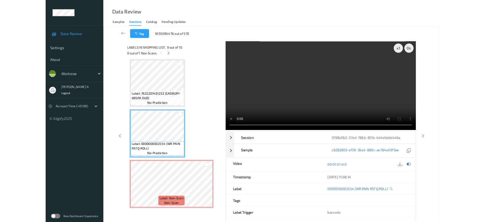
scroll to position [439, 0]
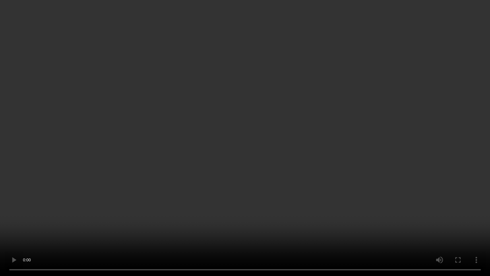
click at [271, 140] on video at bounding box center [245, 138] width 490 height 276
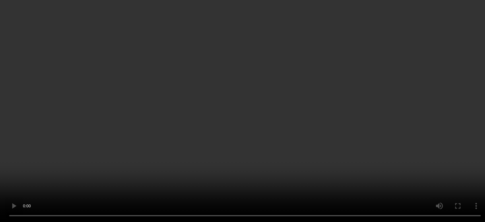
scroll to position [493, 0]
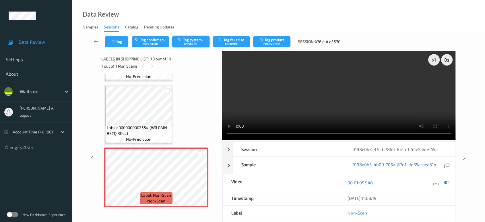
click at [182, 41] on icon "button" at bounding box center [180, 40] width 5 height 4
click at [117, 40] on button "Tag" at bounding box center [117, 41] width 24 height 11
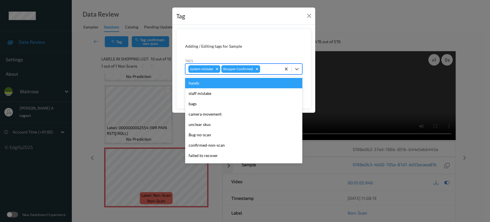
click at [263, 70] on div at bounding box center [269, 68] width 17 height 7
type input "un"
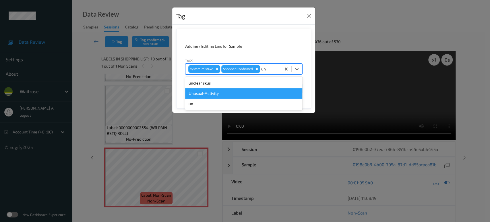
click at [239, 93] on div "Unusual-Activity" at bounding box center [243, 93] width 117 height 10
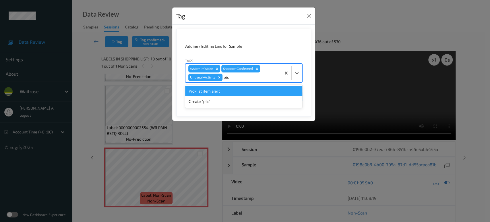
click at [239, 93] on div "Picklist item alert" at bounding box center [243, 91] width 117 height 10
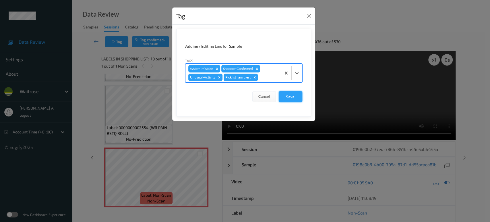
click at [291, 99] on button "Save" at bounding box center [291, 96] width 24 height 11
